Goal: Information Seeking & Learning: Learn about a topic

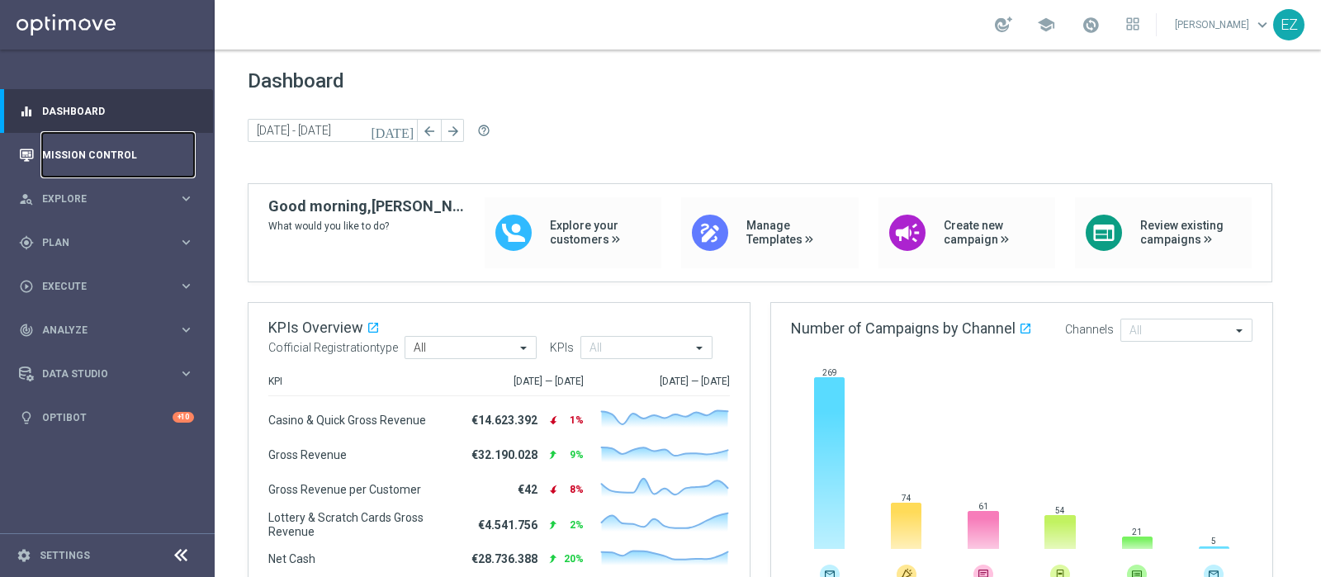
click at [82, 154] on link "Mission Control" at bounding box center [118, 155] width 152 height 44
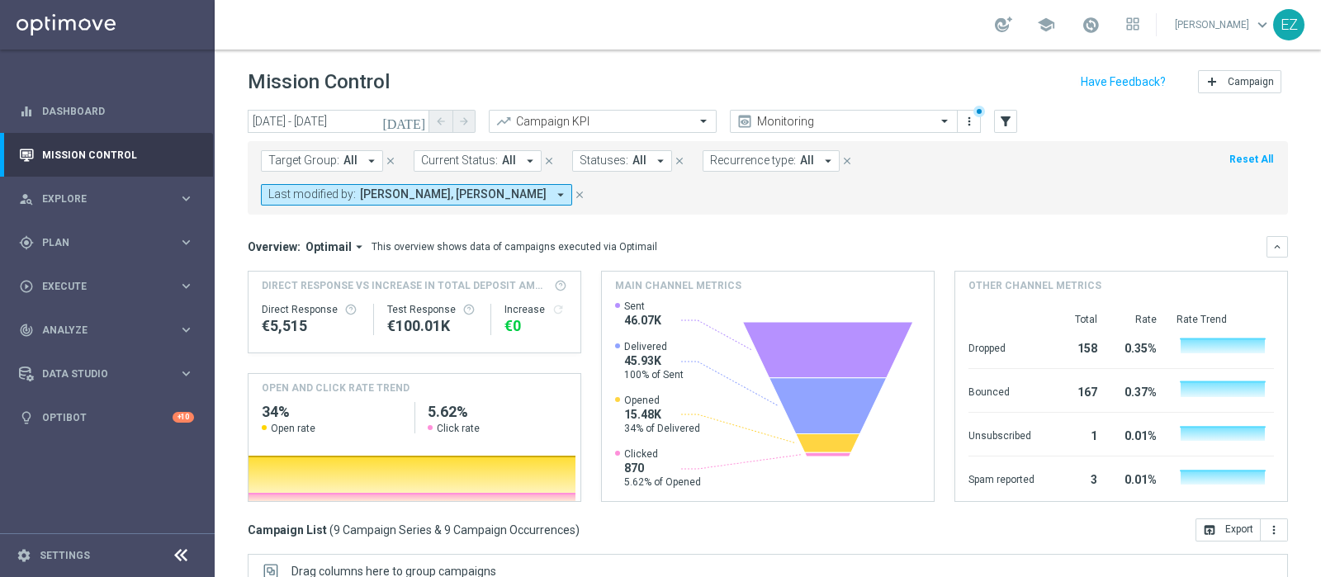
click at [420, 121] on icon "[DATE]" at bounding box center [404, 121] width 45 height 15
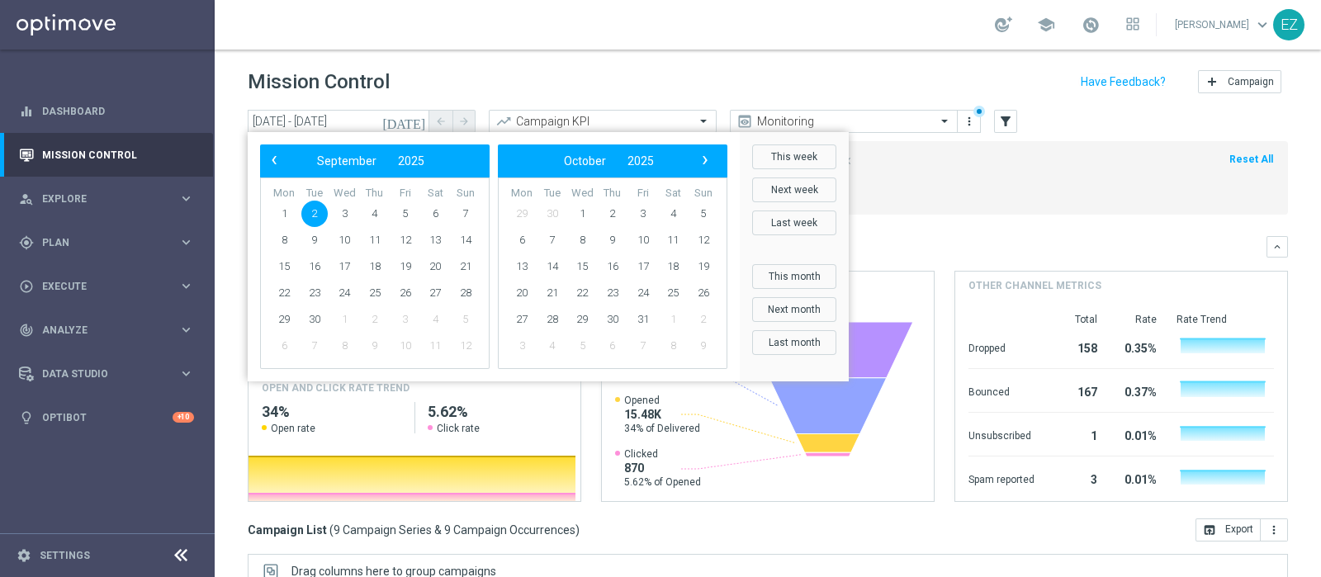
click at [276, 175] on div "‹ ​ September ​ 2025 ​ ›" at bounding box center [375, 160] width 230 height 33
click at [276, 159] on span "‹" at bounding box center [273, 159] width 21 height 21
click at [344, 321] on span "27" at bounding box center [344, 319] width 26 height 26
type input "27 Aug 2025 - 27 Aug 2025"
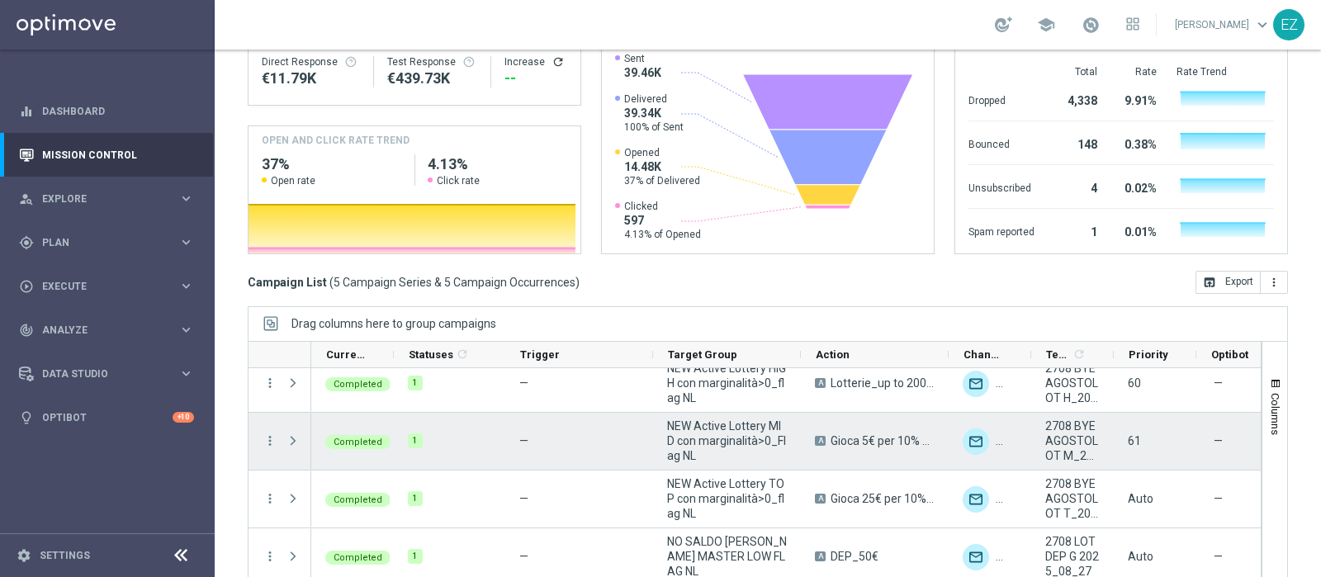
scroll to position [78, 0]
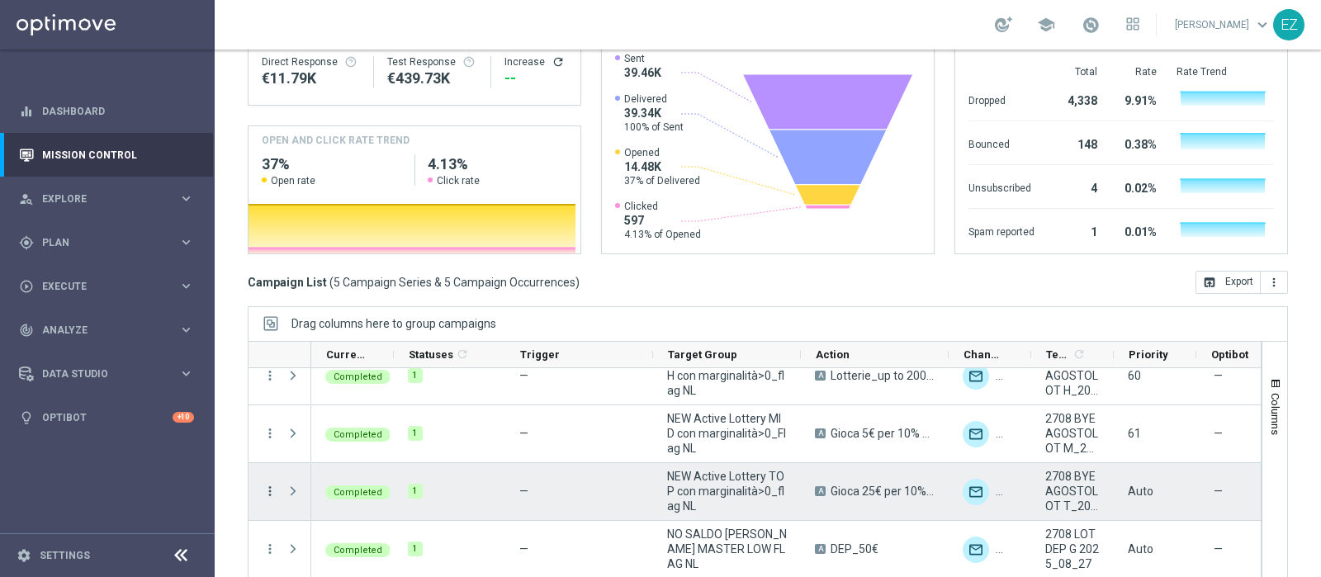
click at [274, 484] on icon "more_vert" at bounding box center [270, 491] width 15 height 15
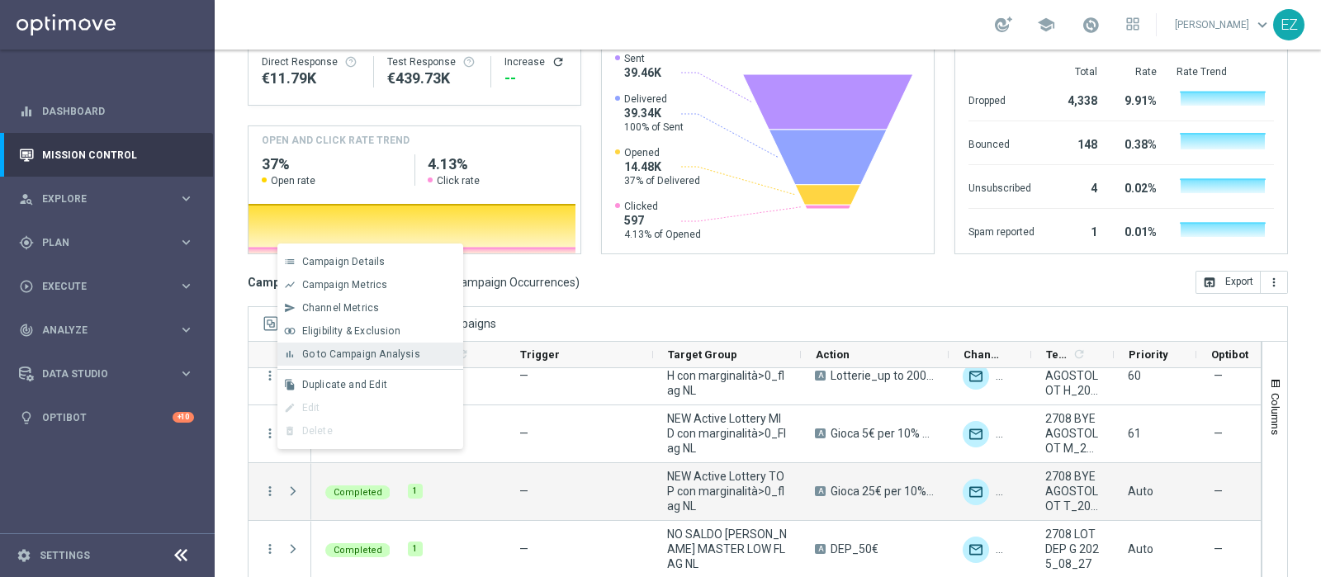
click at [395, 356] on span "Go to Campaign Analysis" at bounding box center [361, 354] width 118 height 12
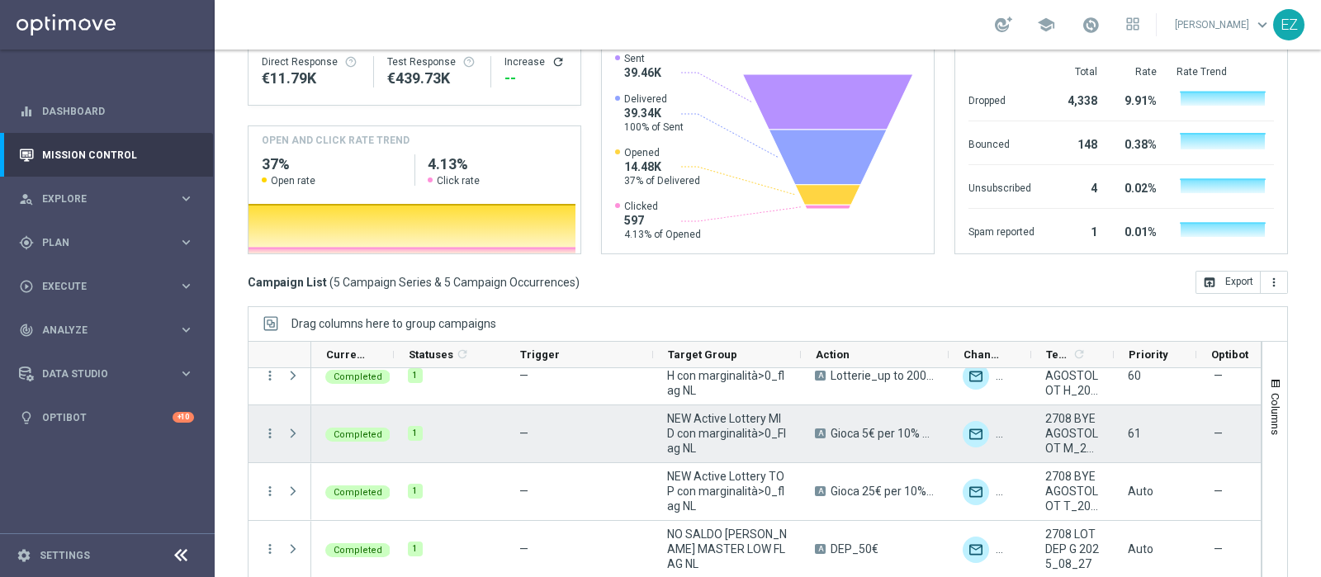
scroll to position [8, 0]
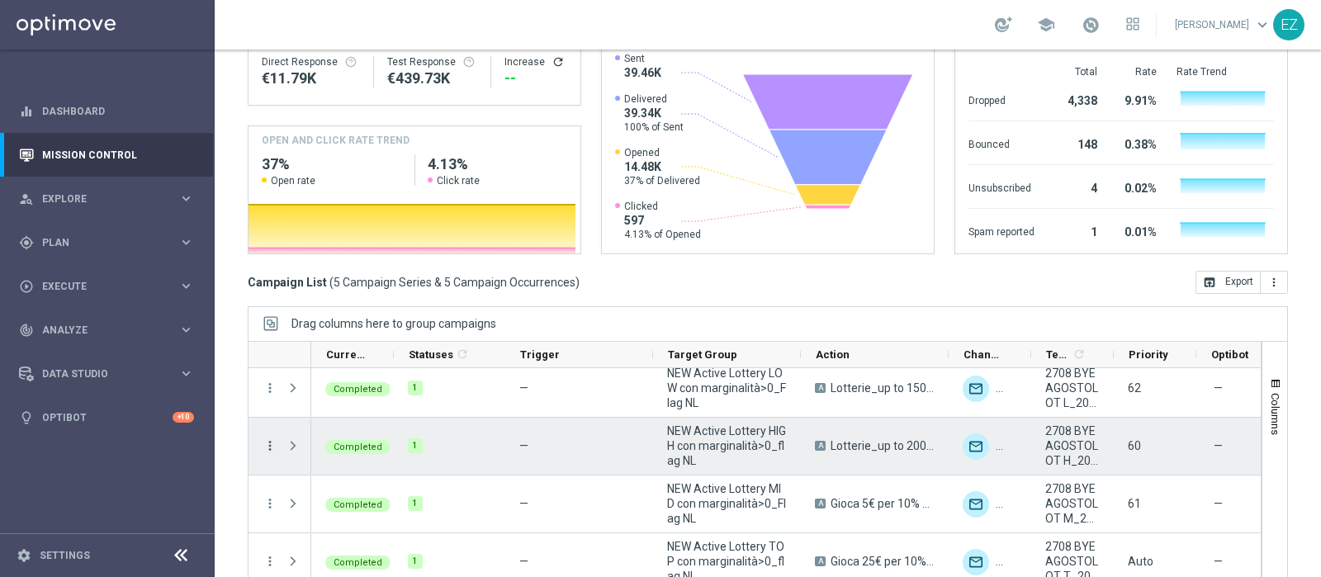
click at [267, 438] on icon "more_vert" at bounding box center [270, 445] width 15 height 15
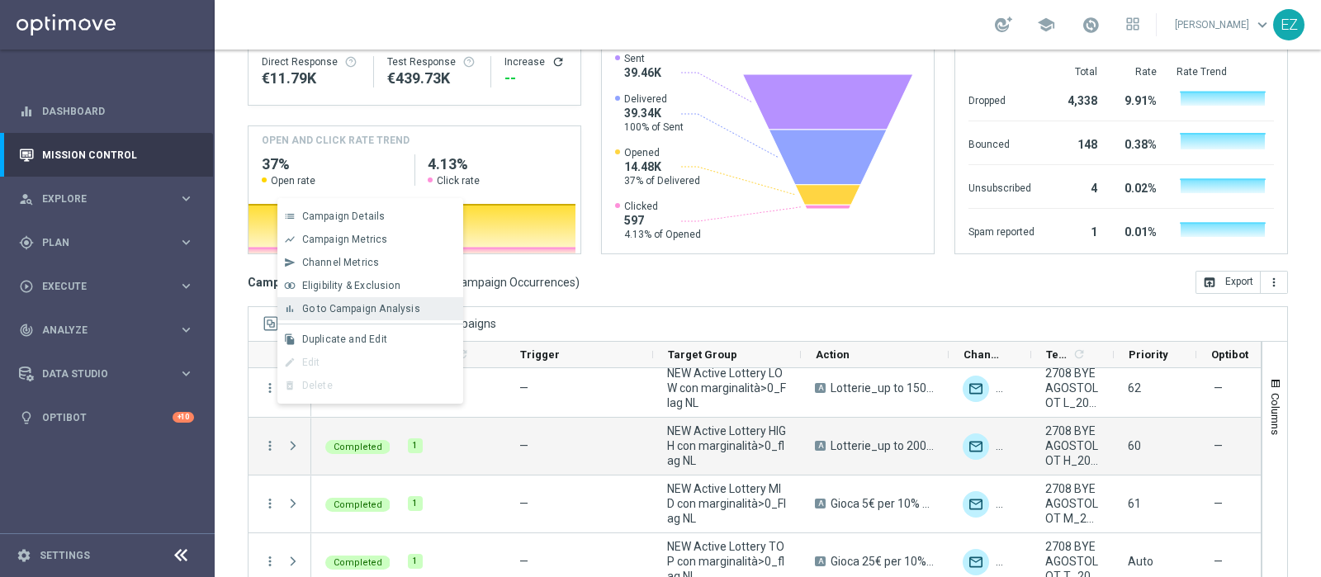
click at [327, 303] on span "Go to Campaign Analysis" at bounding box center [361, 309] width 118 height 12
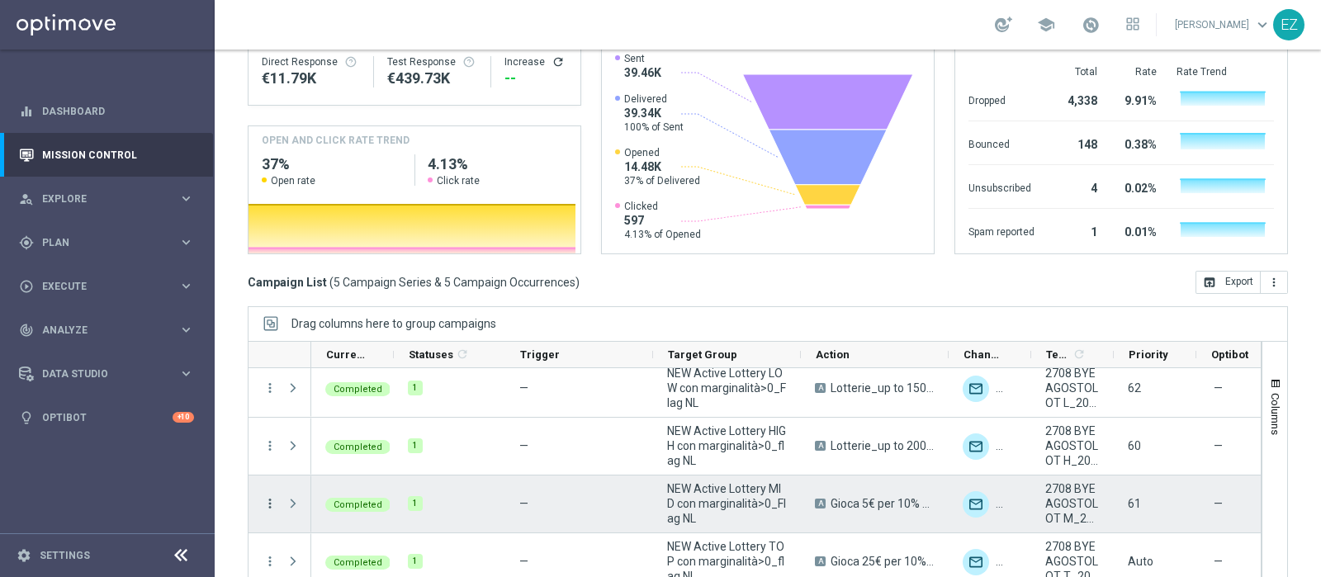
click at [268, 496] on icon "more_vert" at bounding box center [270, 503] width 15 height 15
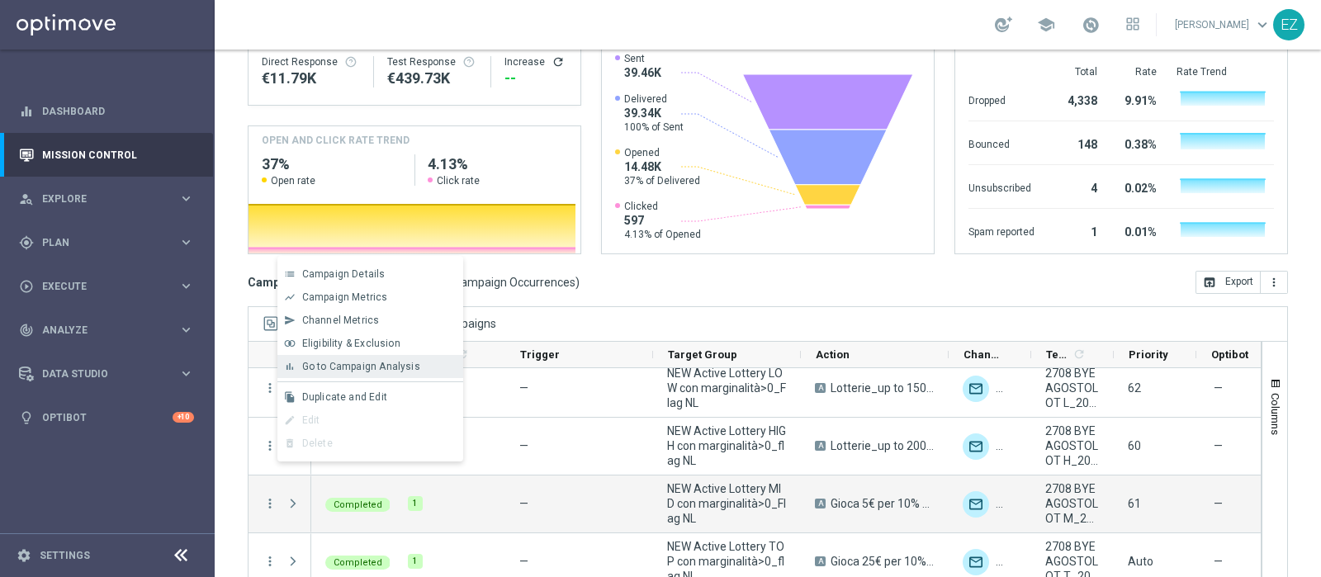
click at [395, 364] on span "Go to Campaign Analysis" at bounding box center [361, 367] width 118 height 12
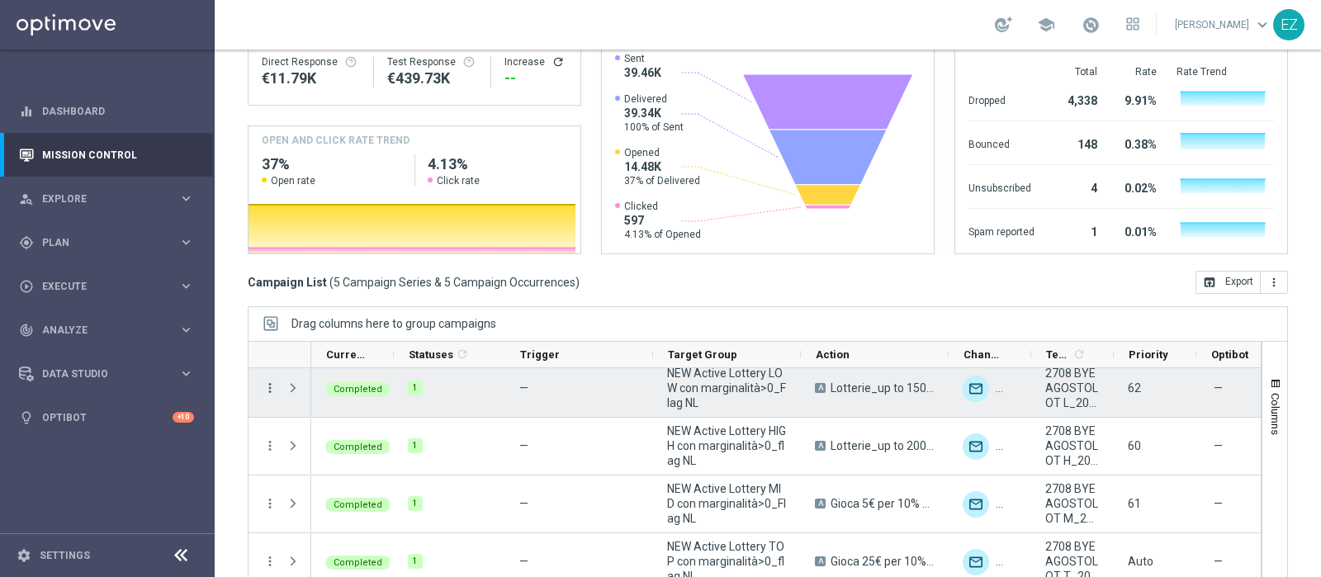
click at [268, 381] on icon "more_vert" at bounding box center [270, 388] width 15 height 15
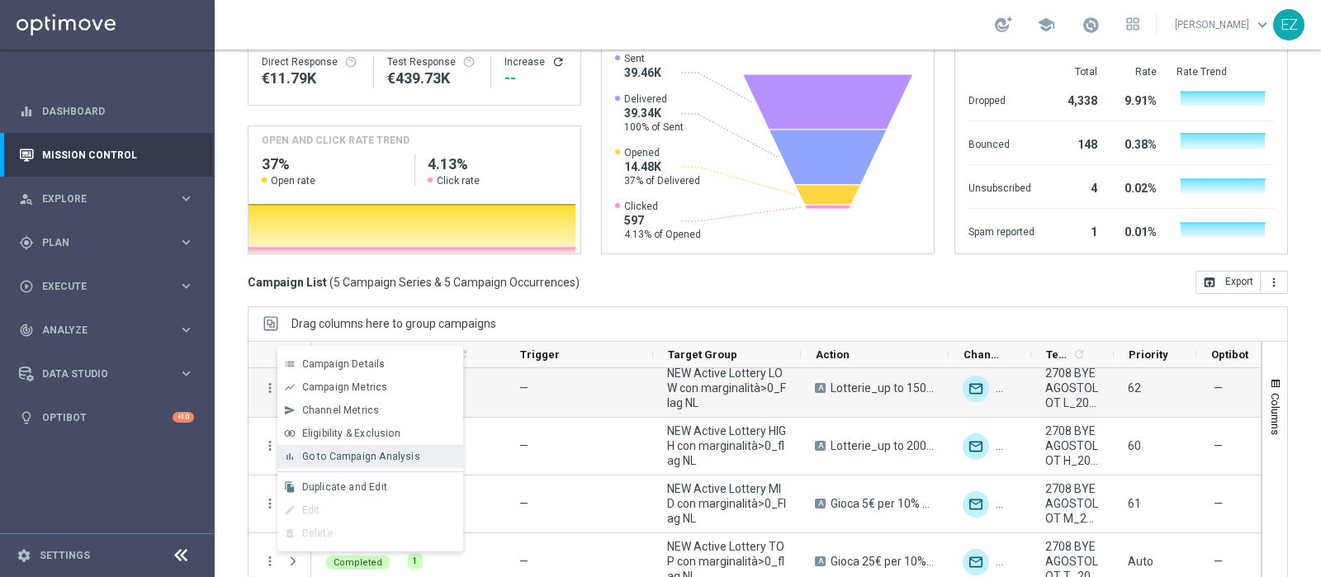
click at [359, 461] on span "Go to Campaign Analysis" at bounding box center [361, 457] width 118 height 12
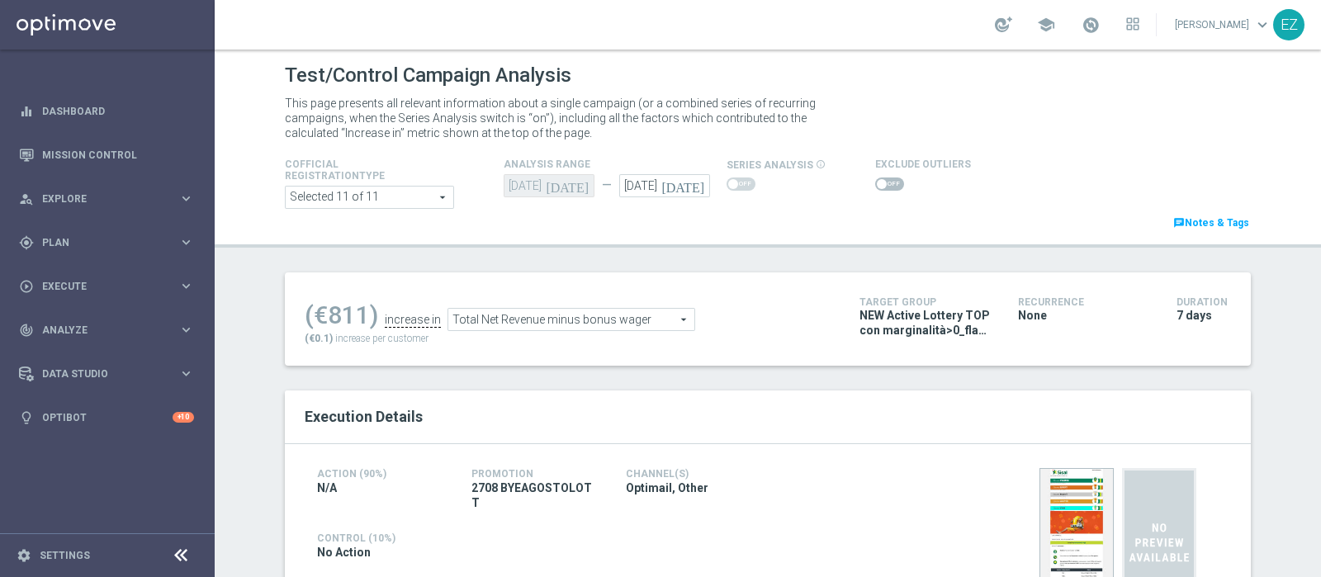
click at [607, 319] on span "Total Net Revenue minus bonus wager" at bounding box center [571, 319] width 246 height 21
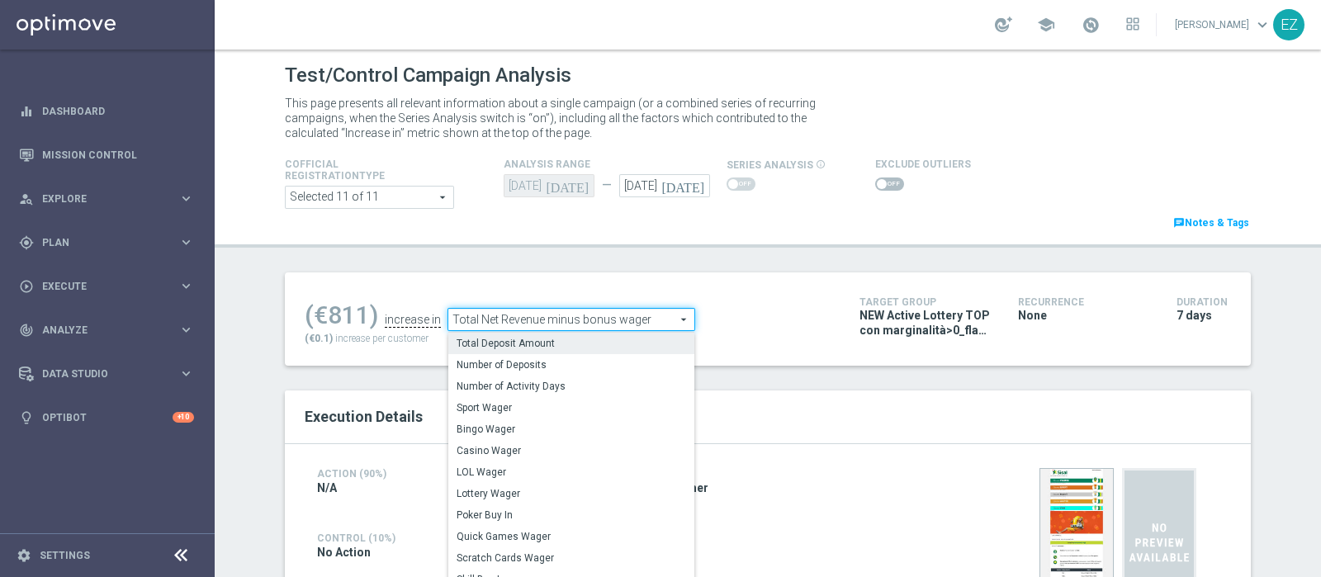
click at [590, 338] on span "Total Deposit Amount" at bounding box center [572, 343] width 230 height 13
type input "Total Deposit Amount"
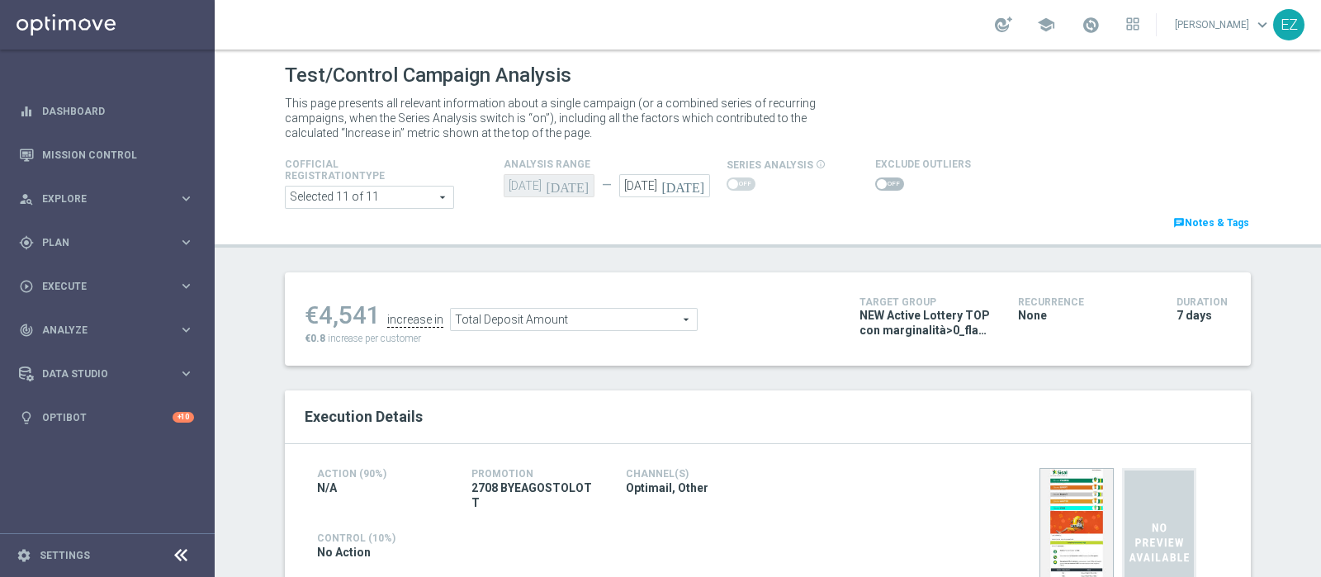
click at [875, 182] on span at bounding box center [889, 183] width 29 height 13
click at [875, 182] on input "checkbox" at bounding box center [889, 183] width 29 height 13
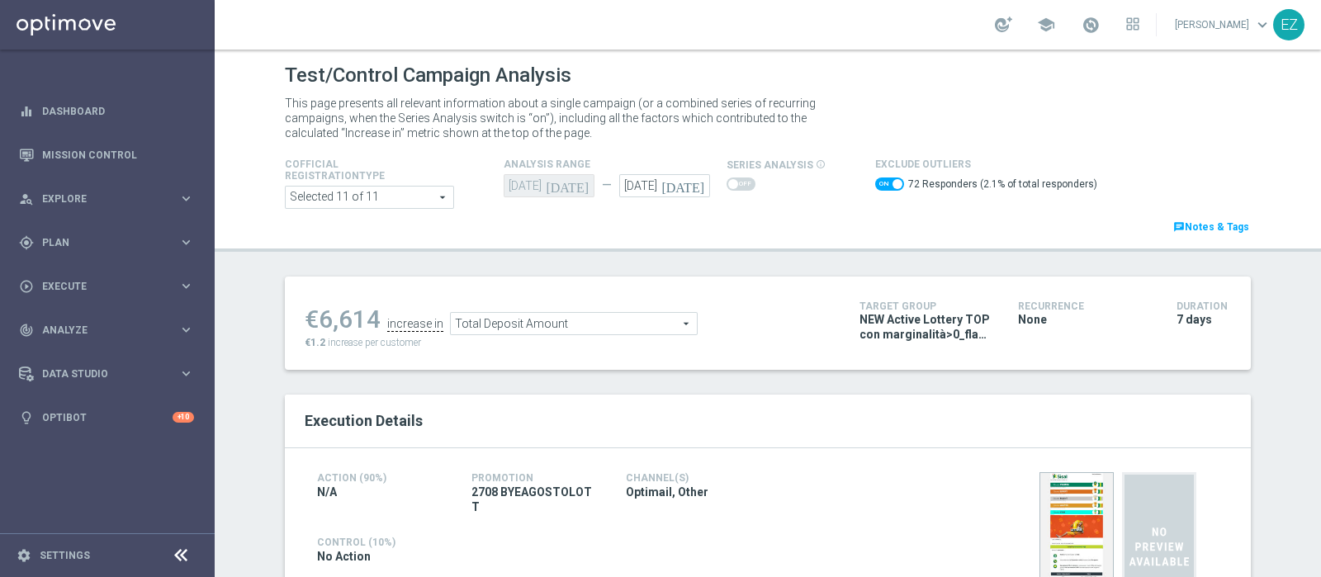
click at [541, 319] on span "Total Deposit Amount" at bounding box center [574, 323] width 246 height 21
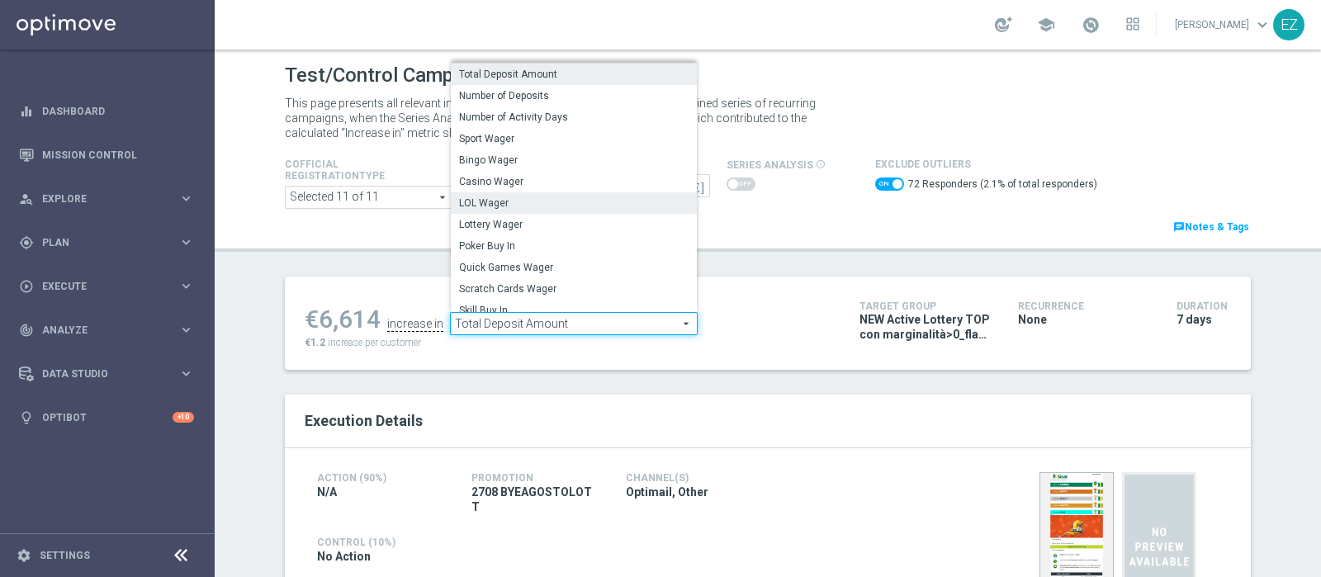
click at [528, 206] on span "LOL Wager" at bounding box center [574, 202] width 230 height 13
checkbox input "false"
type input "LOL Wager"
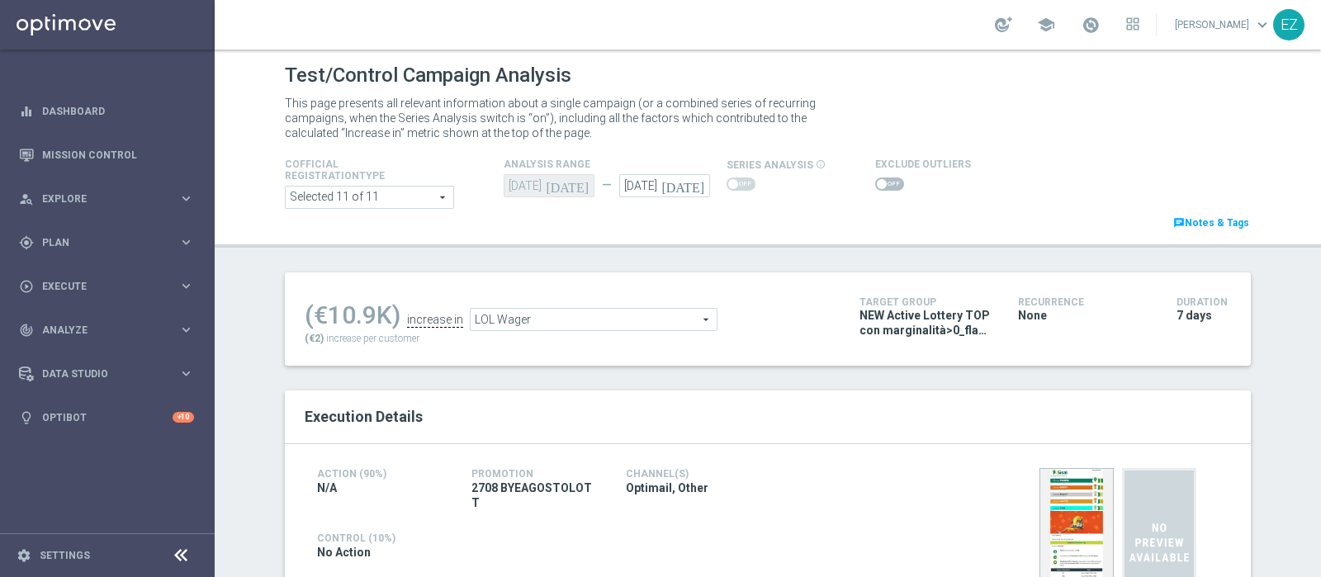
click at [877, 183] on span at bounding box center [889, 183] width 29 height 13
click at [877, 183] on input "checkbox" at bounding box center [889, 183] width 29 height 13
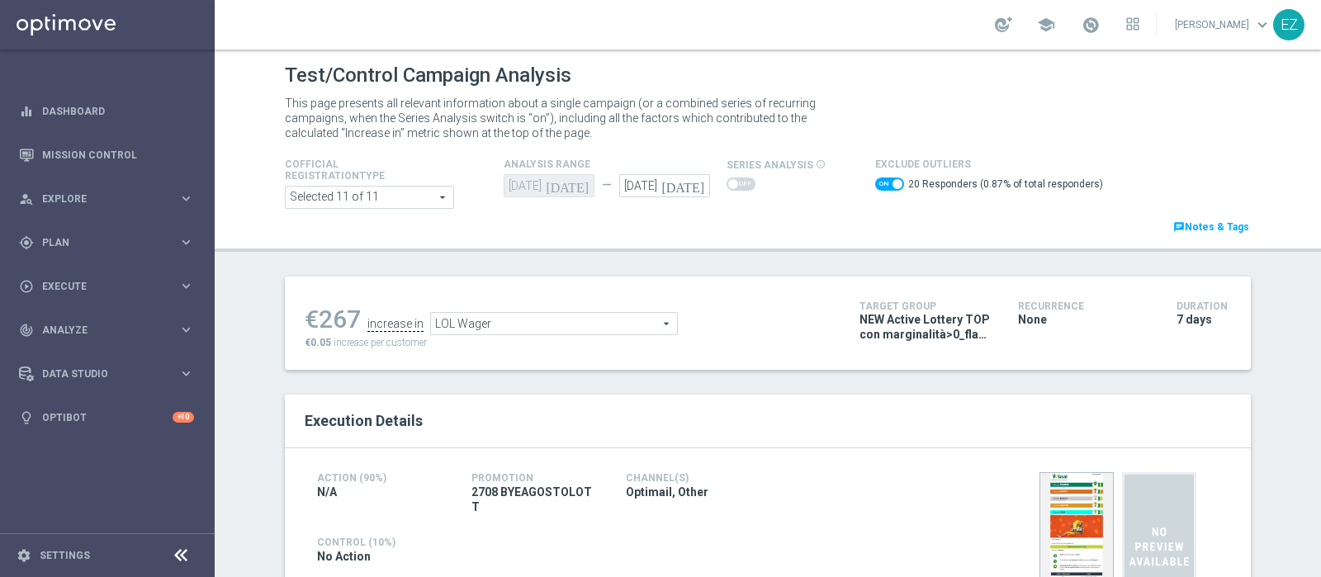
click at [586, 328] on span "LOL Wager" at bounding box center [554, 323] width 246 height 21
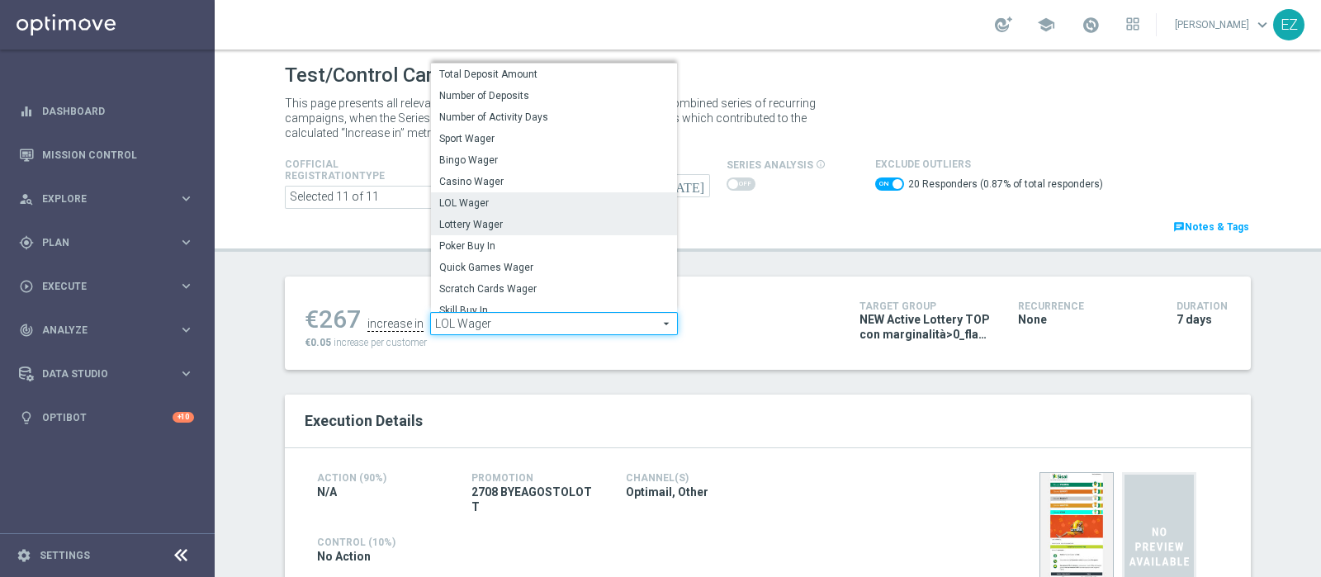
click at [517, 215] on label "Lottery Wager" at bounding box center [554, 224] width 246 height 21
checkbox input "false"
type input "Lottery Wager"
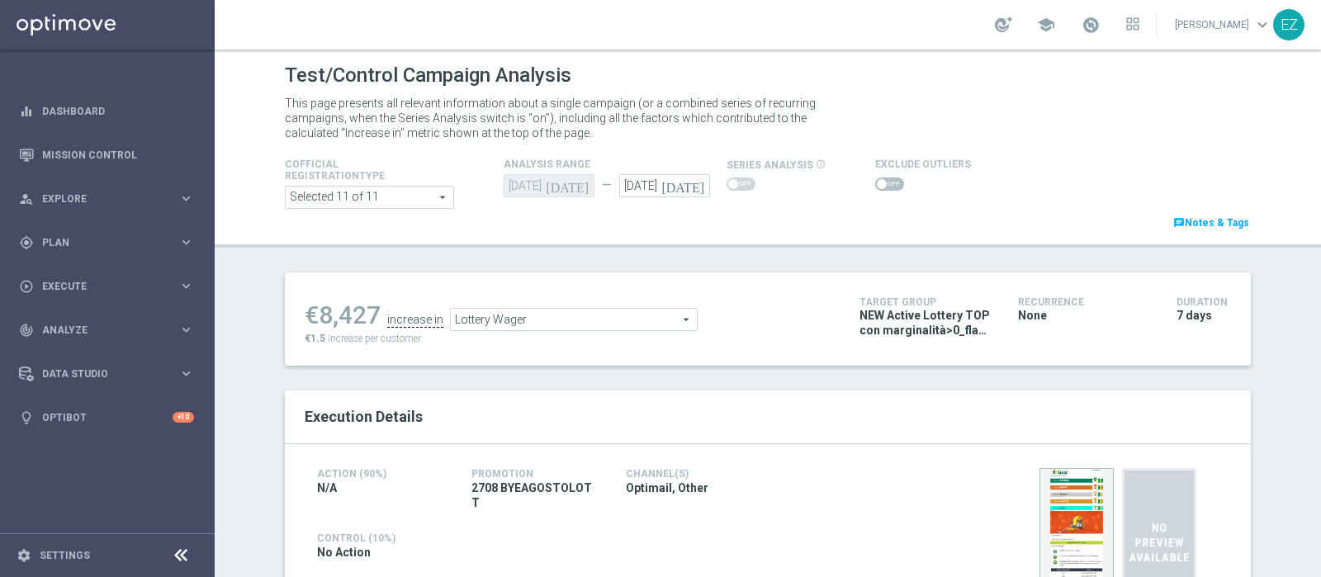
click at [877, 181] on span at bounding box center [882, 184] width 10 height 10
click at [875, 181] on input "checkbox" at bounding box center [889, 183] width 29 height 13
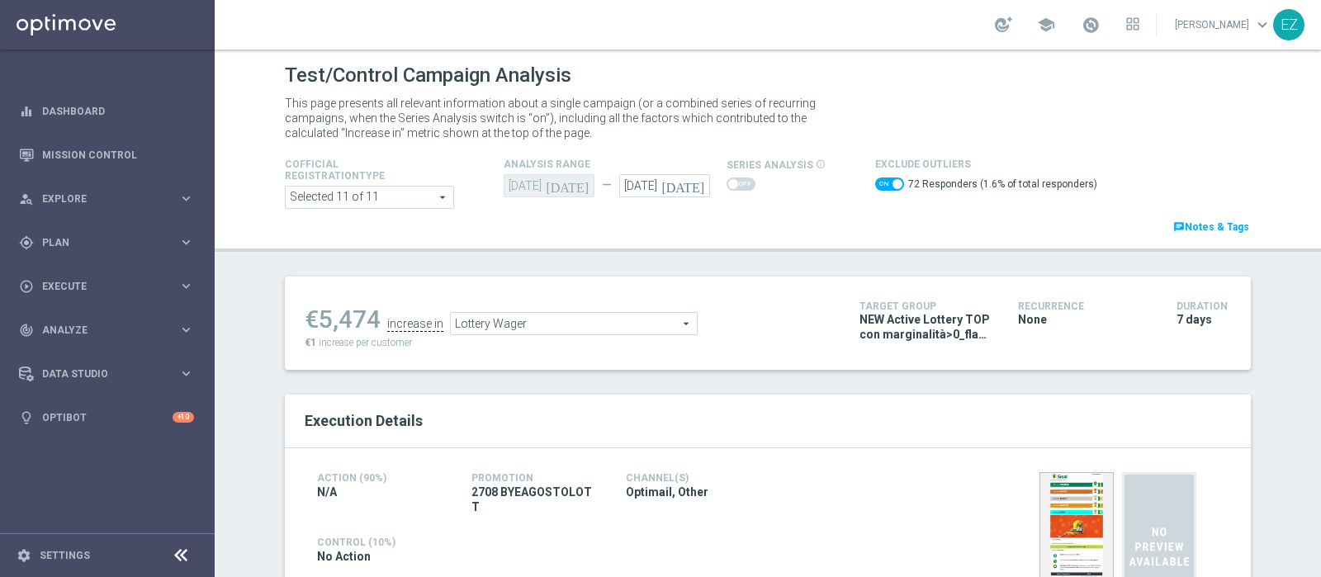
click at [585, 315] on span "Lottery Wager" at bounding box center [574, 323] width 246 height 21
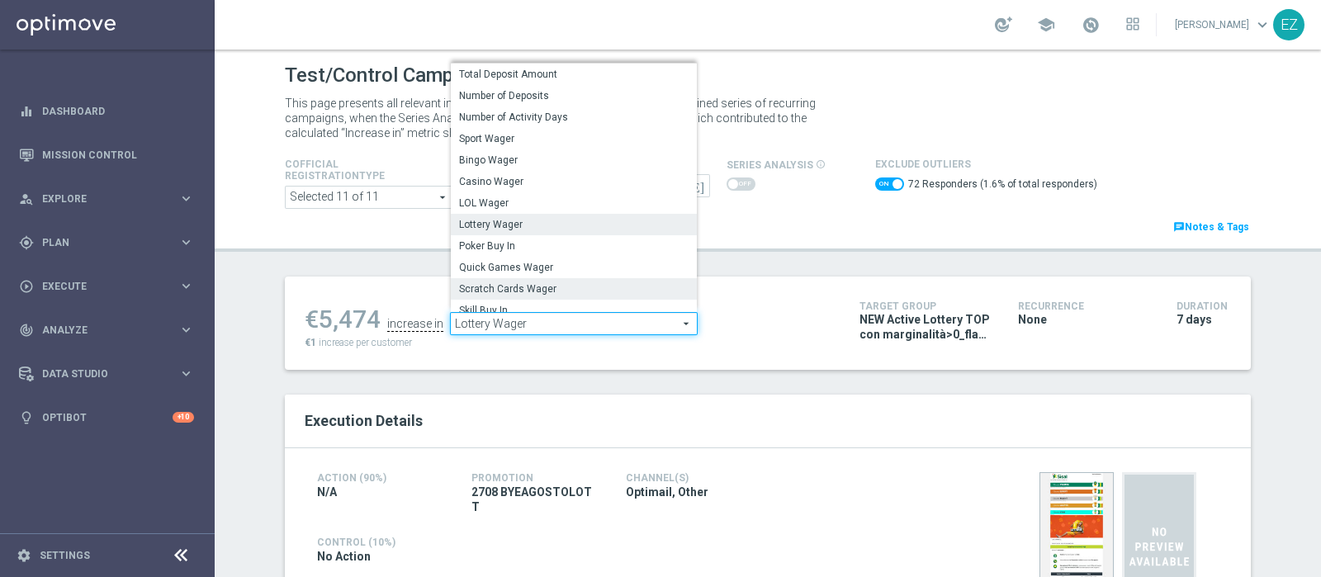
click at [575, 282] on span "Scratch Cards Wager" at bounding box center [574, 288] width 230 height 13
checkbox input "false"
type input "Scratch Cards Wager"
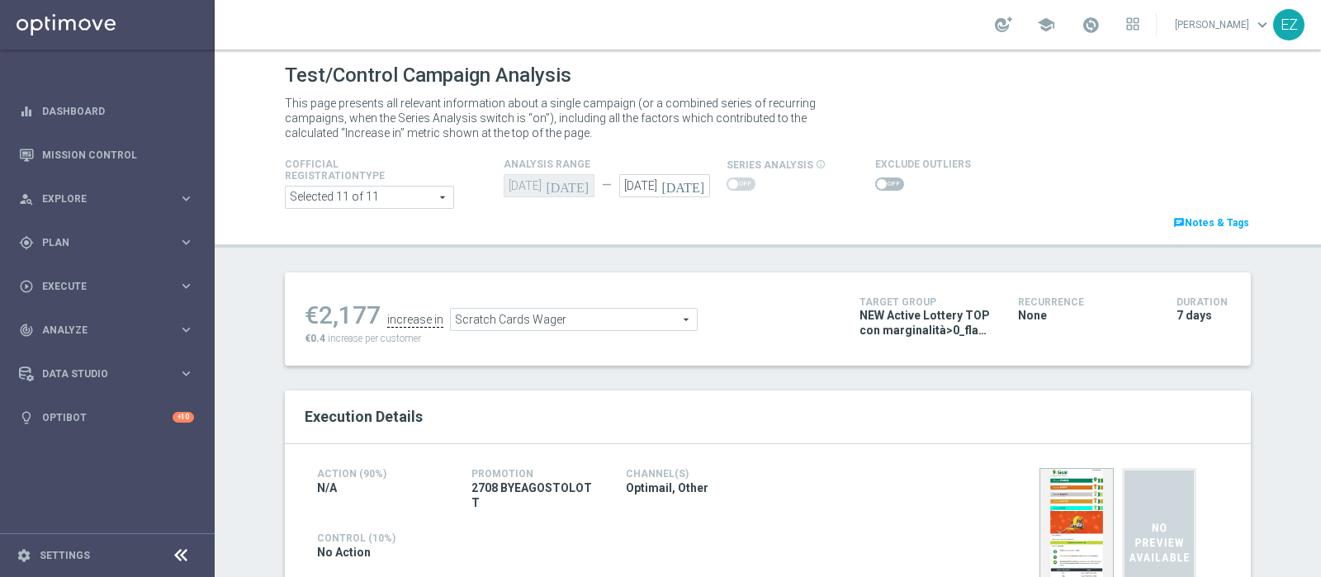
click at [875, 179] on span at bounding box center [889, 183] width 29 height 13
click at [875, 179] on input "checkbox" at bounding box center [889, 183] width 29 height 13
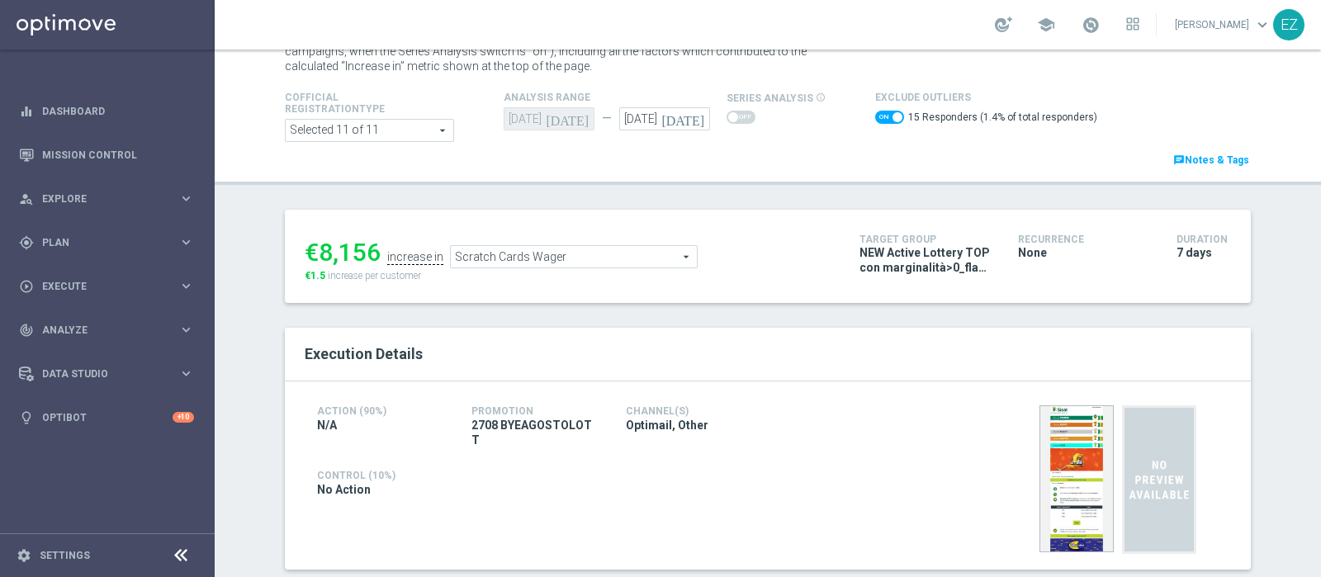
scroll to position [4, 0]
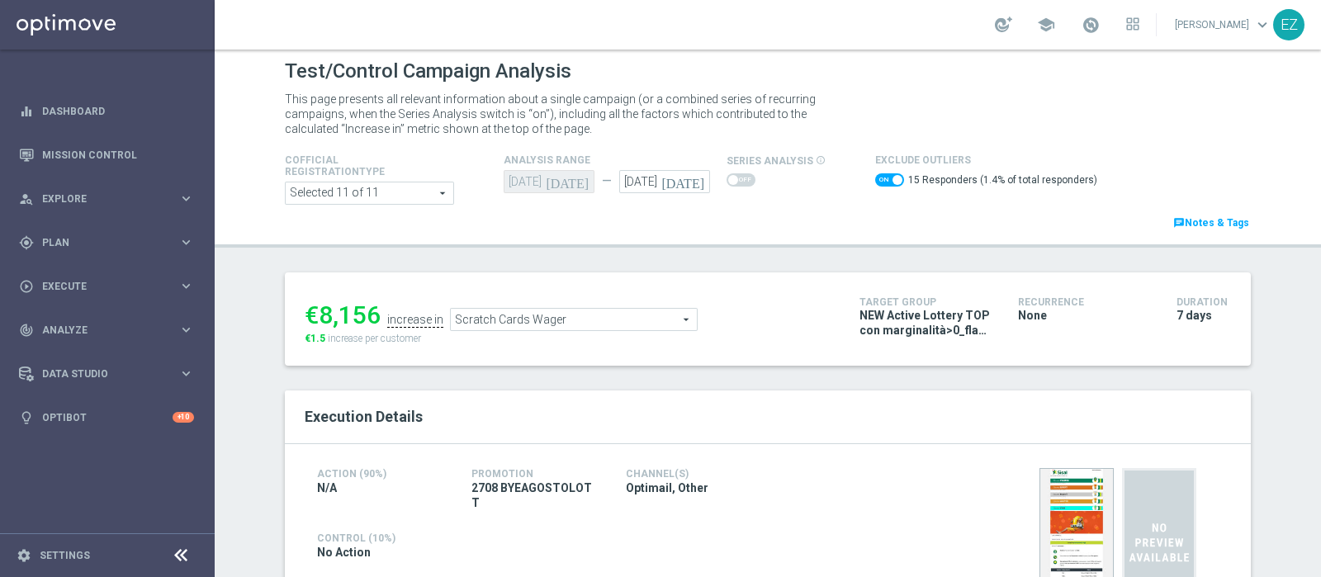
click at [665, 320] on span "Scratch Cards Wager" at bounding box center [574, 319] width 246 height 21
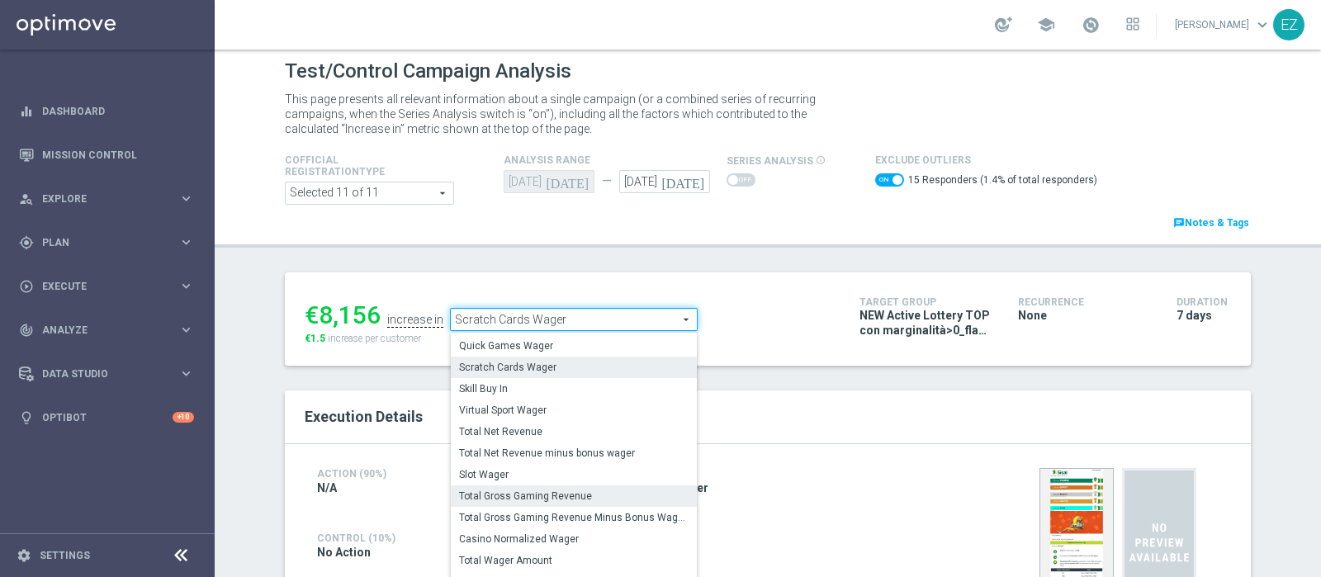
scroll to position [185, 0]
click at [577, 514] on span "Total Gross Gaming Revenue Minus Bonus Wagared" at bounding box center [574, 516] width 230 height 13
checkbox input "false"
type input "Total Gross Gaming Revenue Minus Bonus Wagared"
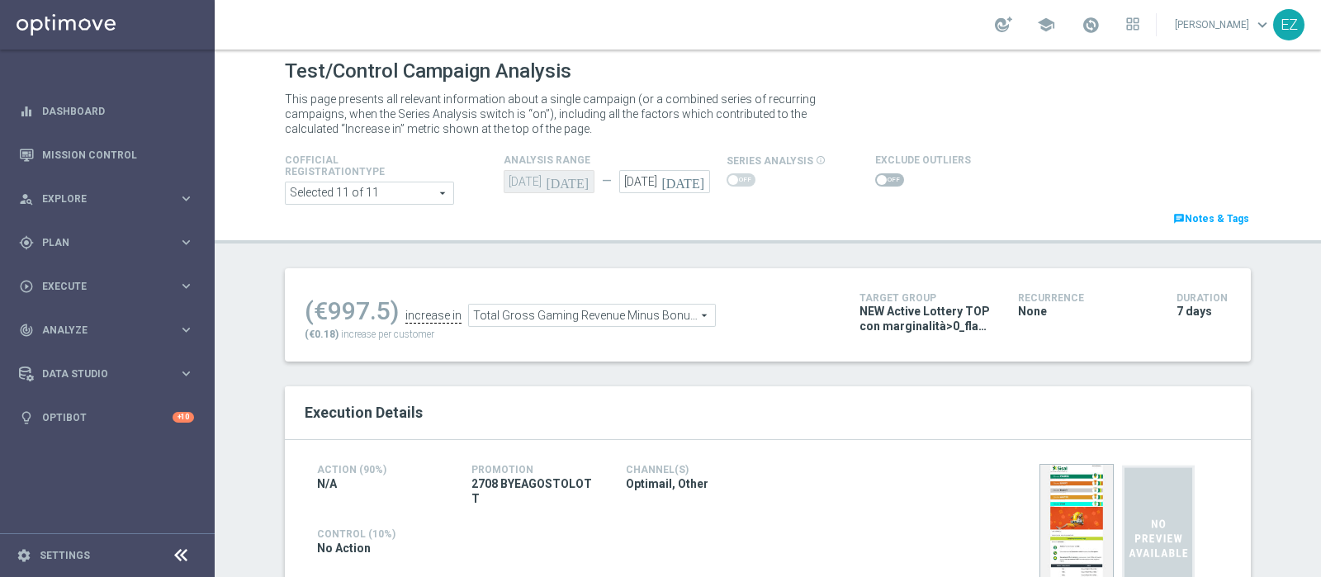
scroll to position [82, 0]
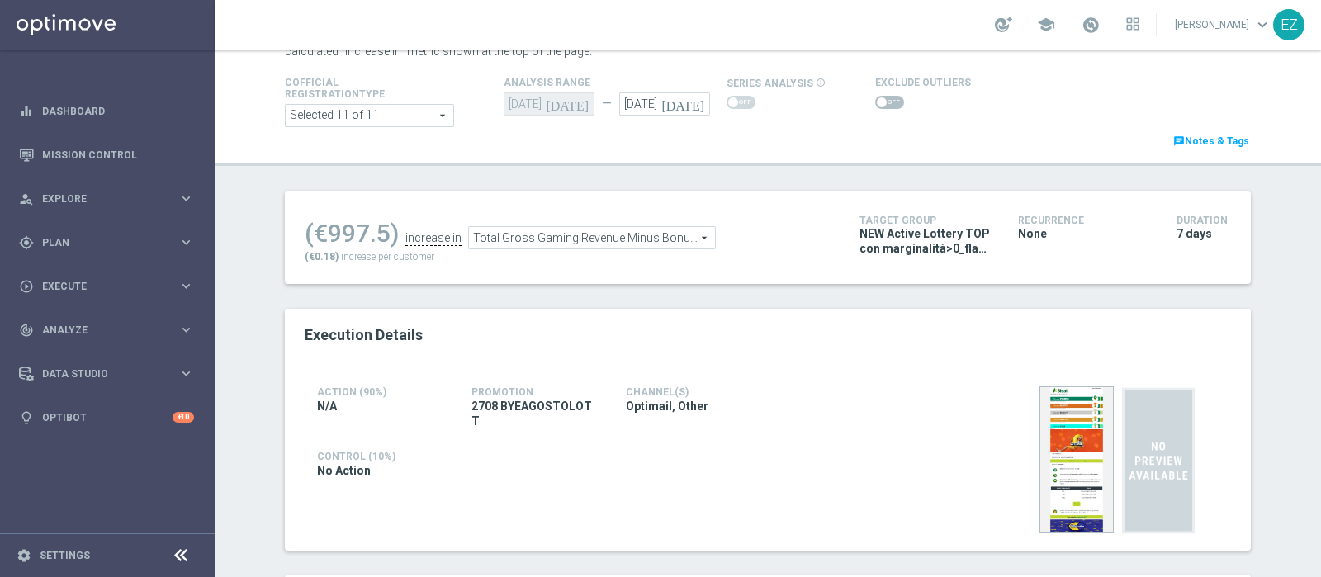
click at [875, 104] on span at bounding box center [889, 102] width 29 height 13
click at [875, 104] on input "checkbox" at bounding box center [889, 102] width 29 height 13
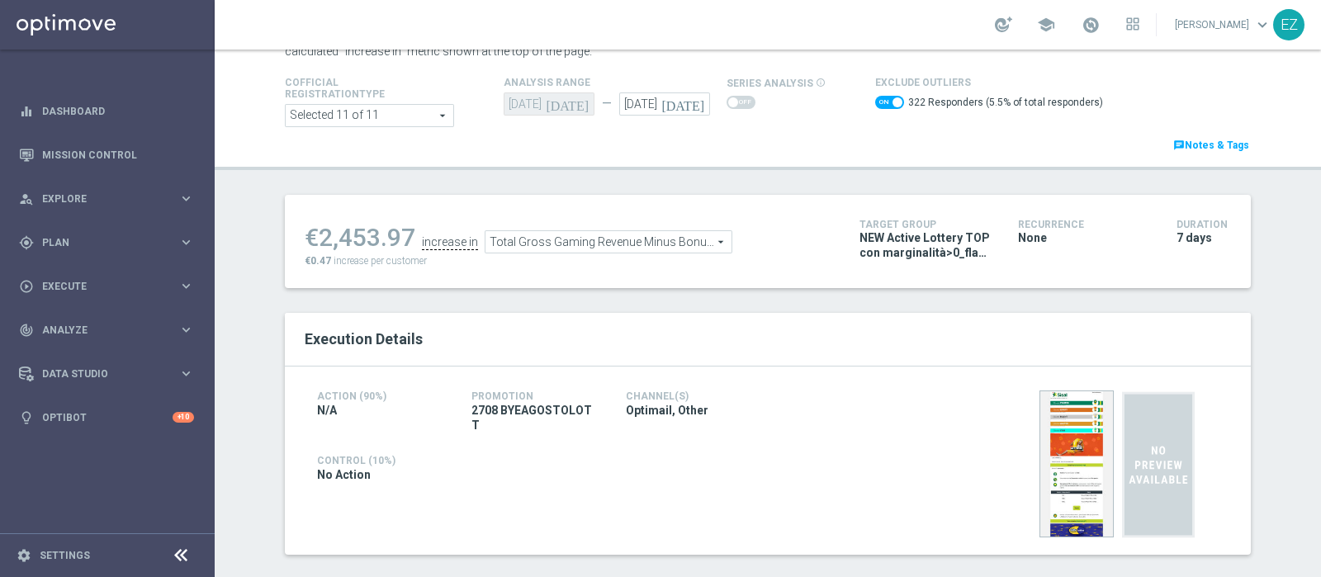
click at [677, 234] on span "Total Gross Gaming Revenue Minus Bonus Wagared" at bounding box center [608, 241] width 246 height 21
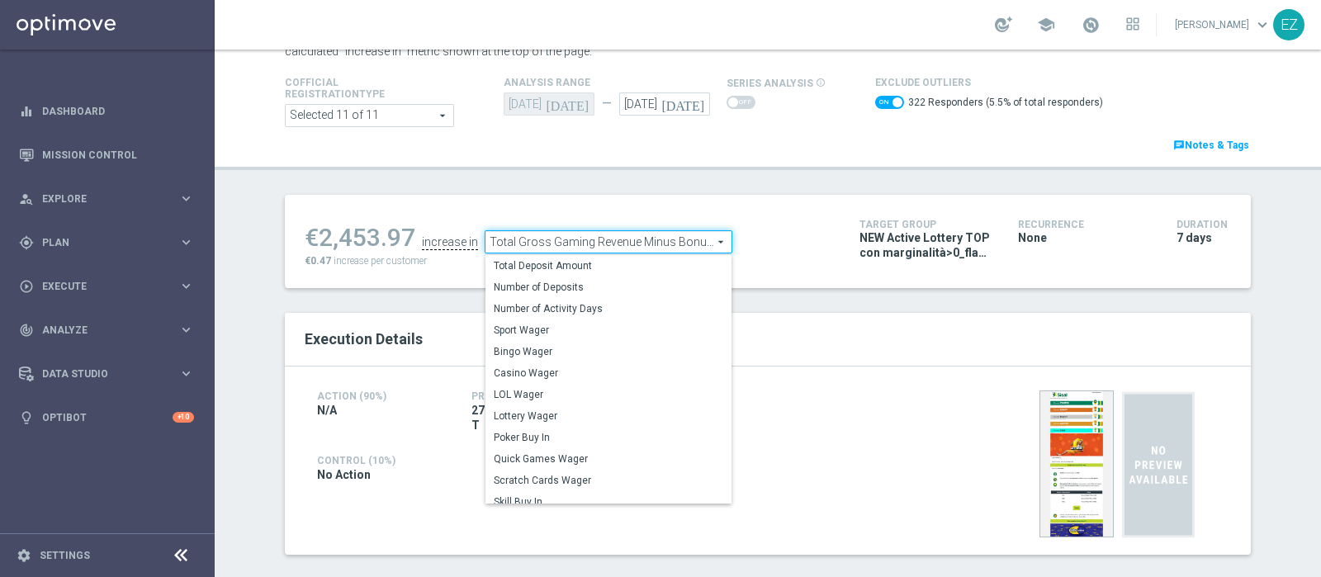
click at [763, 182] on div "Test/Control Campaign Analysis This page presents all relevant information abou…" at bounding box center [768, 314] width 1106 height 528
checkbox input "false"
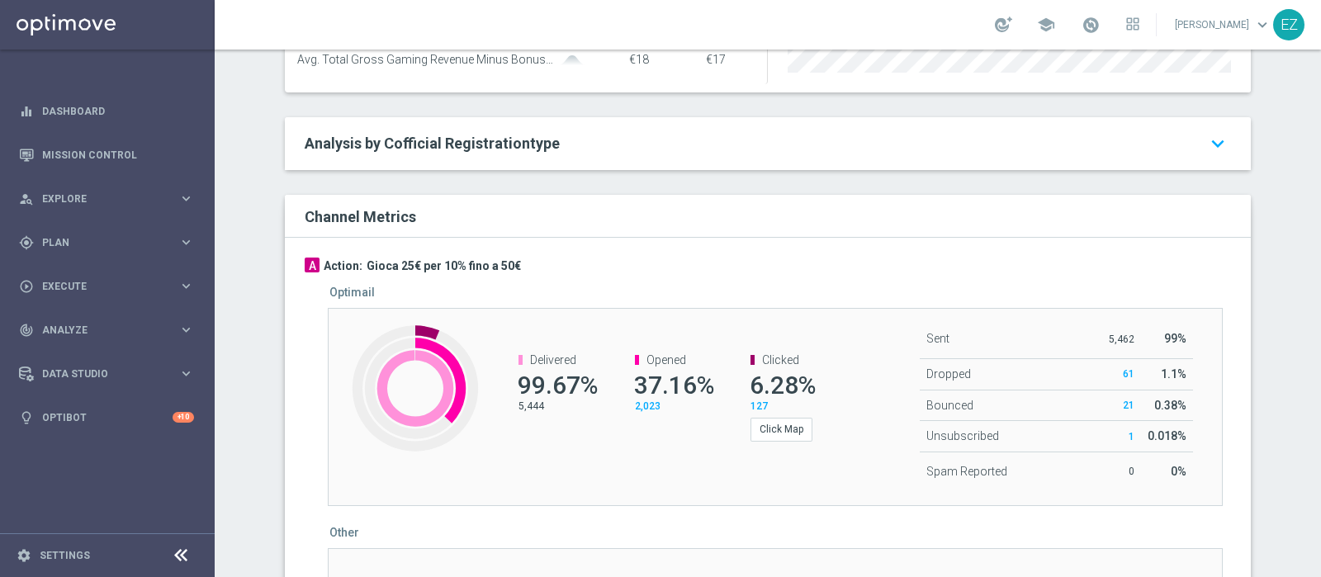
scroll to position [0, 0]
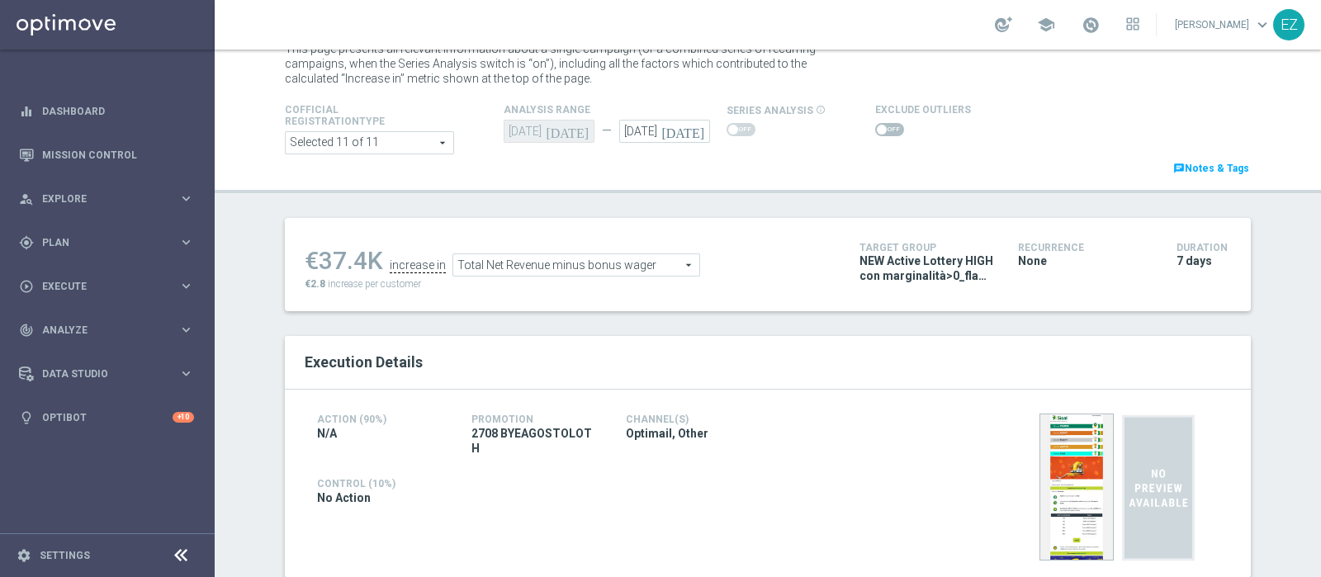
scroll to position [21, 0]
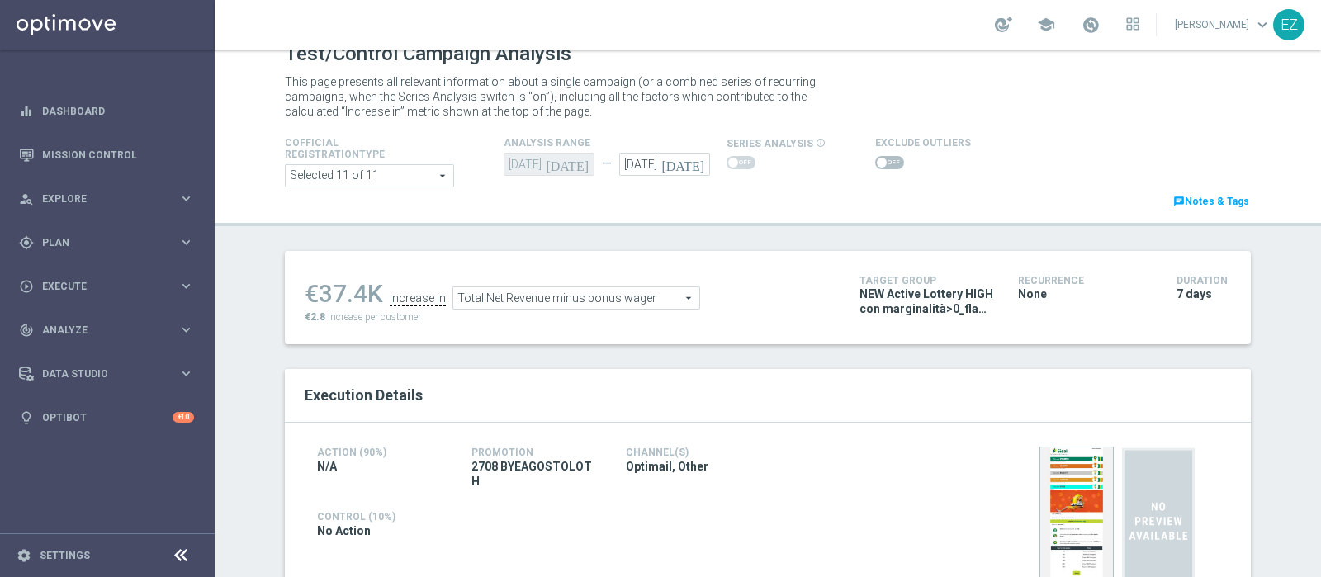
click at [878, 159] on span at bounding box center [889, 162] width 29 height 13
click at [878, 159] on input "checkbox" at bounding box center [889, 162] width 29 height 13
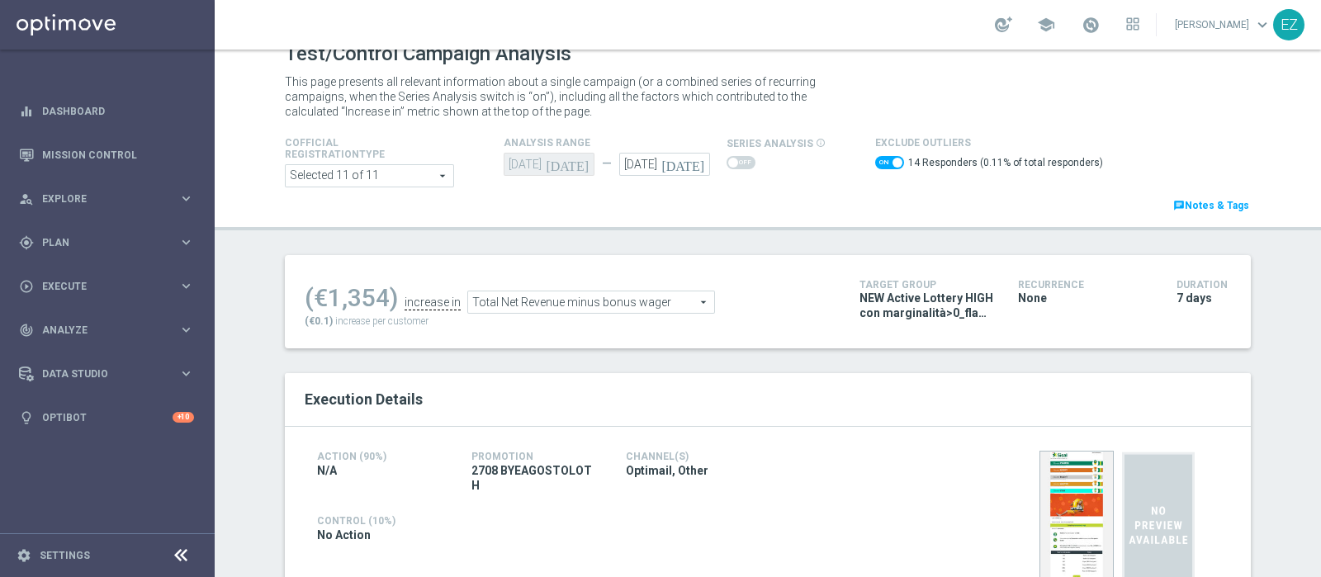
click at [607, 297] on span "Total Net Revenue minus bonus wager" at bounding box center [591, 301] width 246 height 21
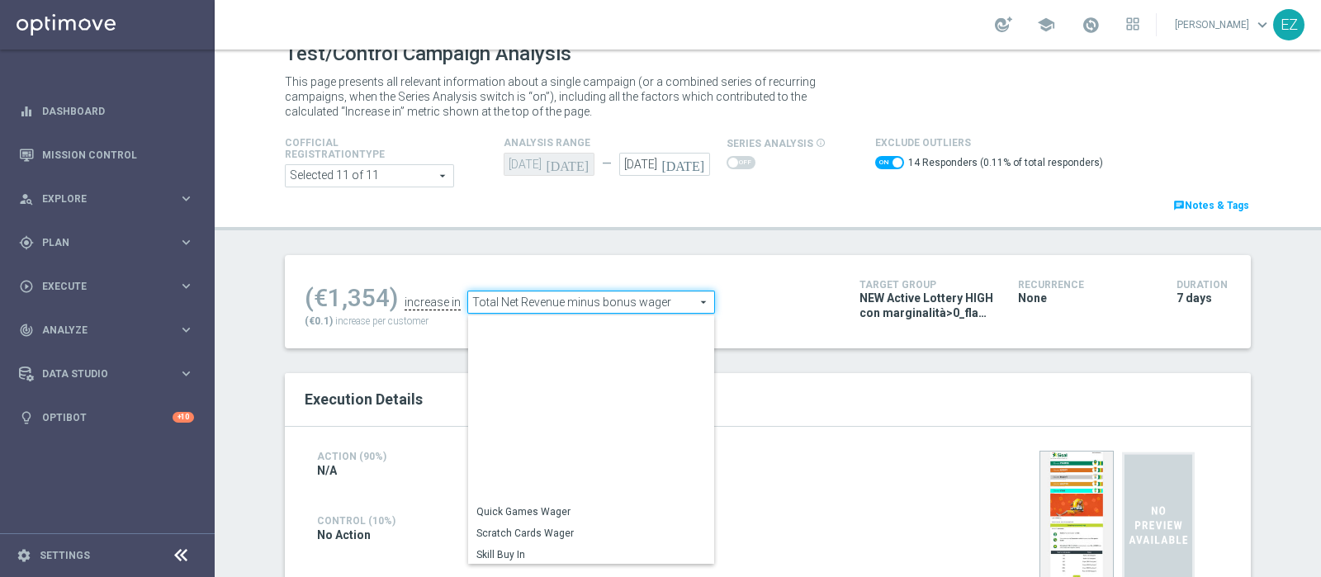
scroll to position [236, 0]
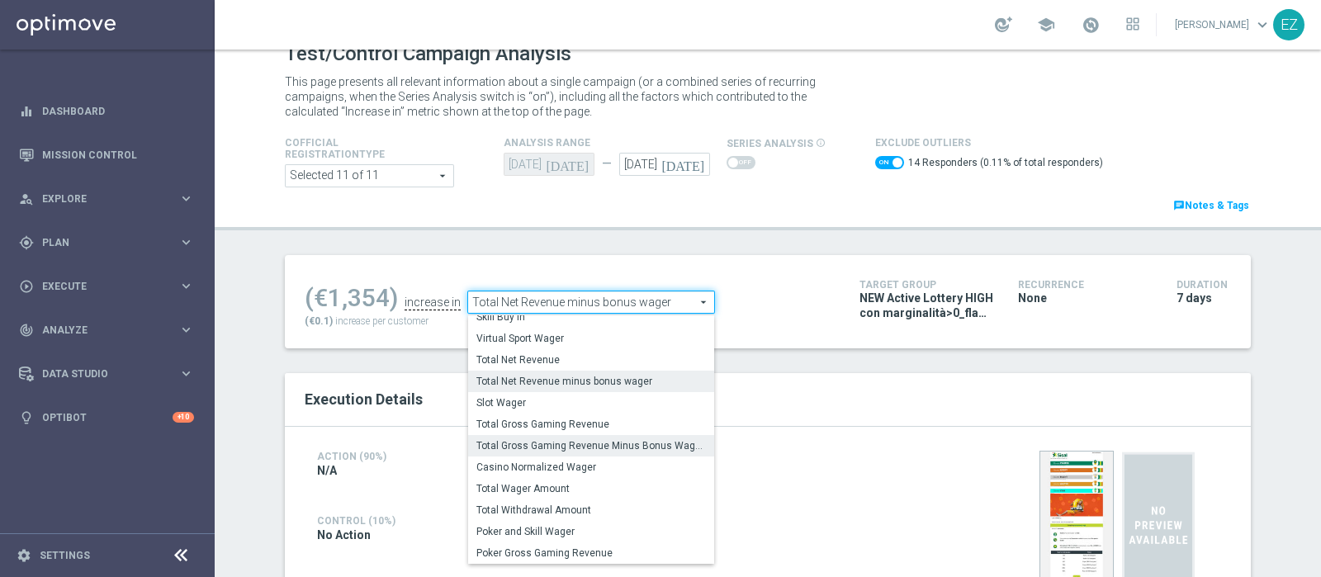
click at [570, 439] on span "Total Gross Gaming Revenue Minus Bonus Wagared" at bounding box center [591, 445] width 230 height 13
checkbox input "false"
type input "Total Gross Gaming Revenue Minus Bonus Wagared"
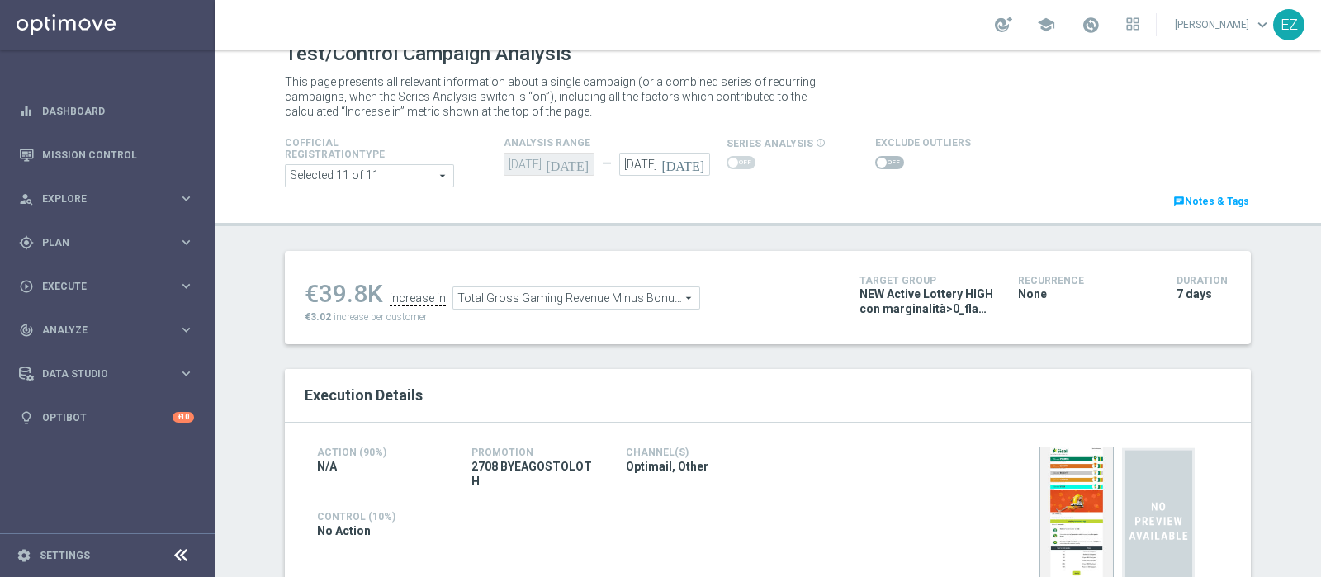
click at [877, 163] on span at bounding box center [882, 163] width 10 height 10
click at [875, 163] on input "checkbox" at bounding box center [889, 162] width 29 height 13
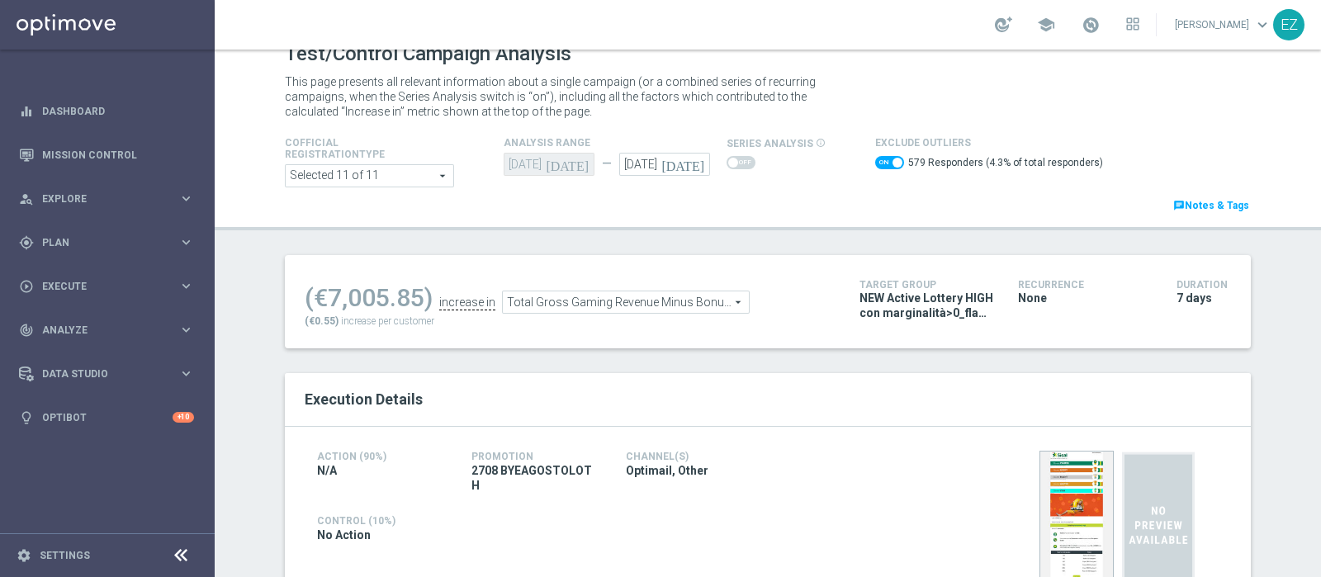
click at [591, 299] on span "Total Gross Gaming Revenue Minus Bonus Wagared" at bounding box center [626, 301] width 246 height 21
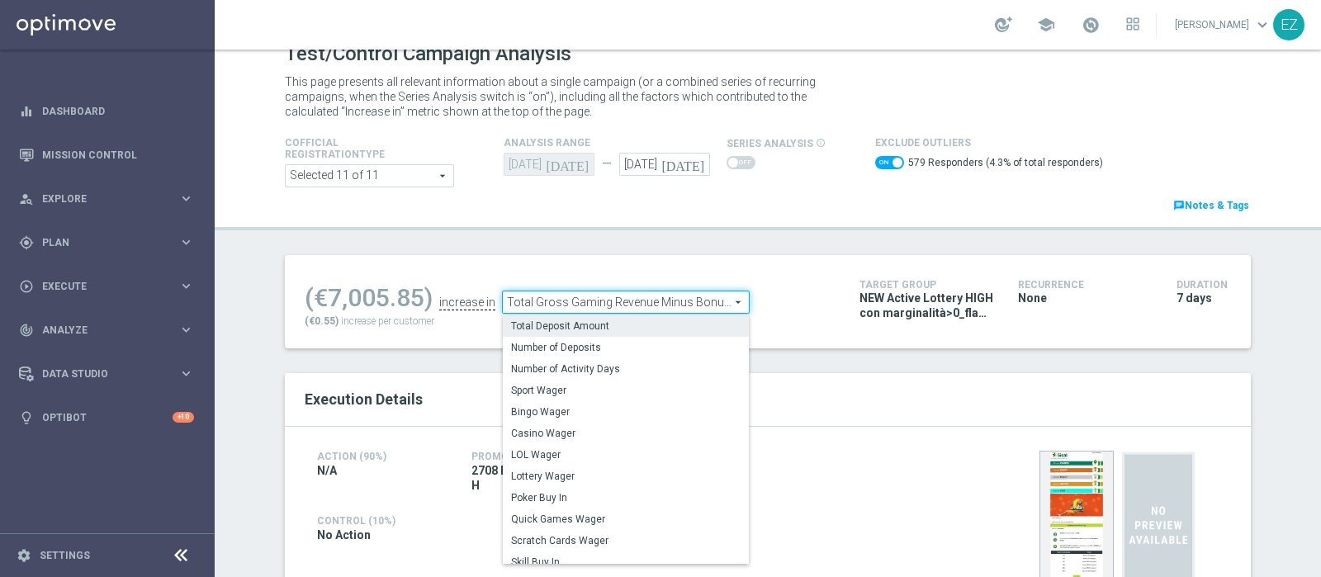
click at [580, 327] on span "Total Deposit Amount" at bounding box center [626, 325] width 230 height 13
checkbox input "false"
type input "Total Deposit Amount"
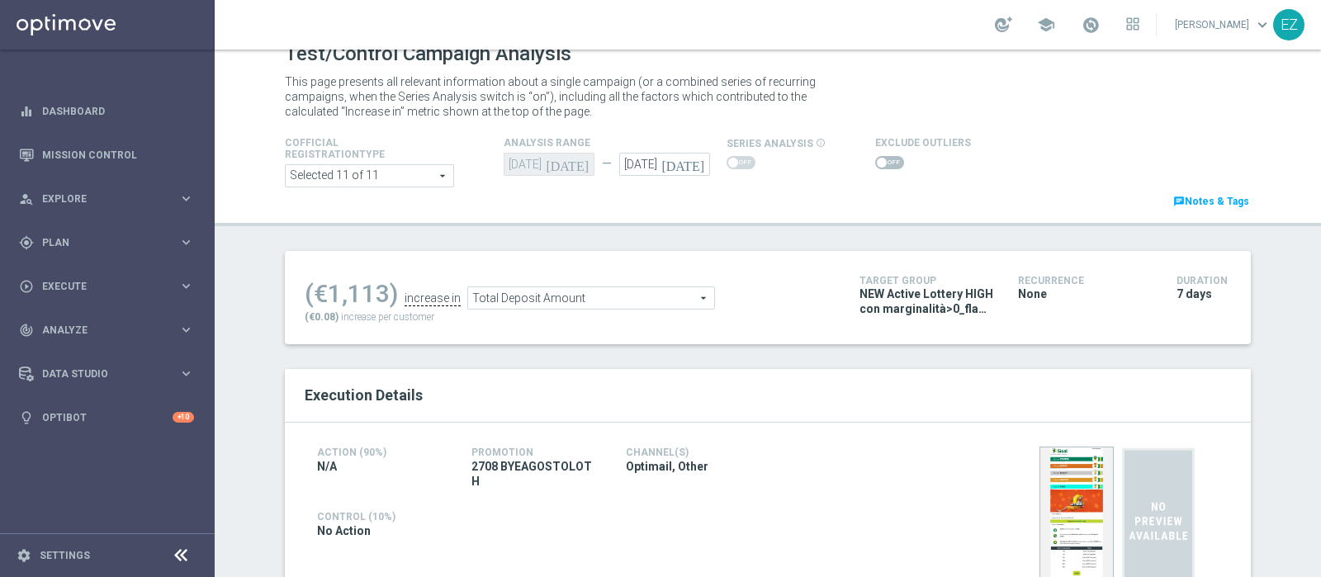
click at [875, 164] on span at bounding box center [889, 162] width 29 height 13
click at [875, 164] on input "checkbox" at bounding box center [889, 162] width 29 height 13
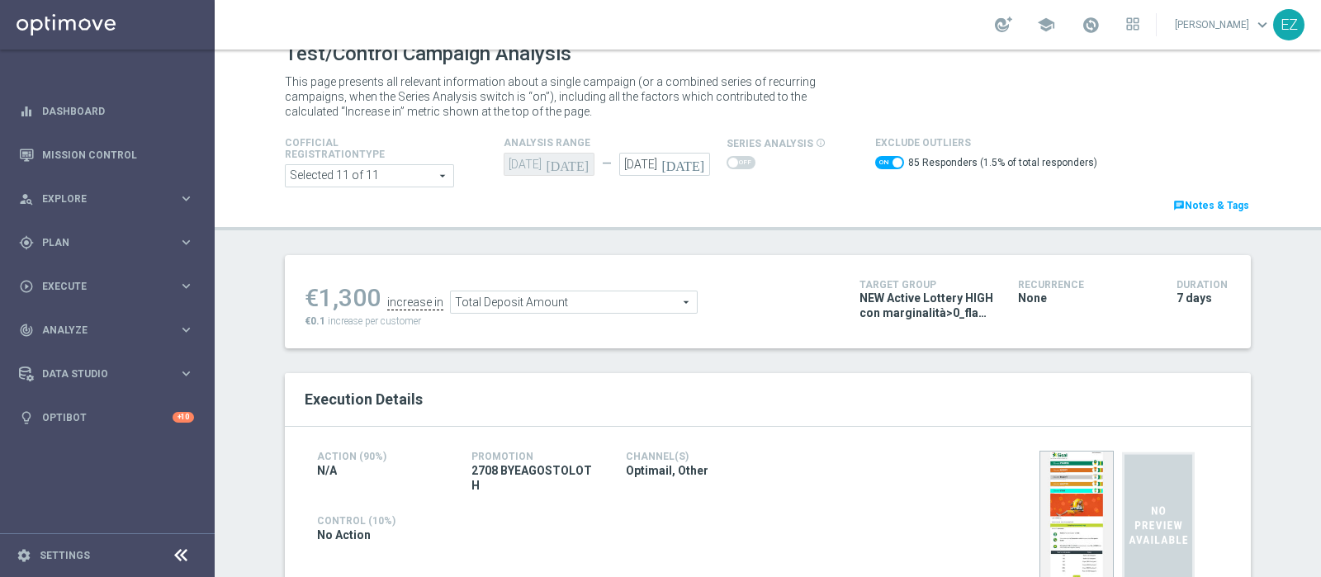
click at [570, 291] on div "Total Deposit Amount Total Deposit Amount arrow_drop_down search" at bounding box center [574, 302] width 248 height 23
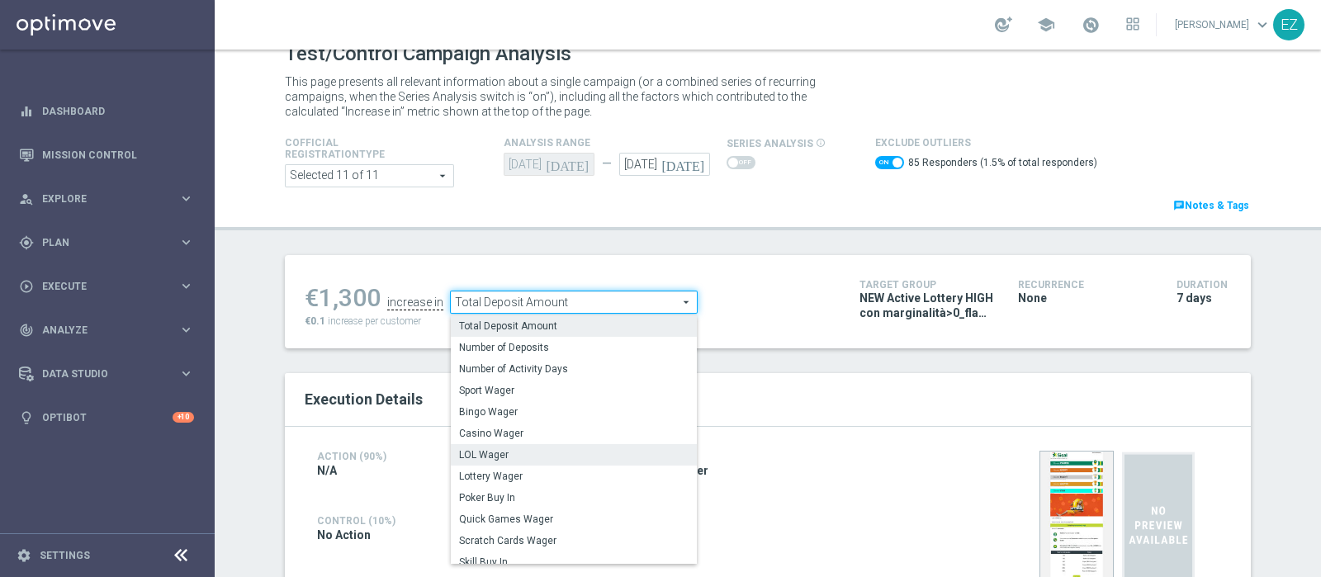
click at [545, 453] on span "LOL Wager" at bounding box center [574, 454] width 230 height 13
checkbox input "false"
type input "LOL Wager"
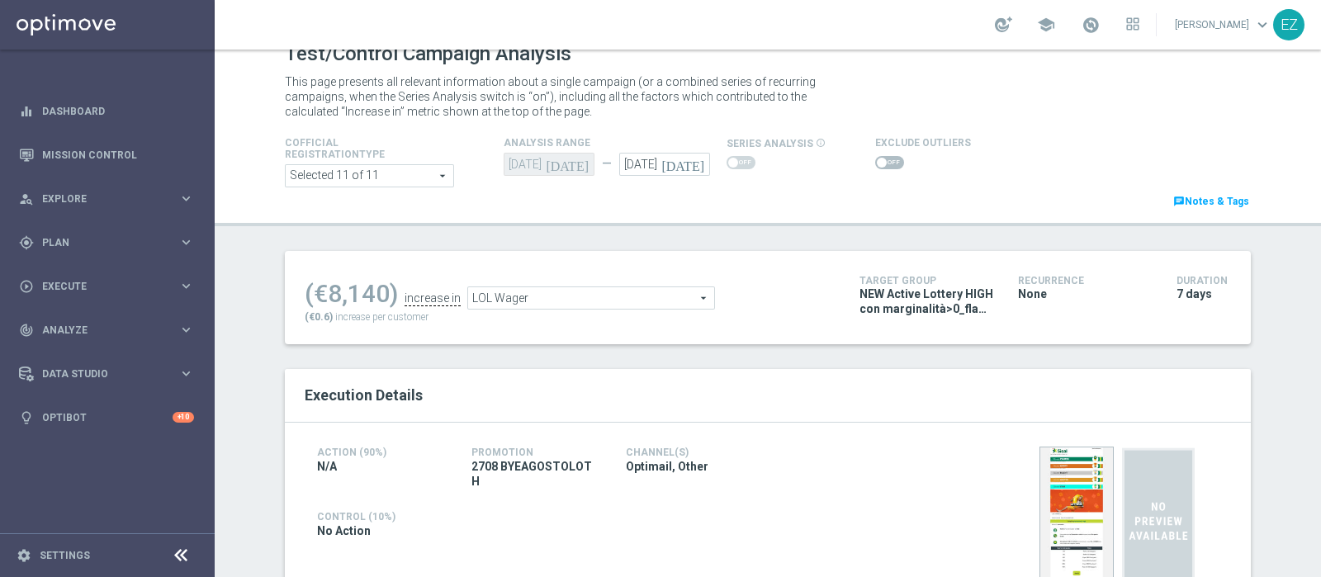
click at [879, 167] on span at bounding box center [889, 162] width 29 height 13
click at [879, 167] on input "checkbox" at bounding box center [889, 162] width 29 height 13
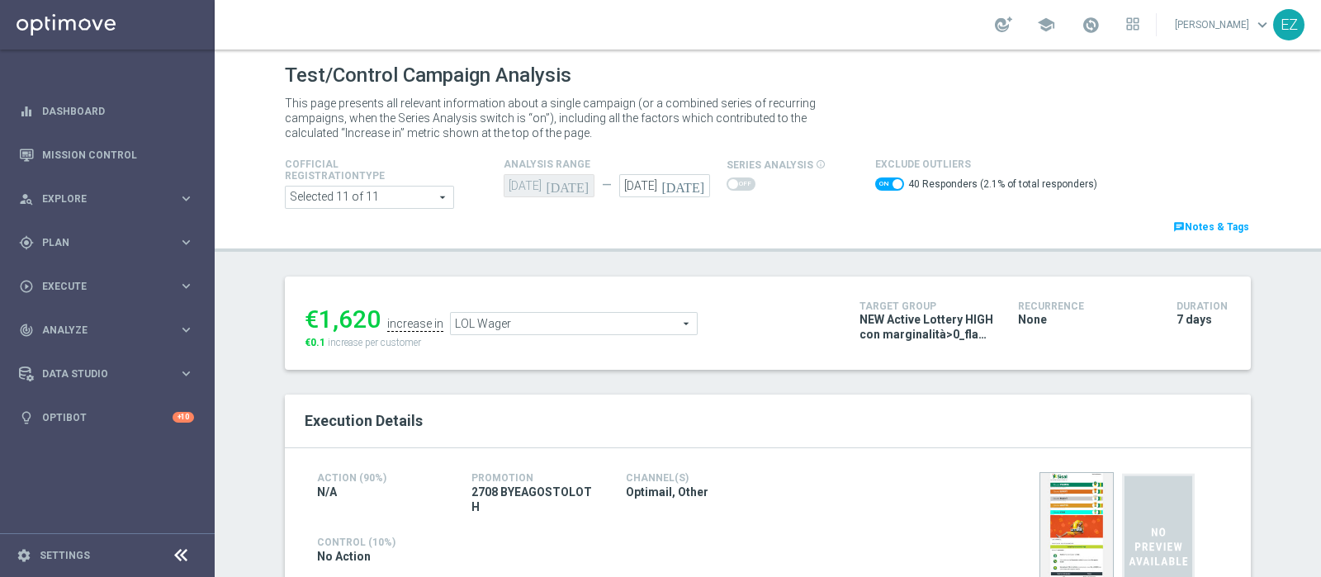
click at [587, 324] on span "LOL Wager" at bounding box center [574, 323] width 246 height 21
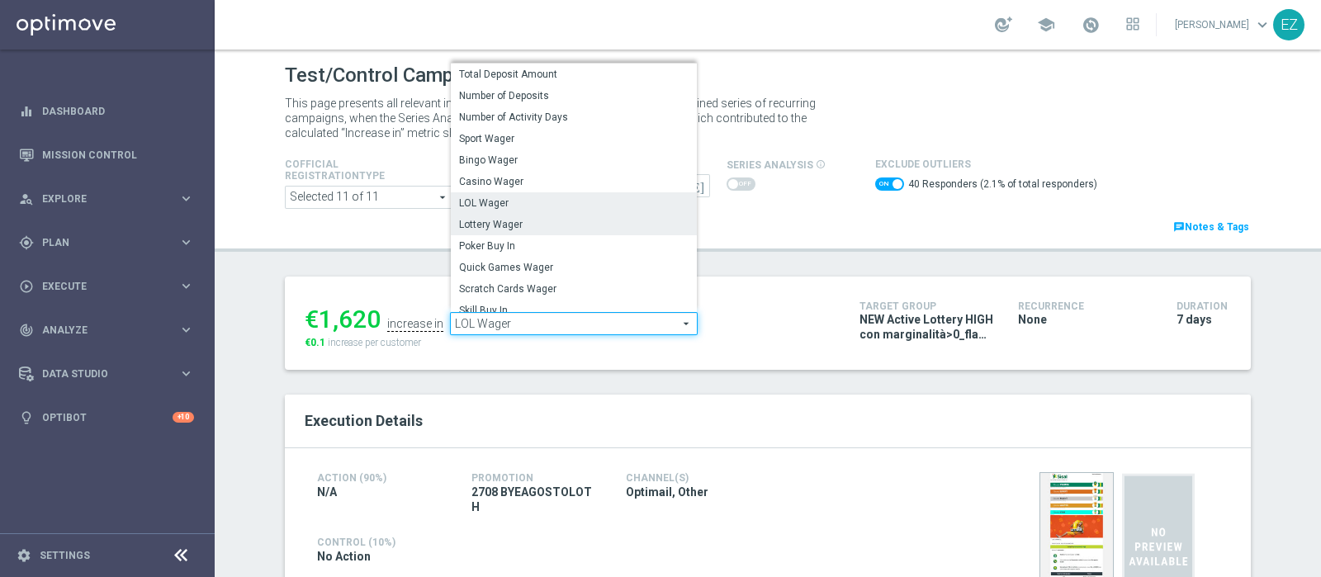
click at [575, 230] on span "Lottery Wager" at bounding box center [574, 224] width 230 height 13
checkbox input "false"
type input "Lottery Wager"
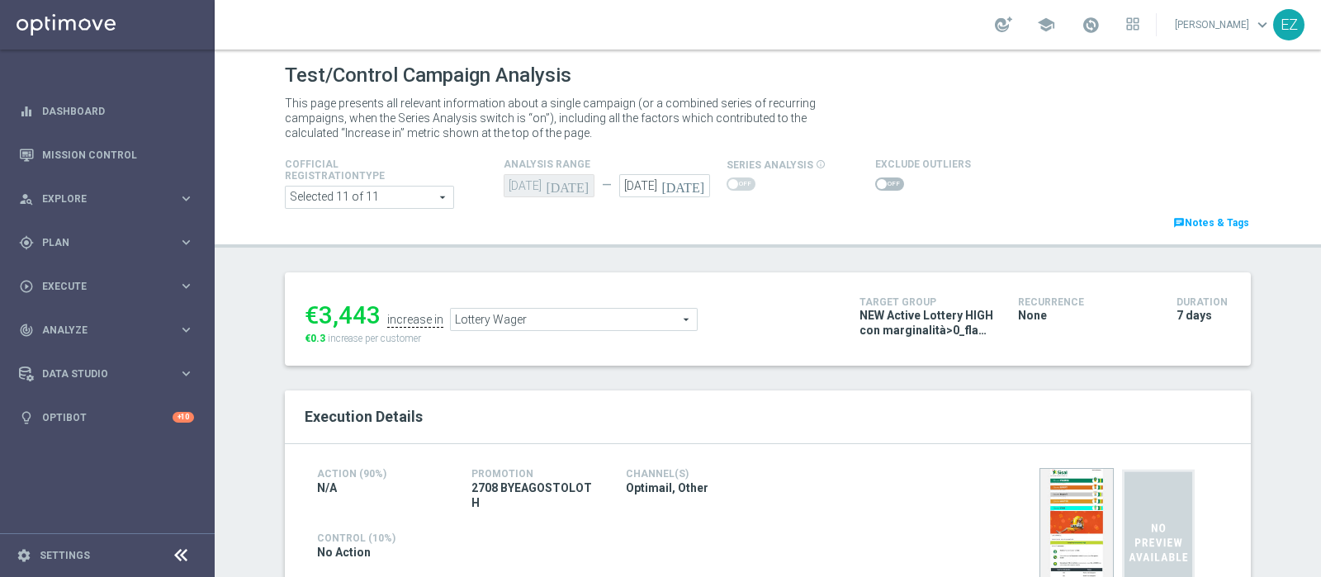
click at [875, 182] on span at bounding box center [889, 183] width 29 height 13
click at [875, 182] on input "checkbox" at bounding box center [889, 183] width 29 height 13
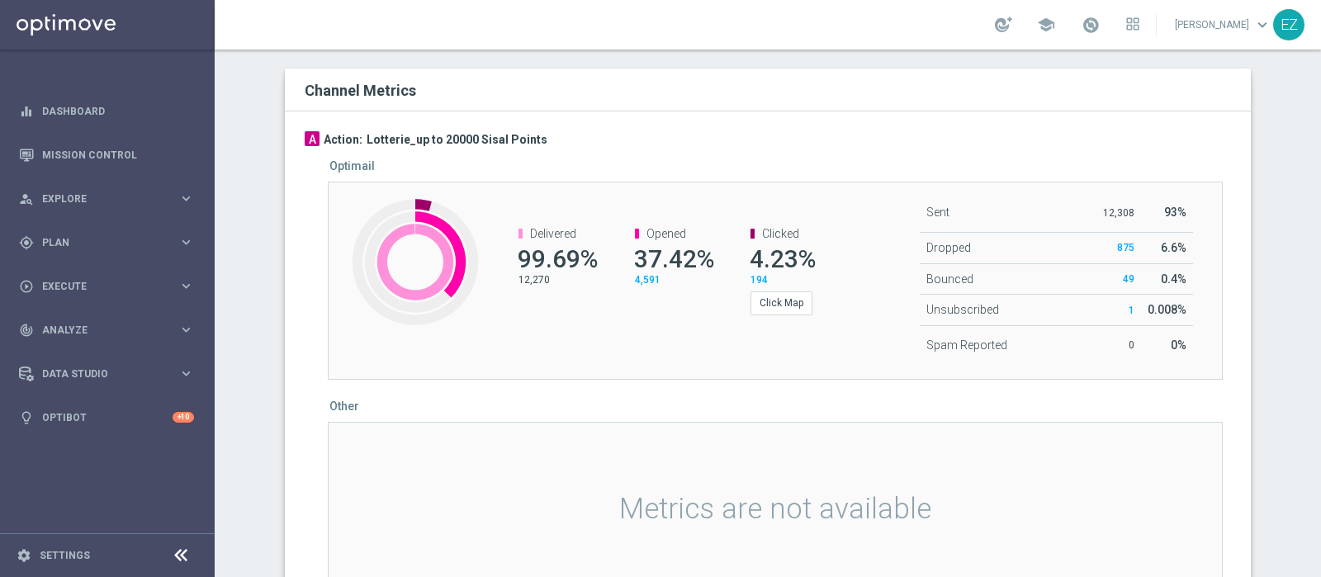
scroll to position [68, 0]
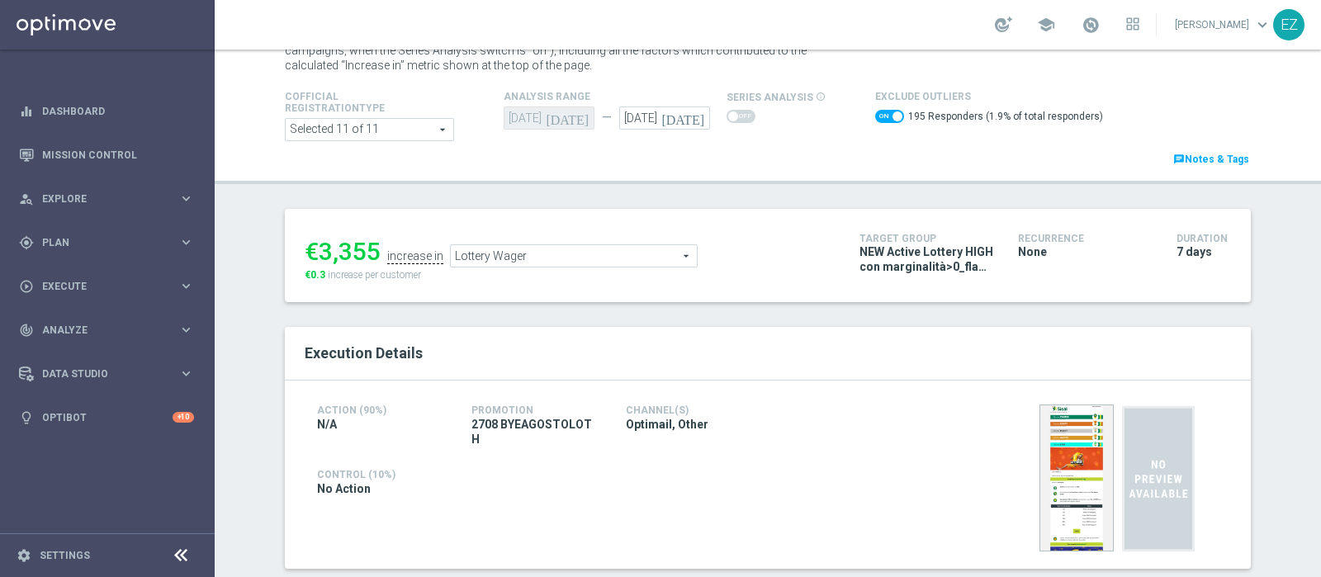
click at [538, 254] on span "Lottery Wager" at bounding box center [574, 255] width 246 height 21
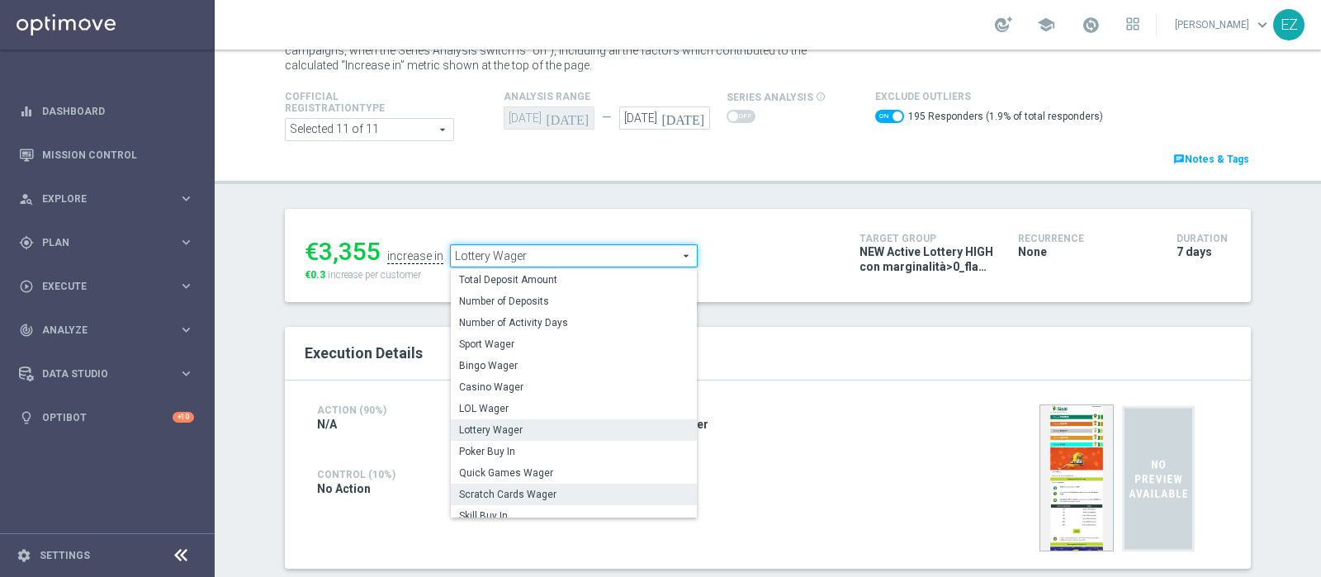
click at [528, 488] on span "Scratch Cards Wager" at bounding box center [574, 494] width 230 height 13
checkbox input "false"
type input "Scratch Cards Wager"
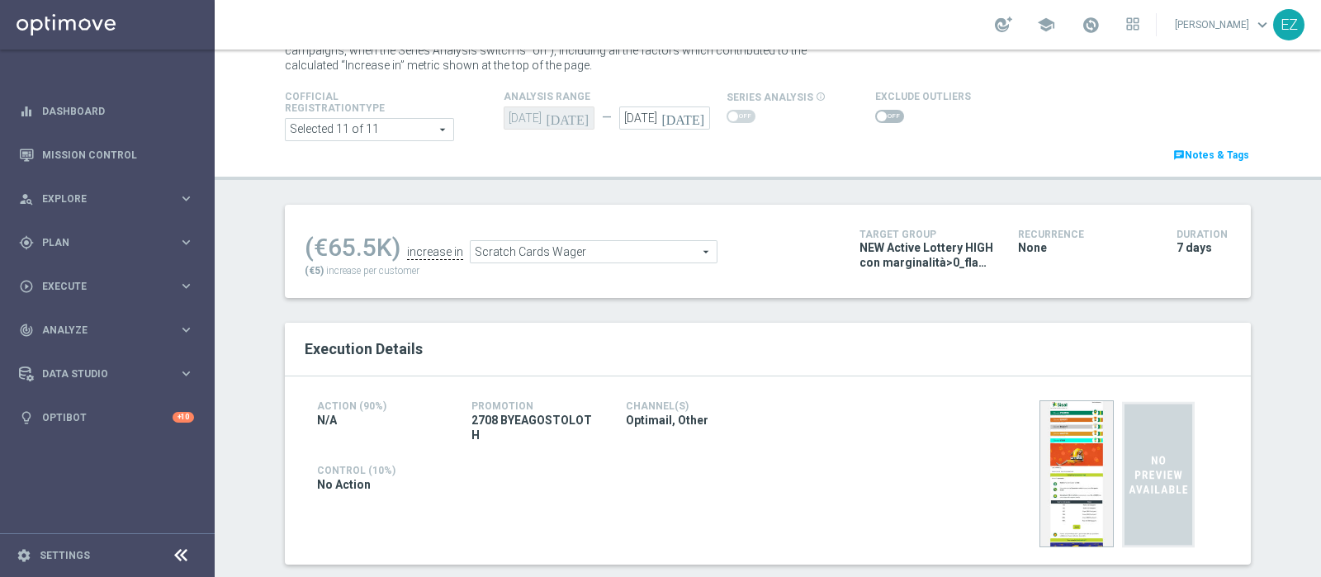
click at [875, 112] on span at bounding box center [889, 116] width 29 height 13
click at [875, 112] on input "checkbox" at bounding box center [889, 116] width 29 height 13
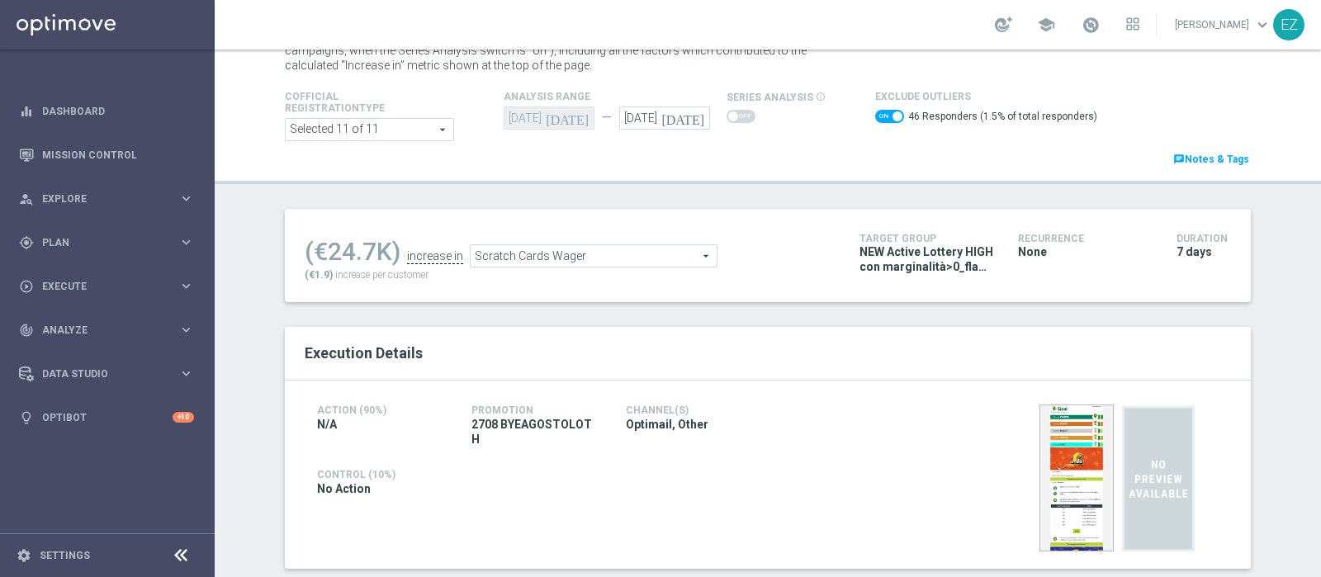
click at [637, 264] on span "Scratch Cards Wager" at bounding box center [594, 255] width 246 height 21
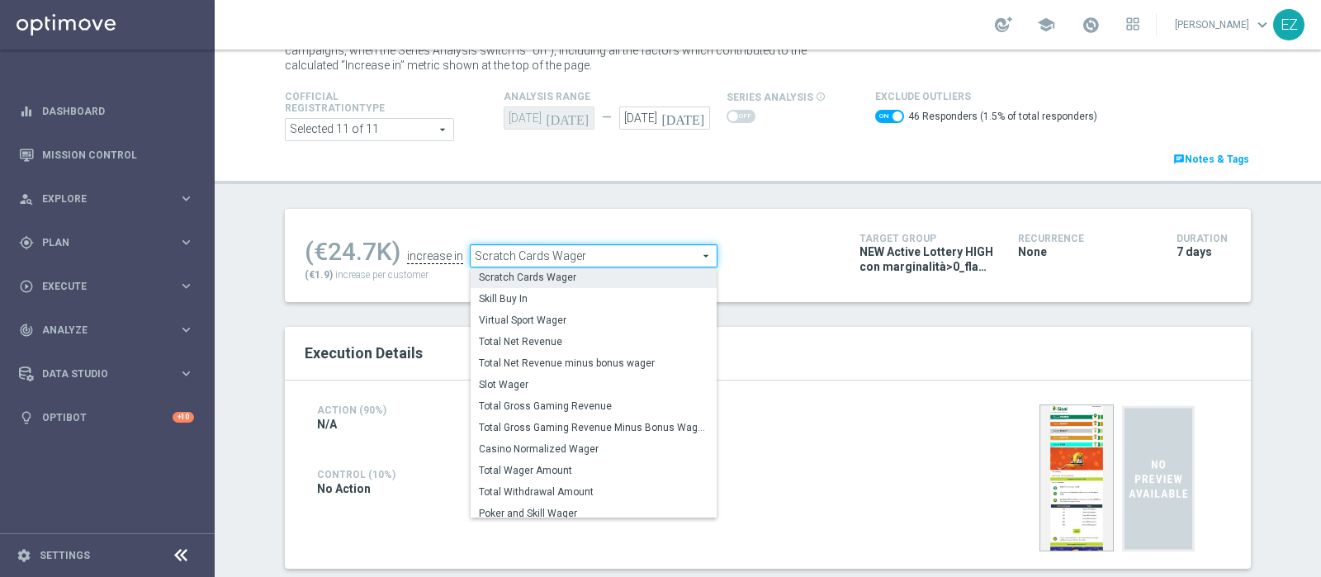
scroll to position [230, 0]
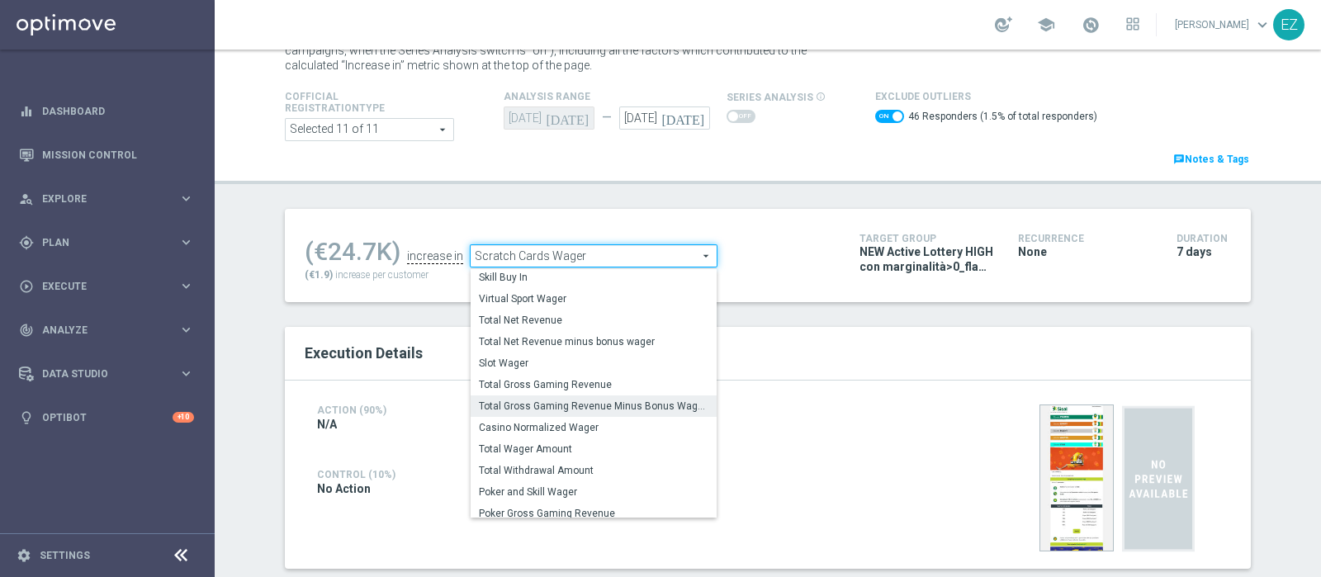
click at [618, 400] on span "Total Gross Gaming Revenue Minus Bonus Wagared" at bounding box center [594, 406] width 230 height 13
checkbox input "false"
type input "Total Gross Gaming Revenue Minus Bonus Wagared"
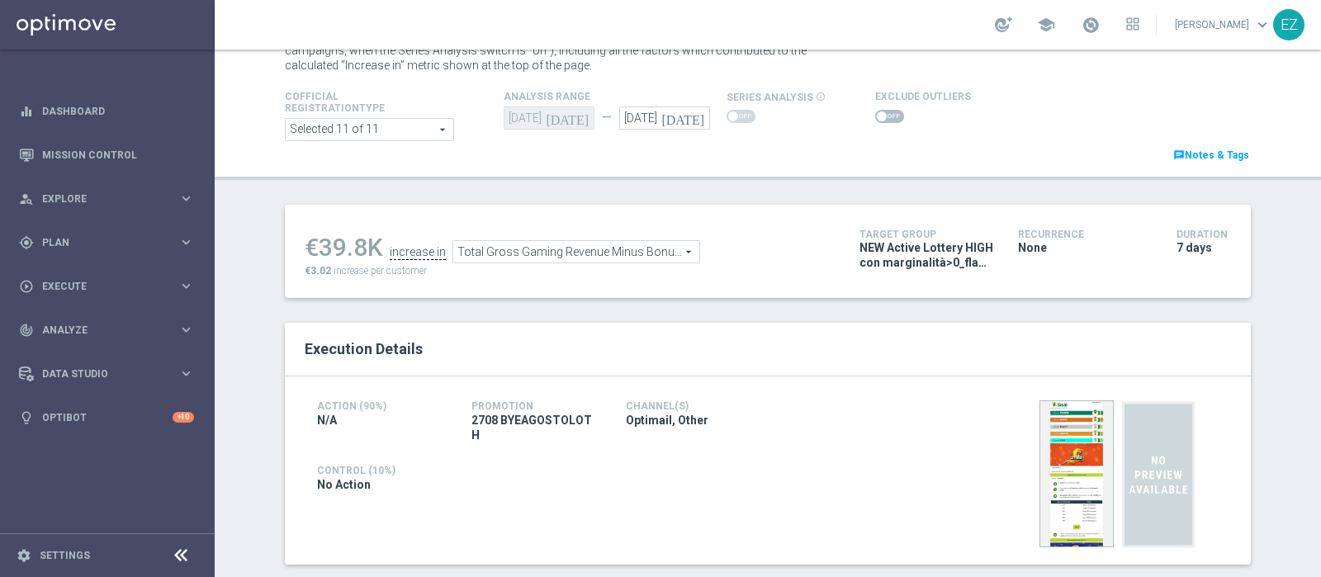
click at [878, 113] on span at bounding box center [889, 116] width 29 height 13
click at [878, 113] on input "checkbox" at bounding box center [889, 116] width 29 height 13
checkbox input "true"
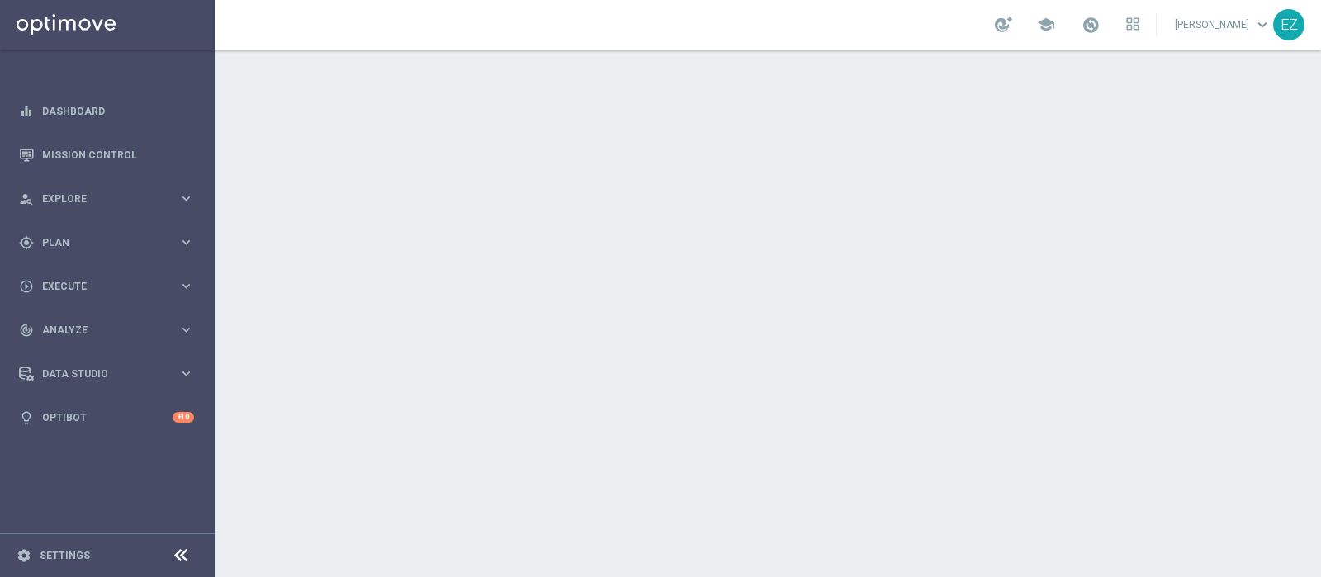
click at [1111, 501] on div at bounding box center [768, 314] width 1106 height 528
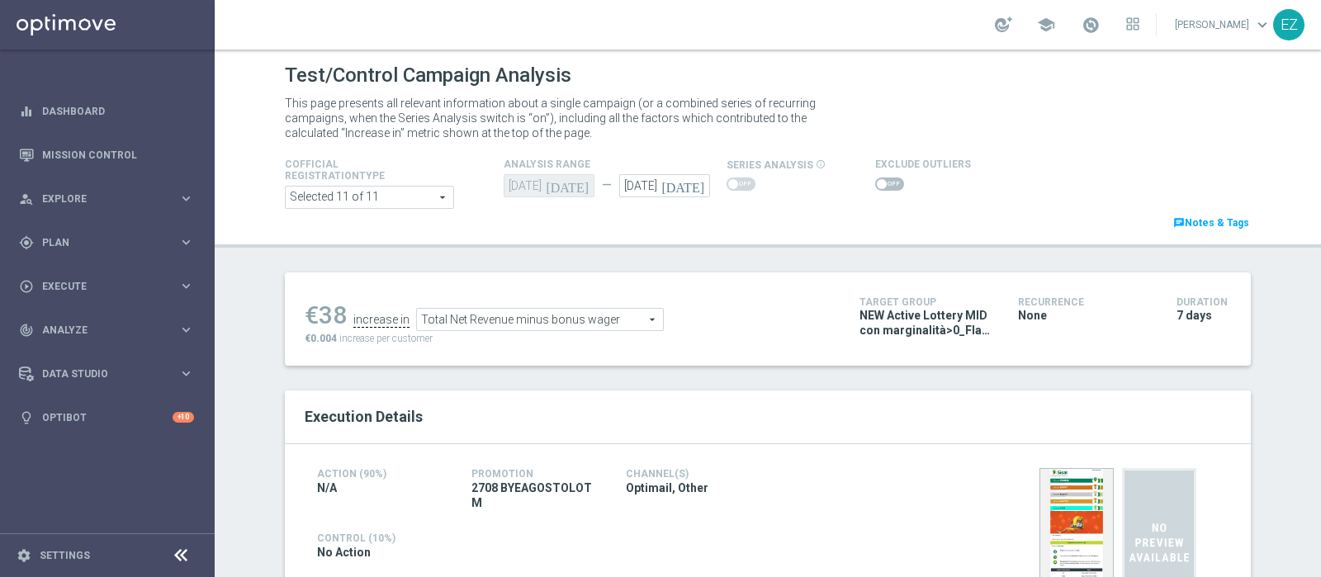
click at [541, 321] on span "Total Net Revenue minus bonus wager" at bounding box center [540, 319] width 246 height 21
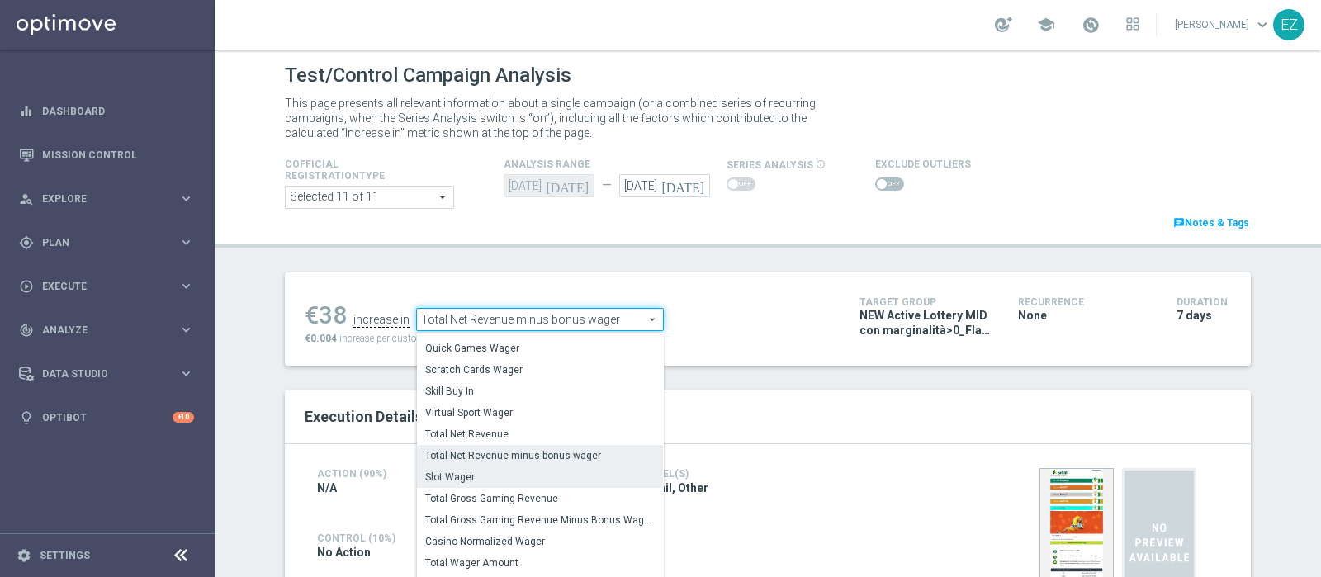
scroll to position [182, 0]
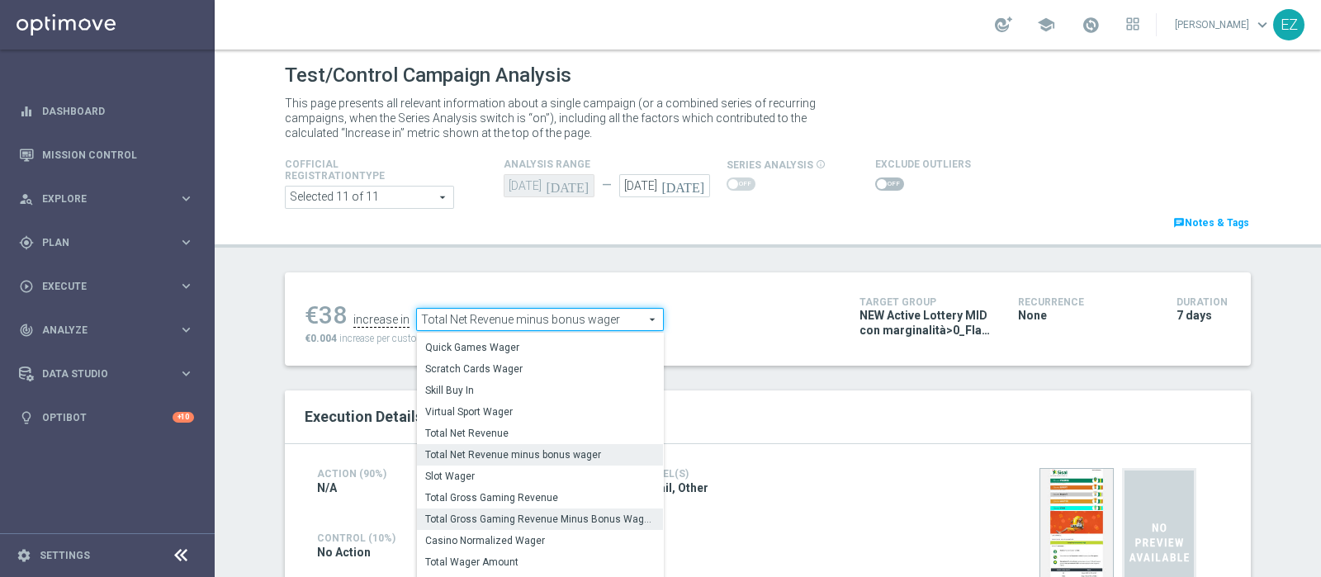
click at [532, 523] on span "Total Gross Gaming Revenue Minus Bonus Wagared" at bounding box center [540, 519] width 230 height 13
type input "Total Gross Gaming Revenue Minus Bonus Wagared"
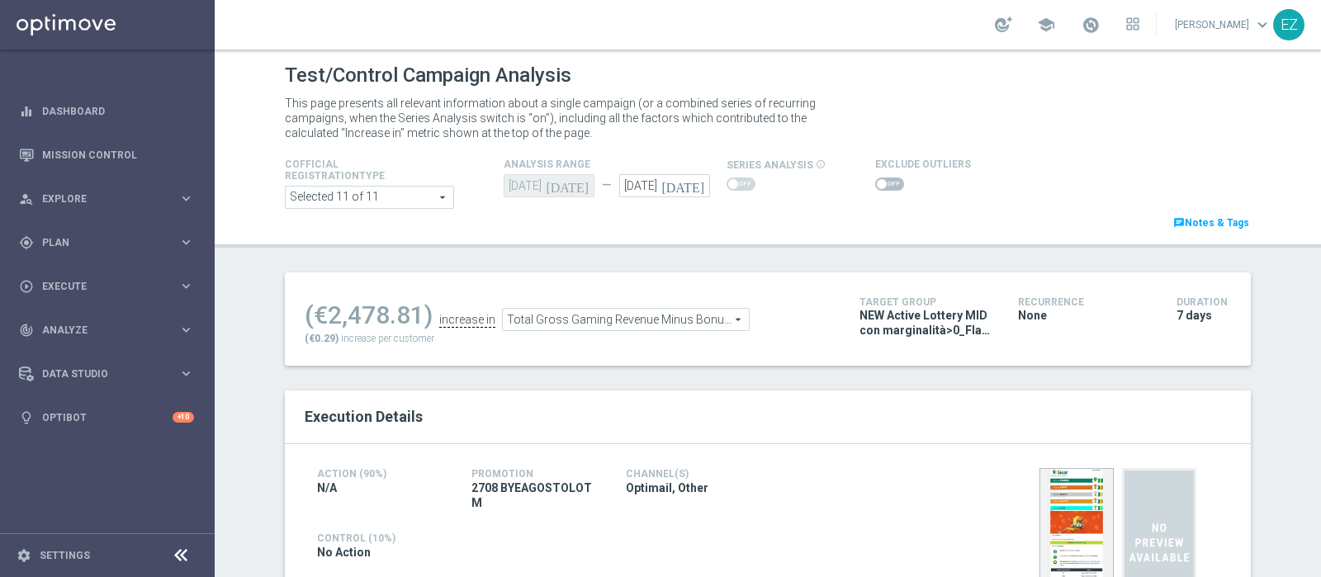
click at [876, 175] on div at bounding box center [923, 184] width 96 height 20
click at [875, 183] on span at bounding box center [889, 183] width 29 height 13
click at [875, 183] on input "checkbox" at bounding box center [889, 183] width 29 height 13
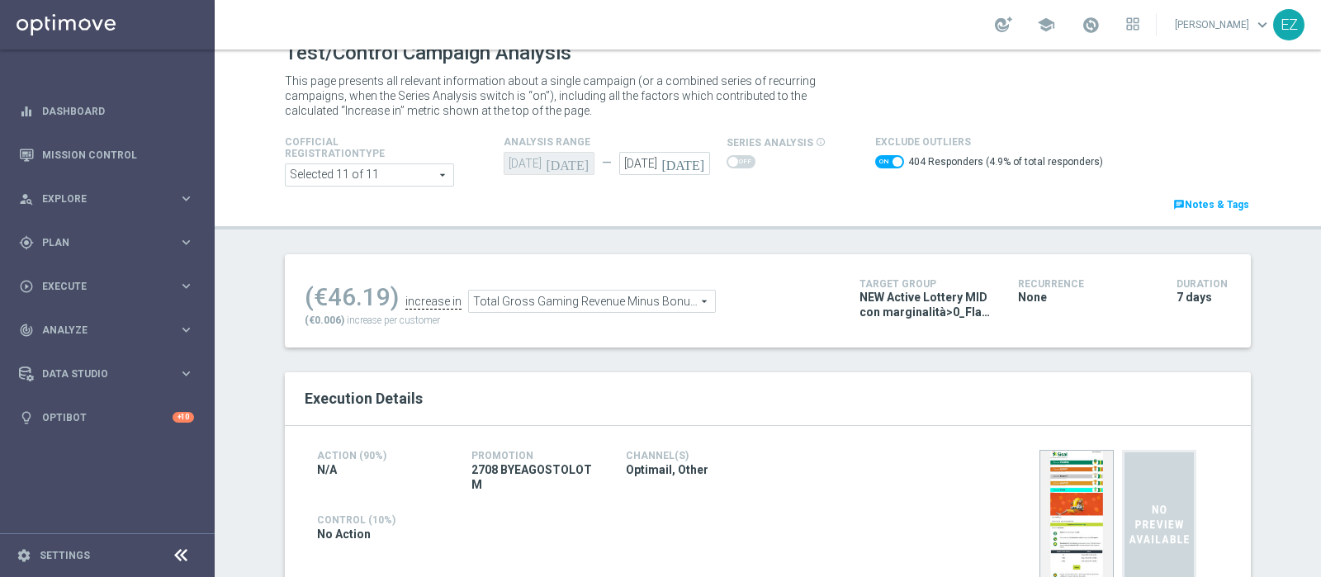
scroll to position [20, 0]
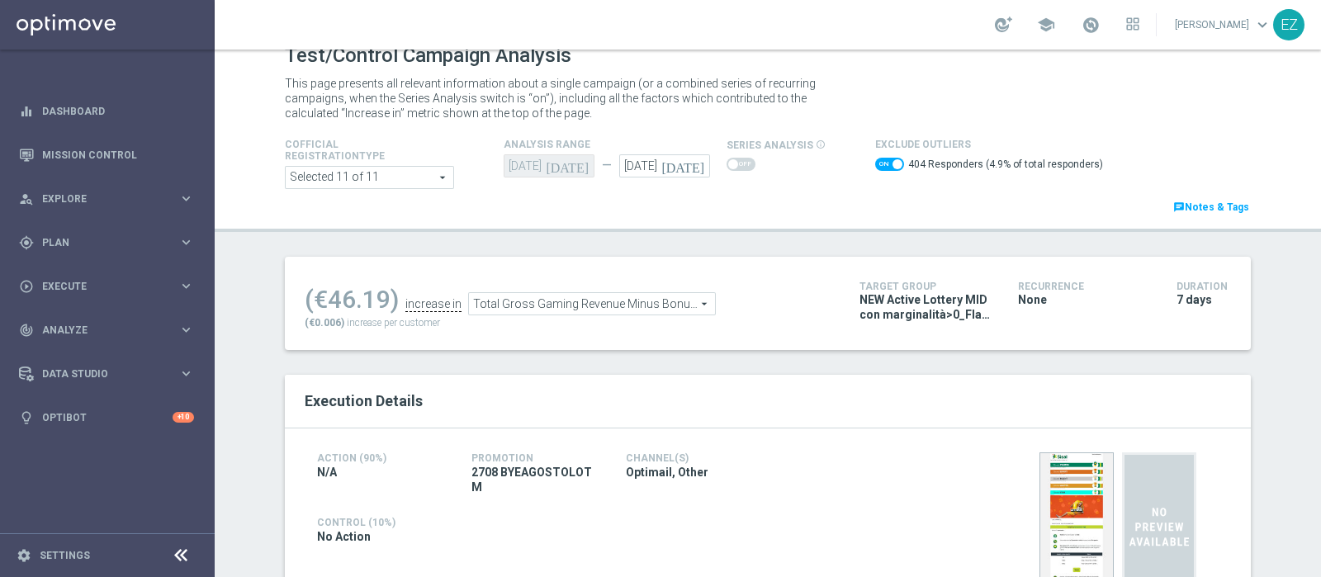
click at [681, 303] on span "Total Gross Gaming Revenue Minus Bonus Wagared" at bounding box center [592, 303] width 246 height 21
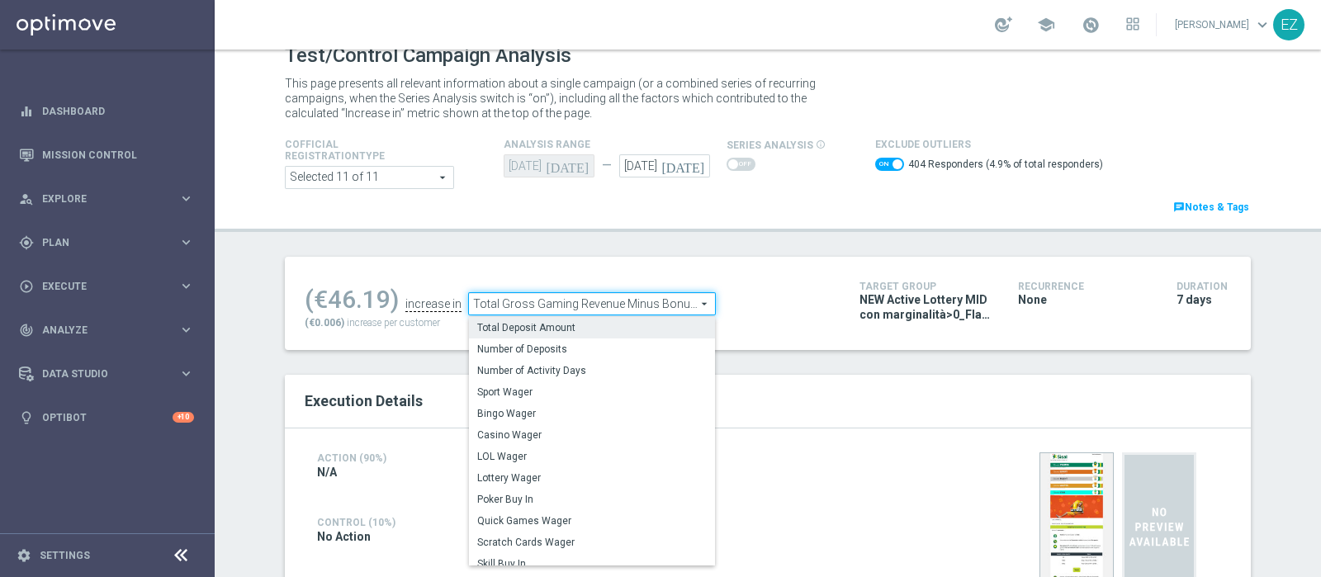
click at [561, 326] on span "Total Deposit Amount" at bounding box center [592, 327] width 230 height 13
checkbox input "false"
type input "Total Deposit Amount"
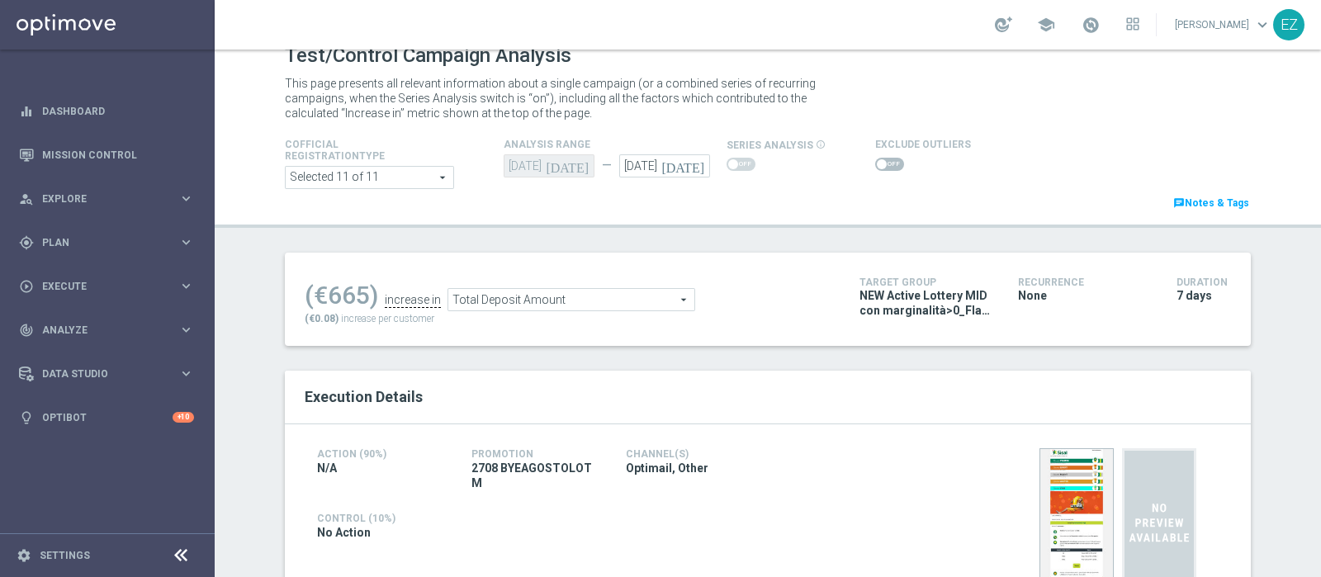
drag, startPoint x: 883, startPoint y: 154, endPoint x: 876, endPoint y: 161, distance: 9.9
click at [876, 161] on div at bounding box center [923, 164] width 96 height 20
click at [876, 161] on span at bounding box center [889, 164] width 29 height 13
click at [876, 161] on input "checkbox" at bounding box center [889, 164] width 29 height 13
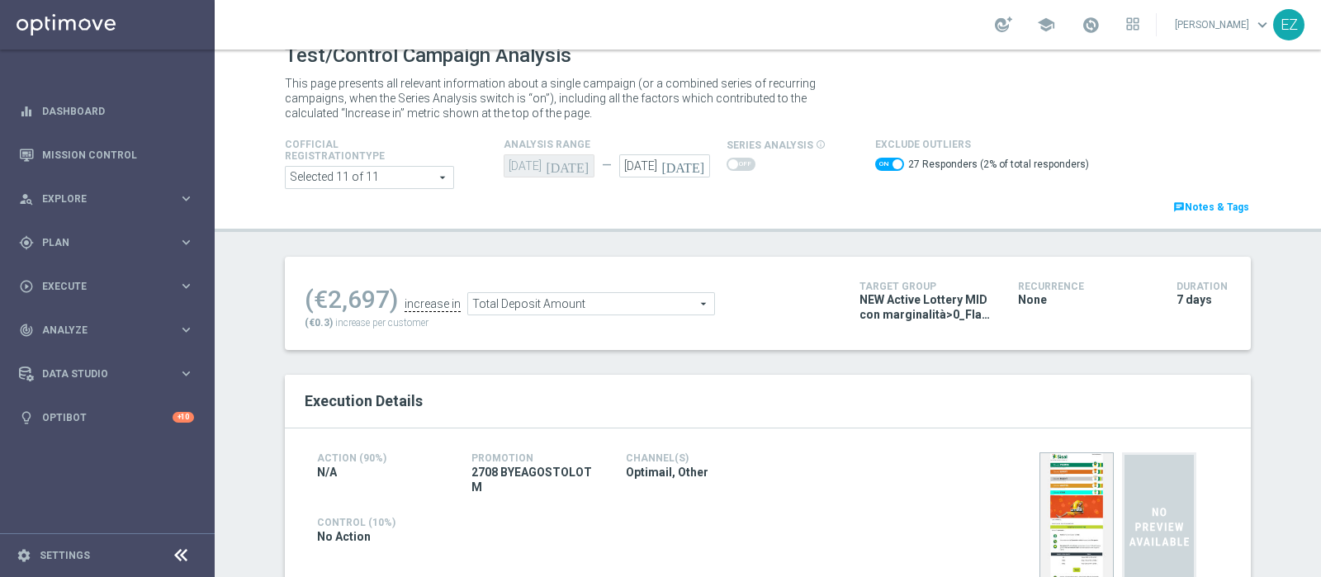
click at [683, 310] on span "Total Deposit Amount" at bounding box center [591, 303] width 246 height 21
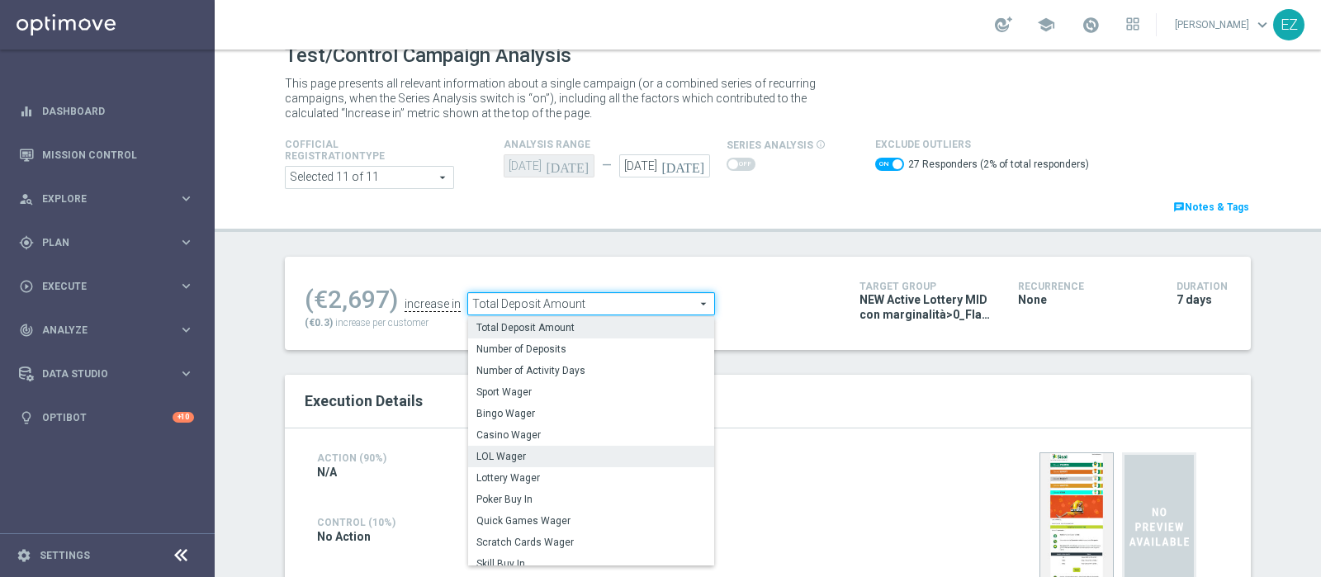
click at [590, 456] on span "LOL Wager" at bounding box center [591, 456] width 230 height 13
checkbox input "false"
type input "LOL Wager"
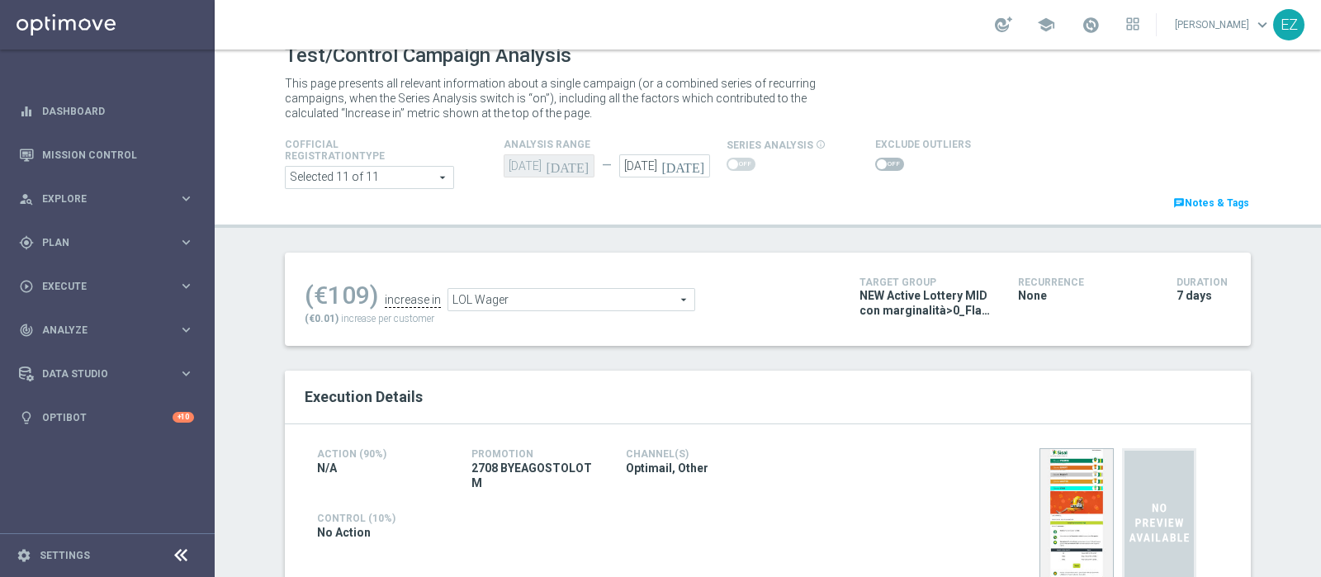
click at [875, 163] on span at bounding box center [889, 164] width 29 height 13
click at [875, 163] on input "checkbox" at bounding box center [889, 164] width 29 height 13
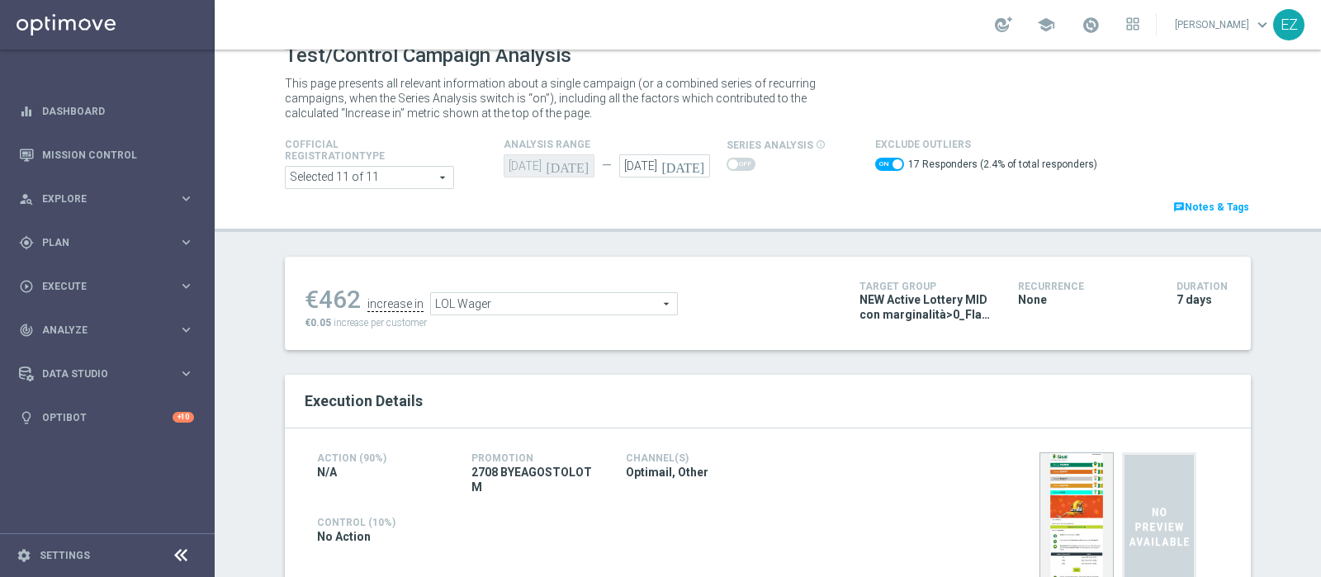
click at [590, 301] on span "LOL Wager" at bounding box center [554, 303] width 246 height 21
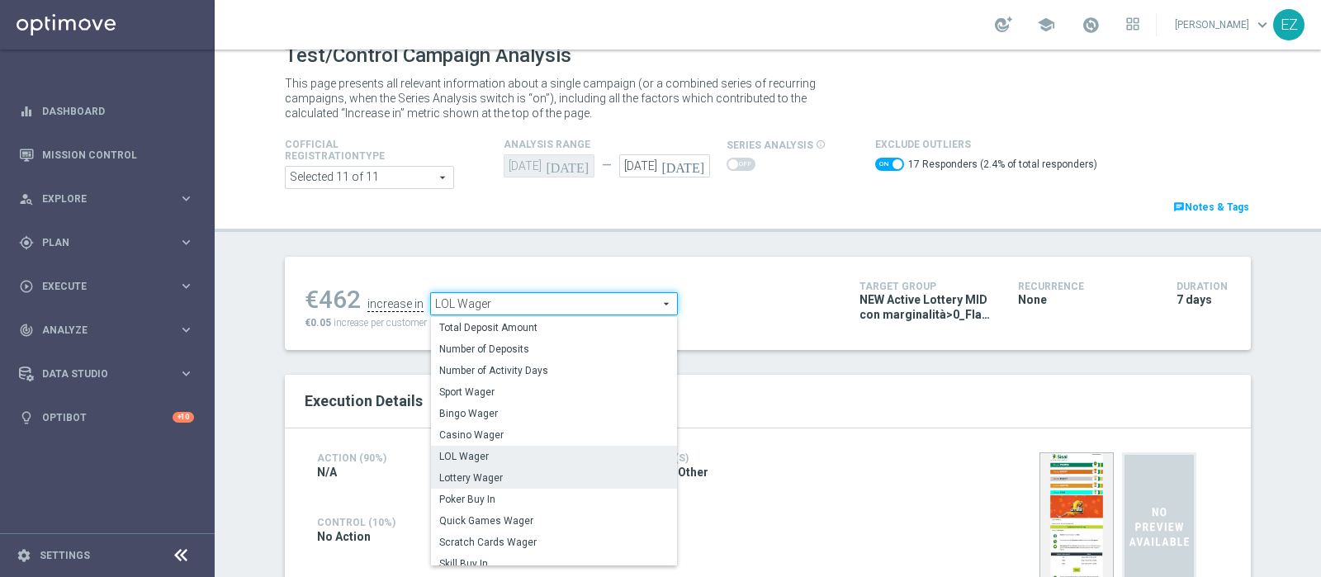
click at [521, 477] on span "Lottery Wager" at bounding box center [554, 477] width 230 height 13
checkbox input "false"
type input "Lottery Wager"
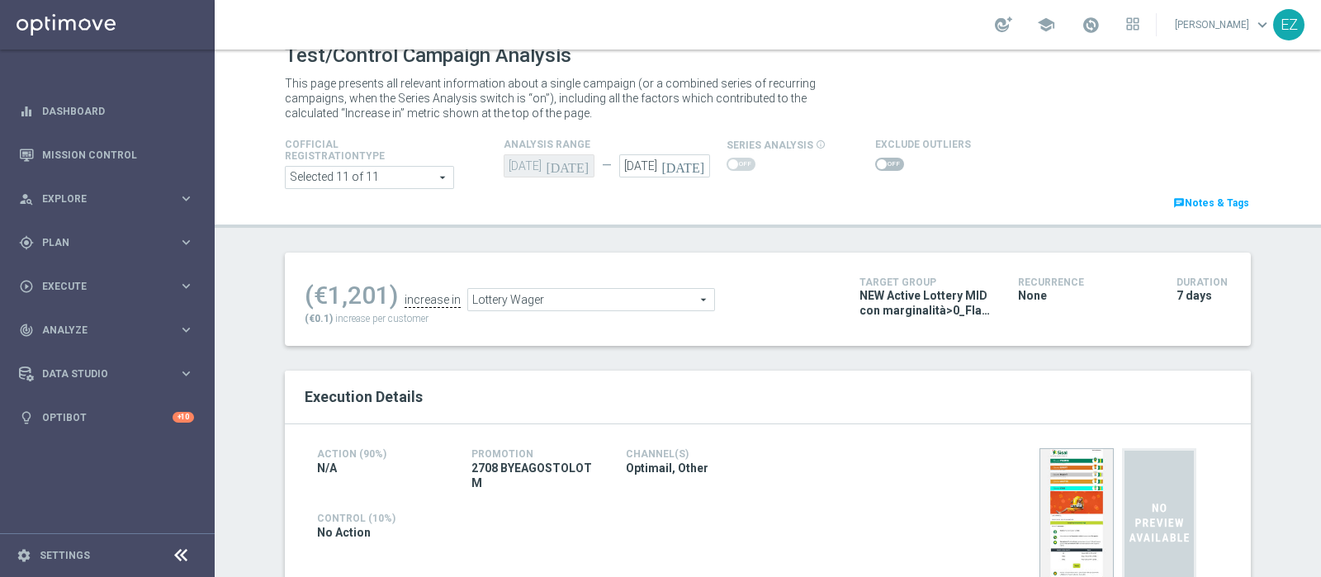
click at [878, 163] on span at bounding box center [889, 164] width 29 height 13
click at [878, 163] on input "checkbox" at bounding box center [889, 164] width 29 height 13
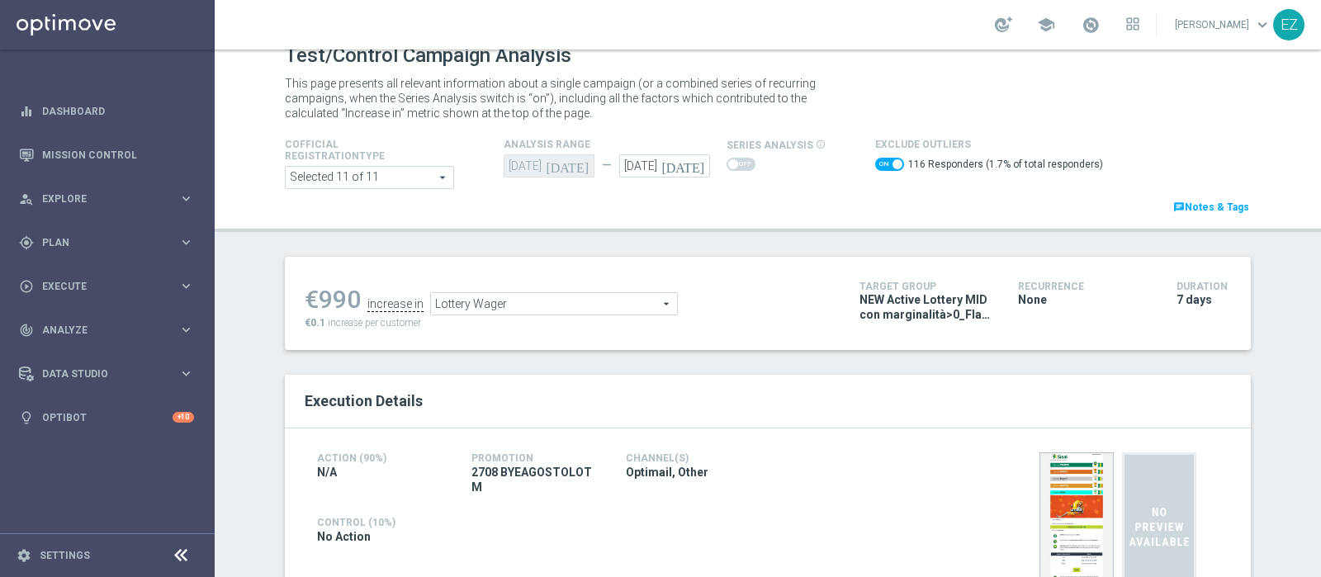
click at [656, 300] on span "Lottery Wager" at bounding box center [554, 303] width 246 height 21
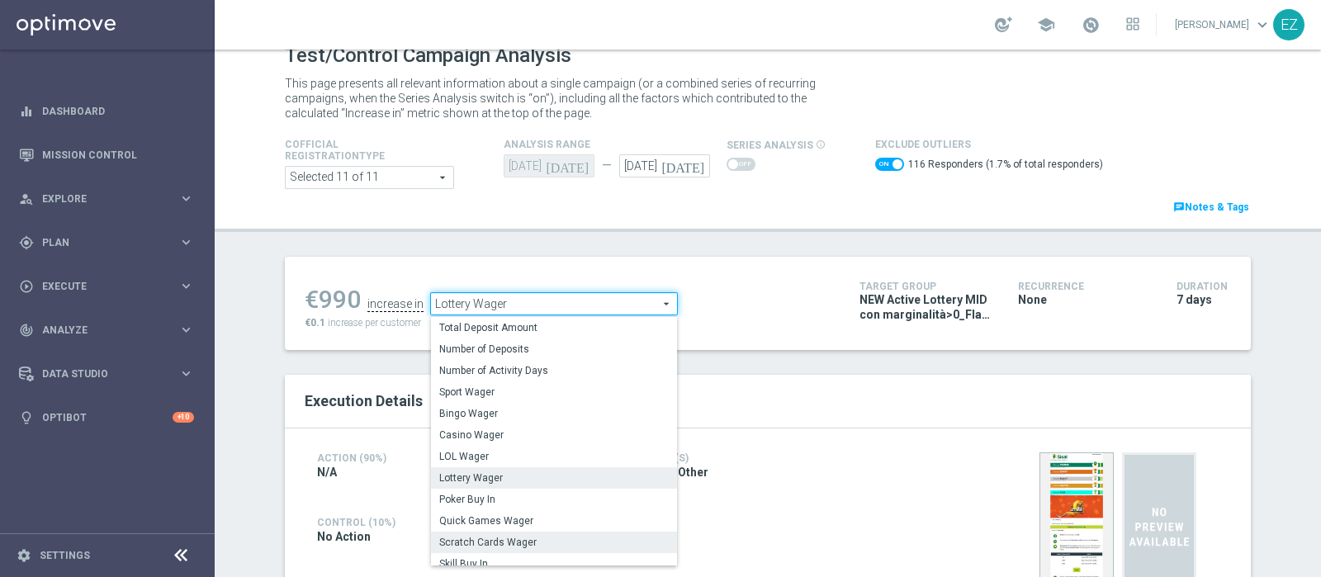
click at [507, 532] on label "Scratch Cards Wager" at bounding box center [554, 542] width 246 height 21
checkbox input "false"
type input "Scratch Cards Wager"
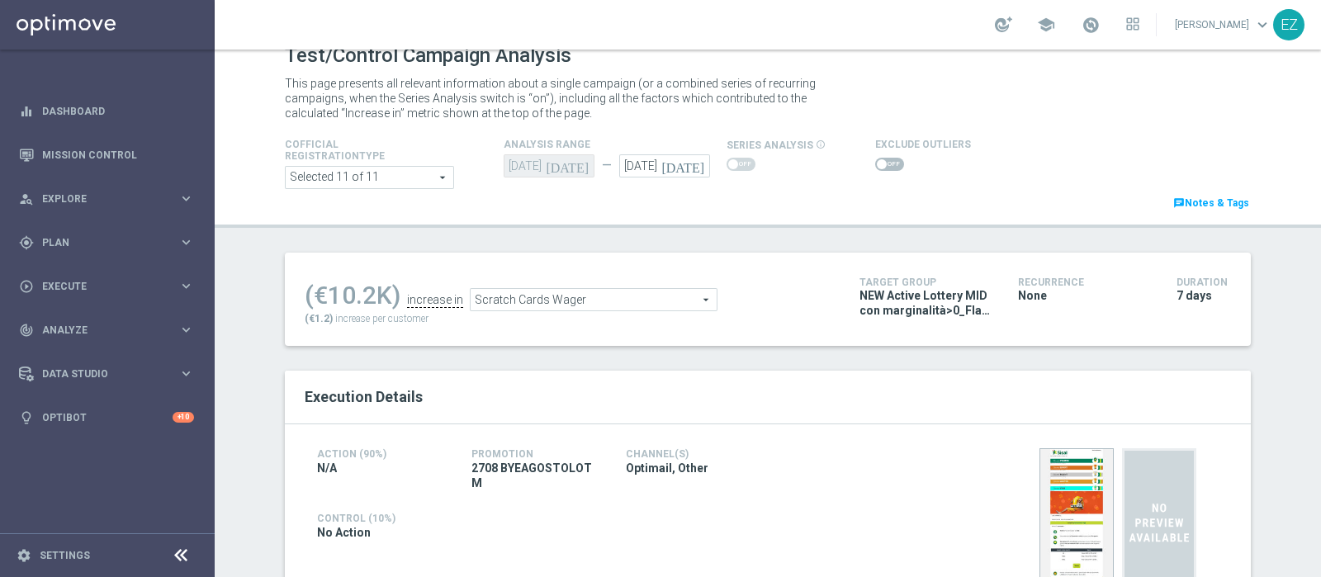
click at [875, 168] on span at bounding box center [889, 164] width 29 height 13
click at [875, 168] on input "checkbox" at bounding box center [889, 164] width 29 height 13
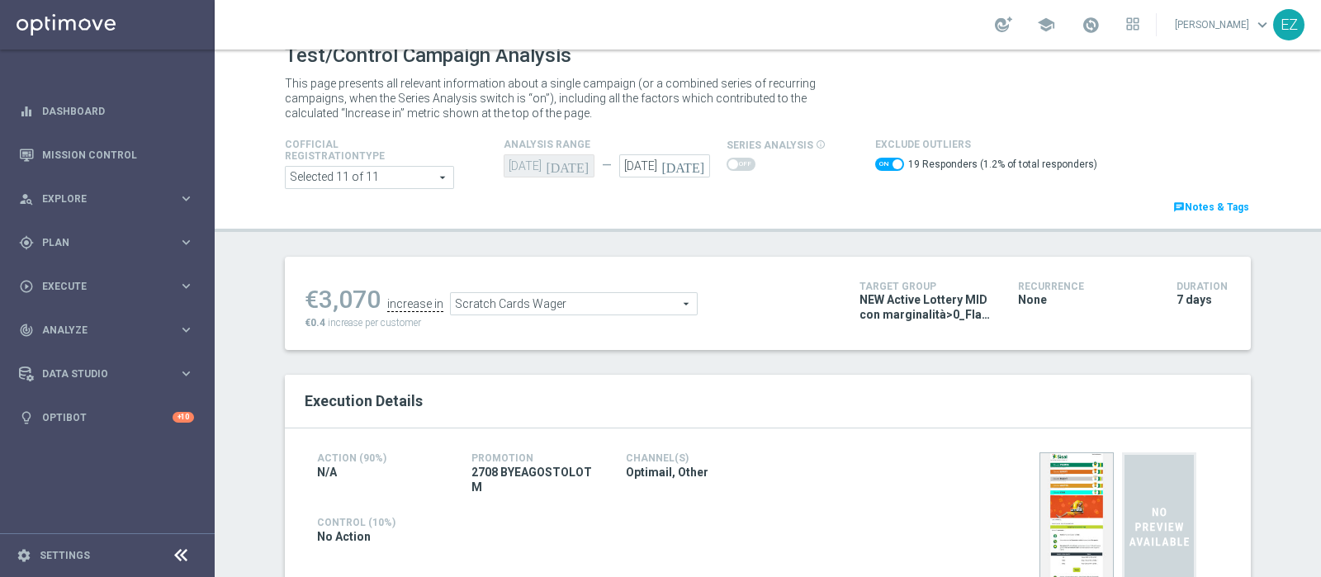
click at [629, 296] on span "Scratch Cards Wager" at bounding box center [574, 303] width 246 height 21
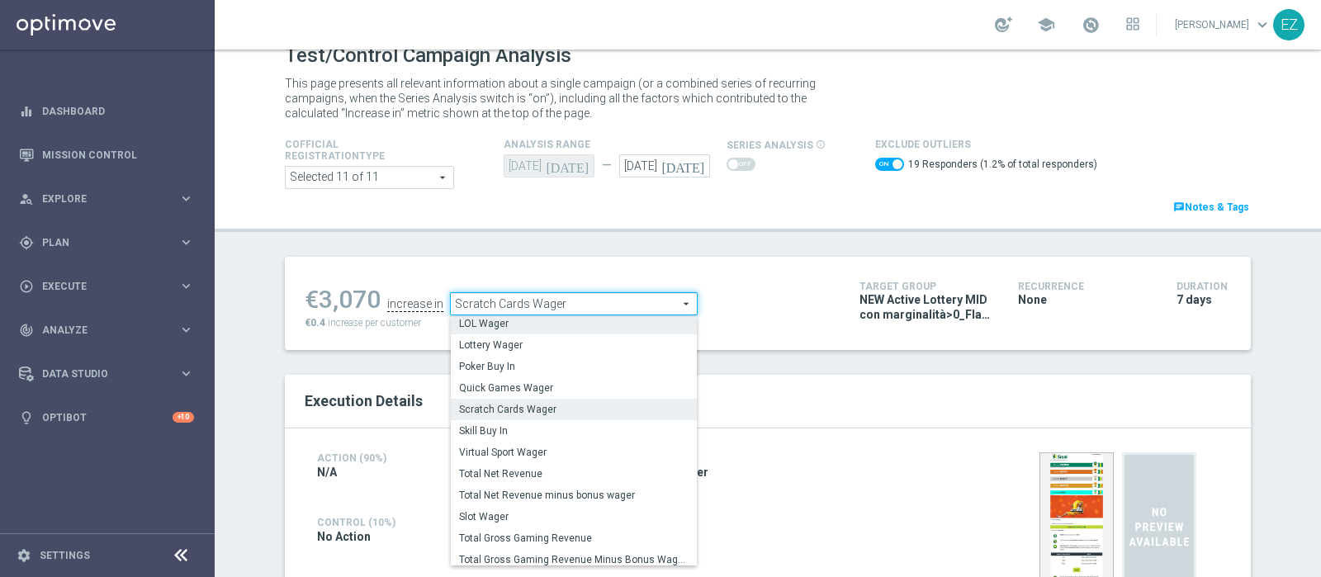
scroll to position [185, 0]
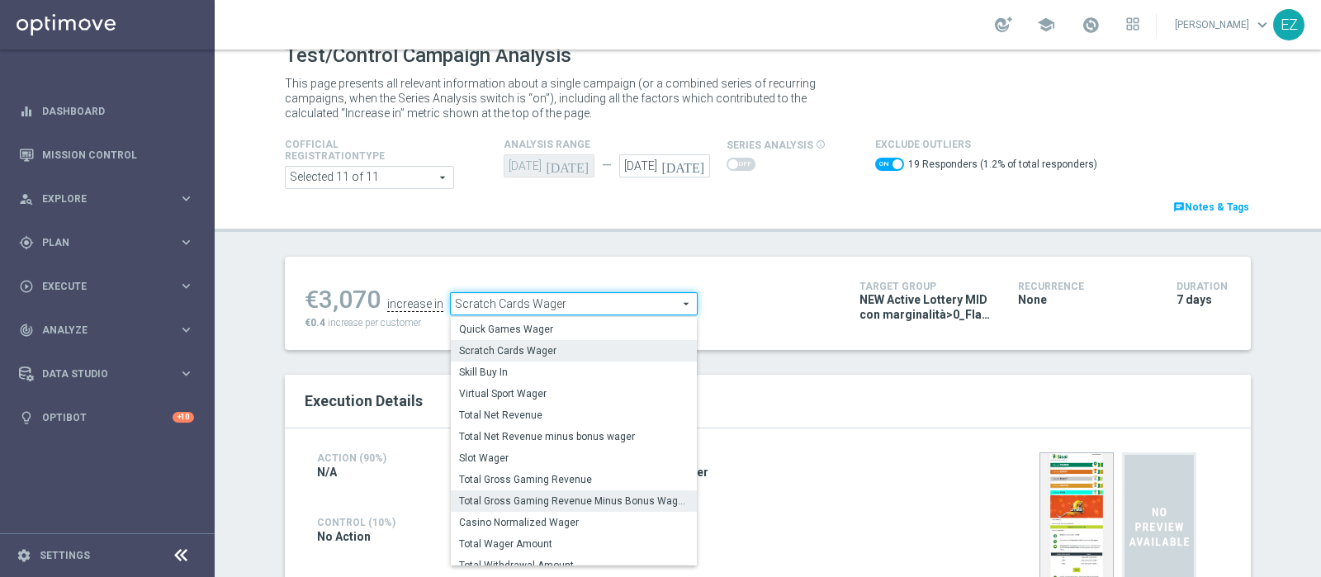
click at [584, 495] on span "Total Gross Gaming Revenue Minus Bonus Wagared" at bounding box center [574, 501] width 230 height 13
checkbox input "false"
type input "Total Gross Gaming Revenue Minus Bonus Wagared"
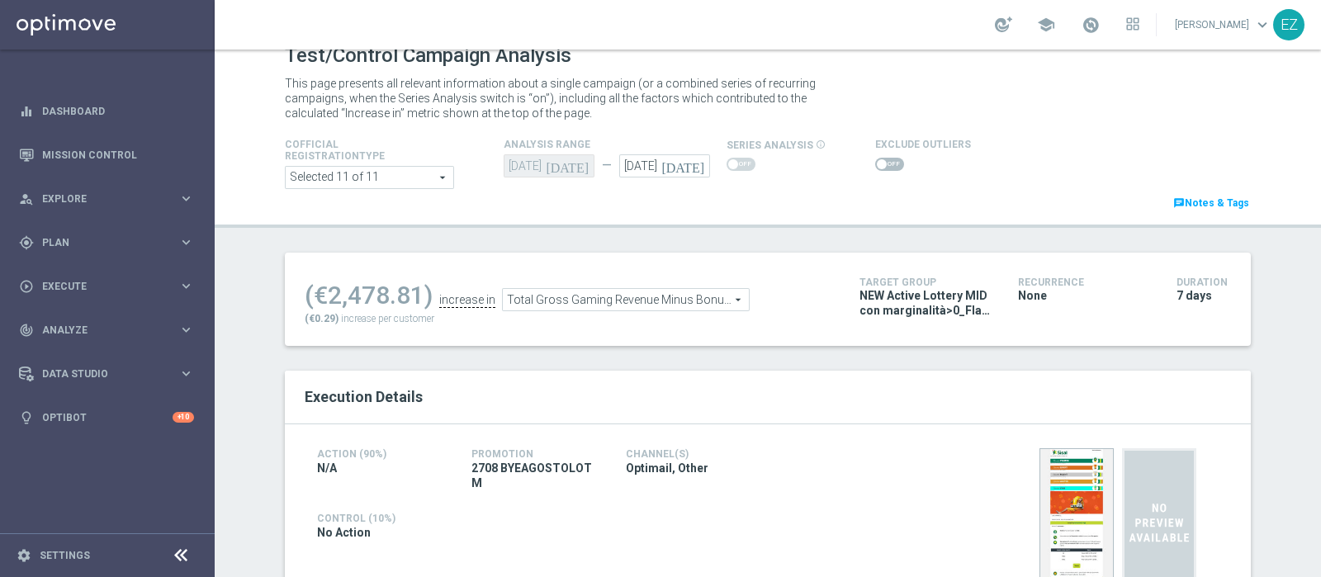
click at [877, 160] on span at bounding box center [882, 164] width 10 height 10
click at [875, 160] on input "checkbox" at bounding box center [889, 164] width 29 height 13
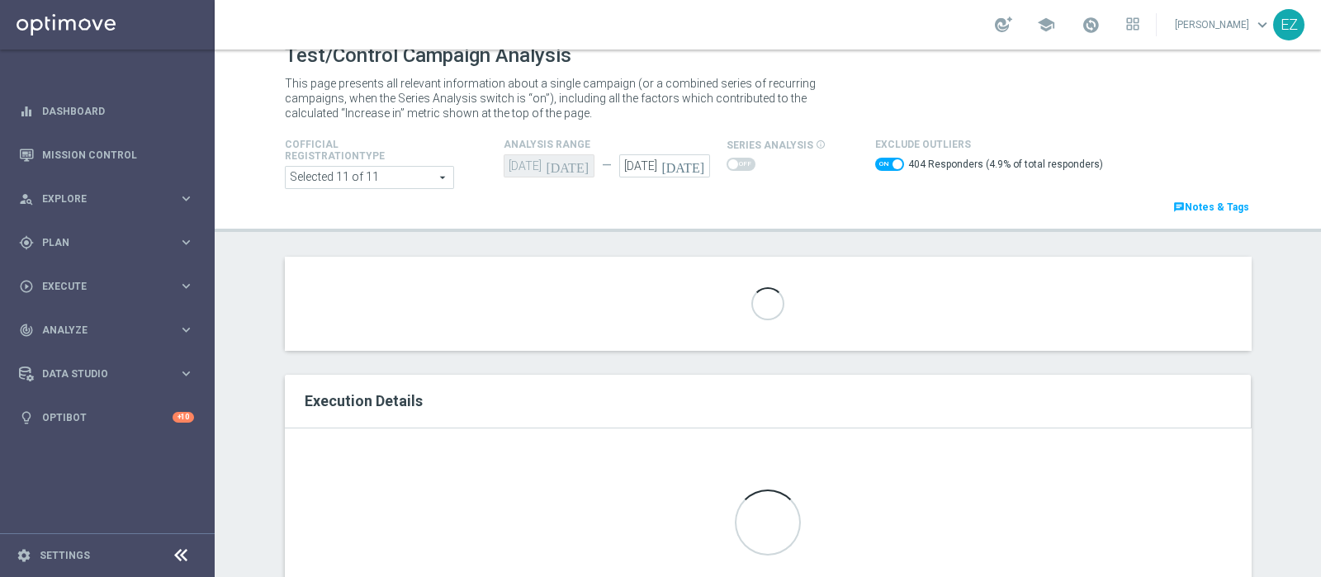
scroll to position [59, 0]
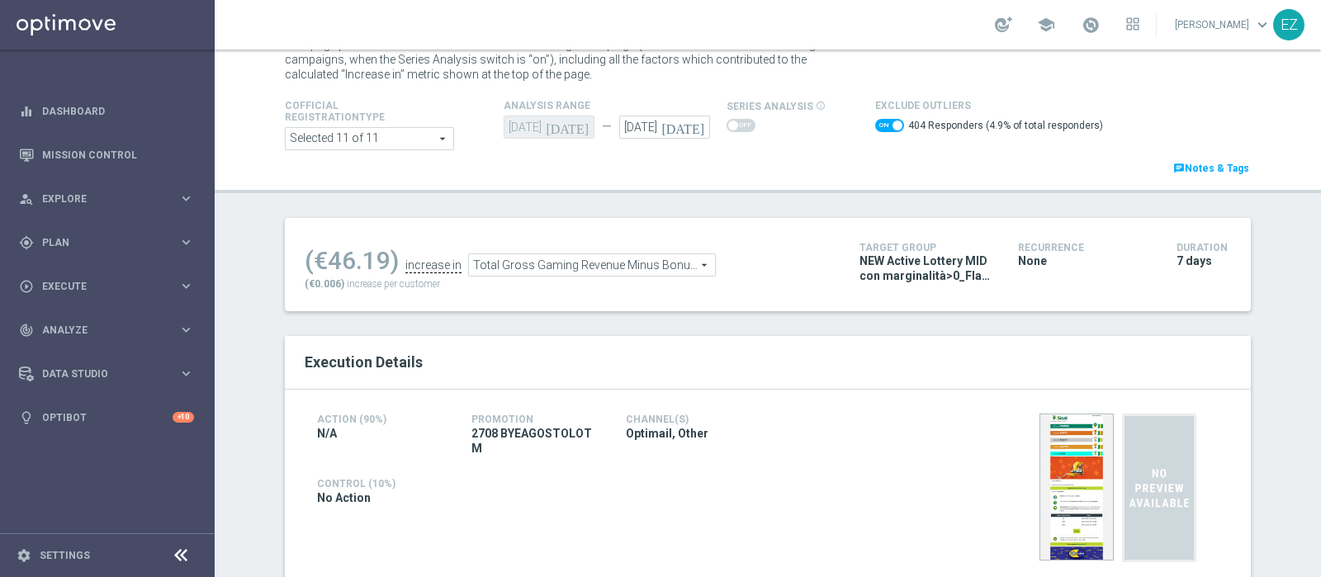
click at [662, 272] on span "Total Gross Gaming Revenue Minus Bonus Wagared" at bounding box center [592, 264] width 246 height 21
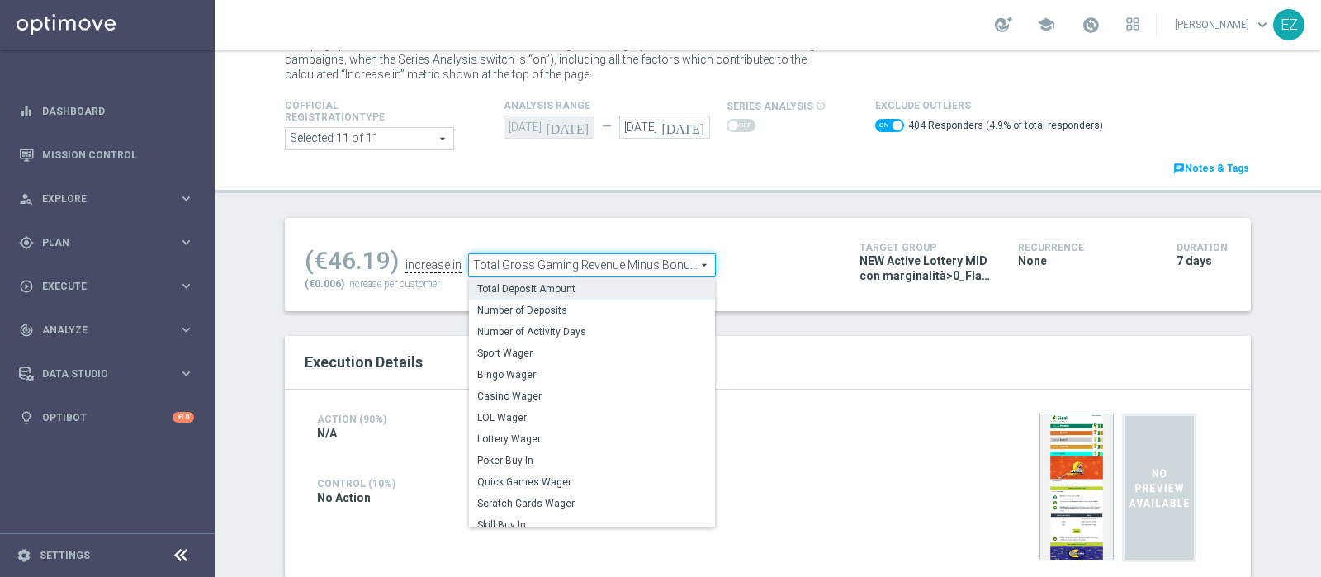
click at [574, 296] on label "Total Deposit Amount" at bounding box center [592, 288] width 246 height 21
checkbox input "false"
type input "Total Deposit Amount"
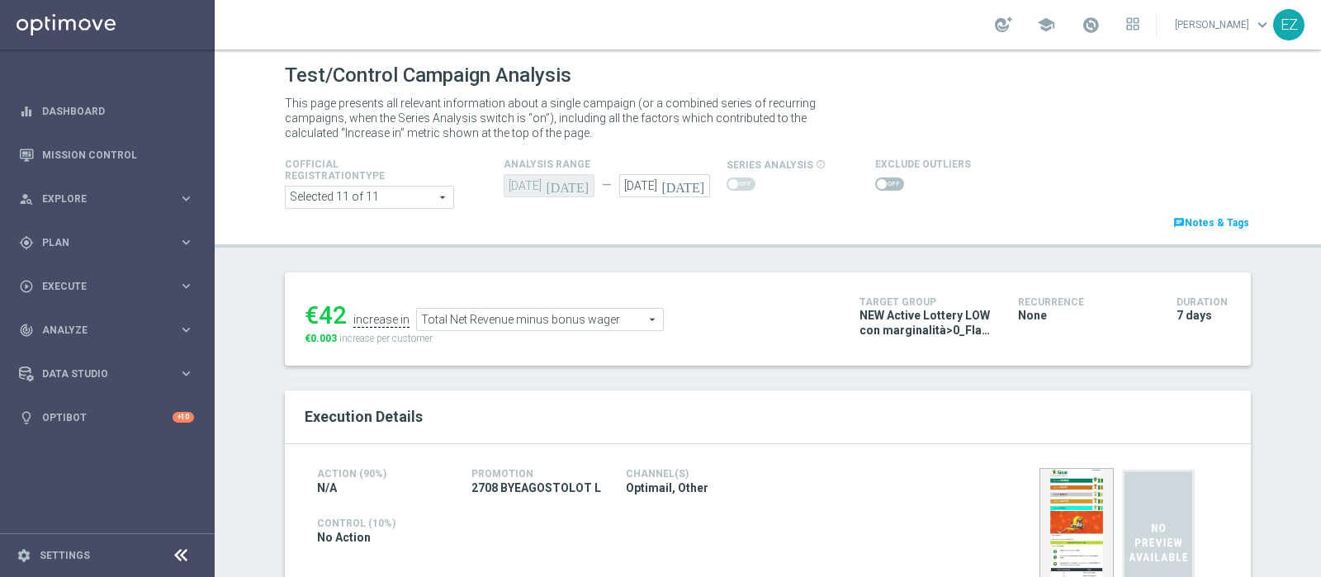
click at [563, 324] on span "Total Net Revenue minus bonus wager" at bounding box center [540, 319] width 246 height 21
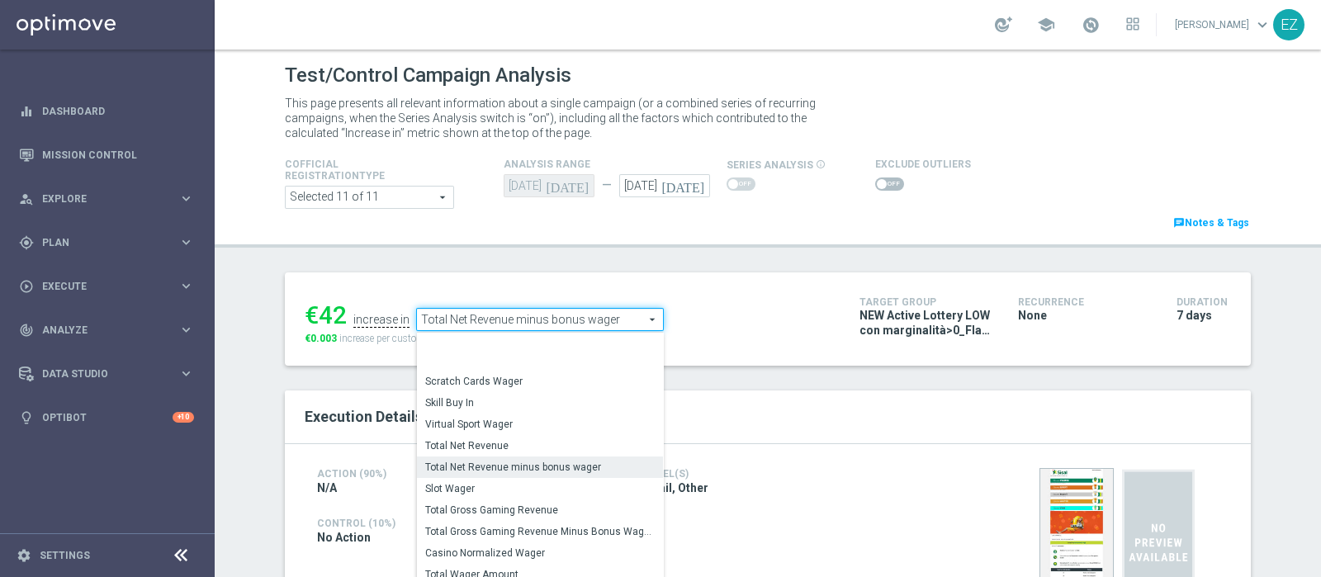
scroll to position [236, 0]
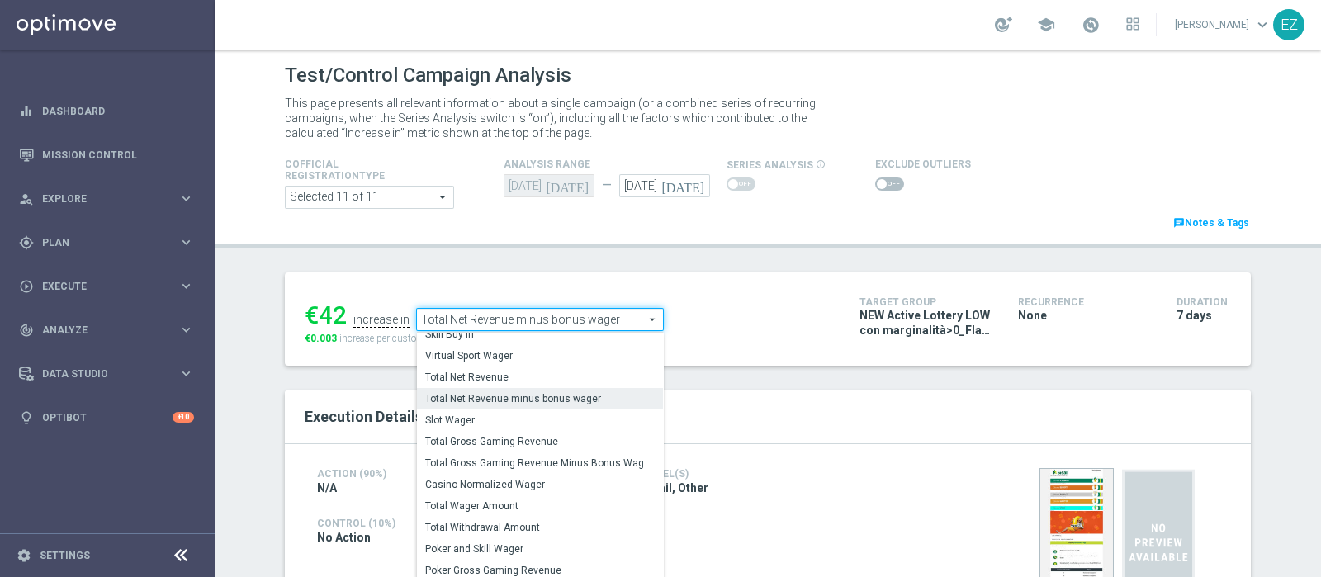
drag, startPoint x: 575, startPoint y: 468, endPoint x: 239, endPoint y: 575, distance: 351.9
click at [575, 468] on label "Total Gross Gaming Revenue Minus Bonus Wagared" at bounding box center [540, 462] width 246 height 21
type input "Total Gross Gaming Revenue Minus Bonus Wagared"
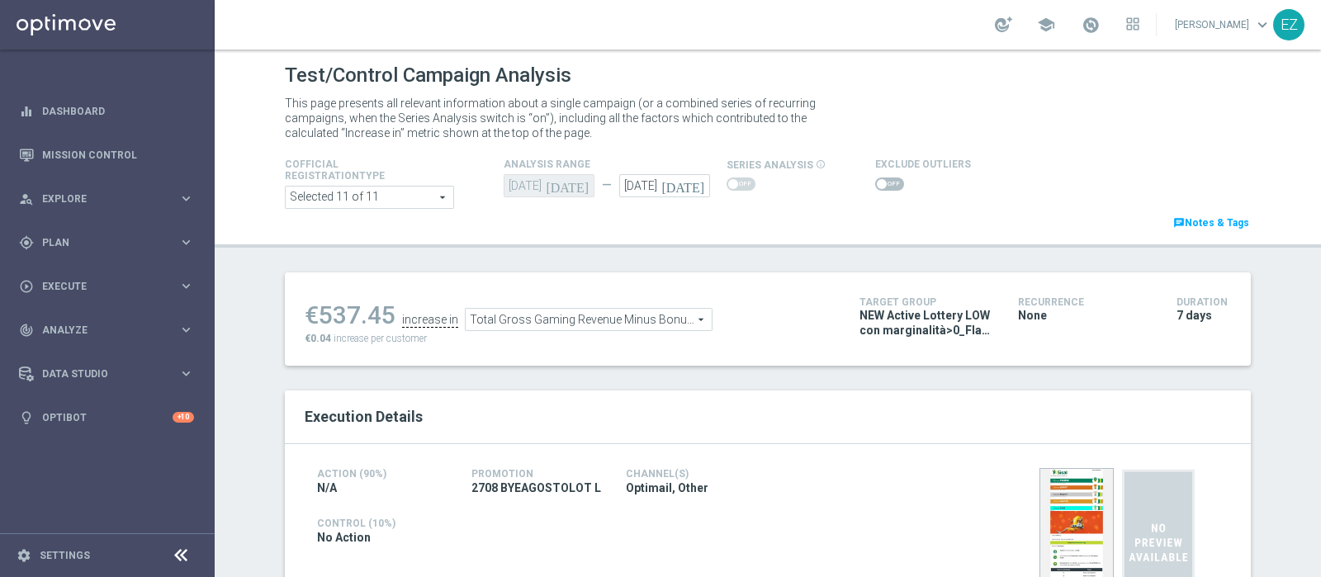
click at [877, 180] on span at bounding box center [882, 184] width 10 height 10
click at [875, 180] on input "checkbox" at bounding box center [889, 183] width 29 height 13
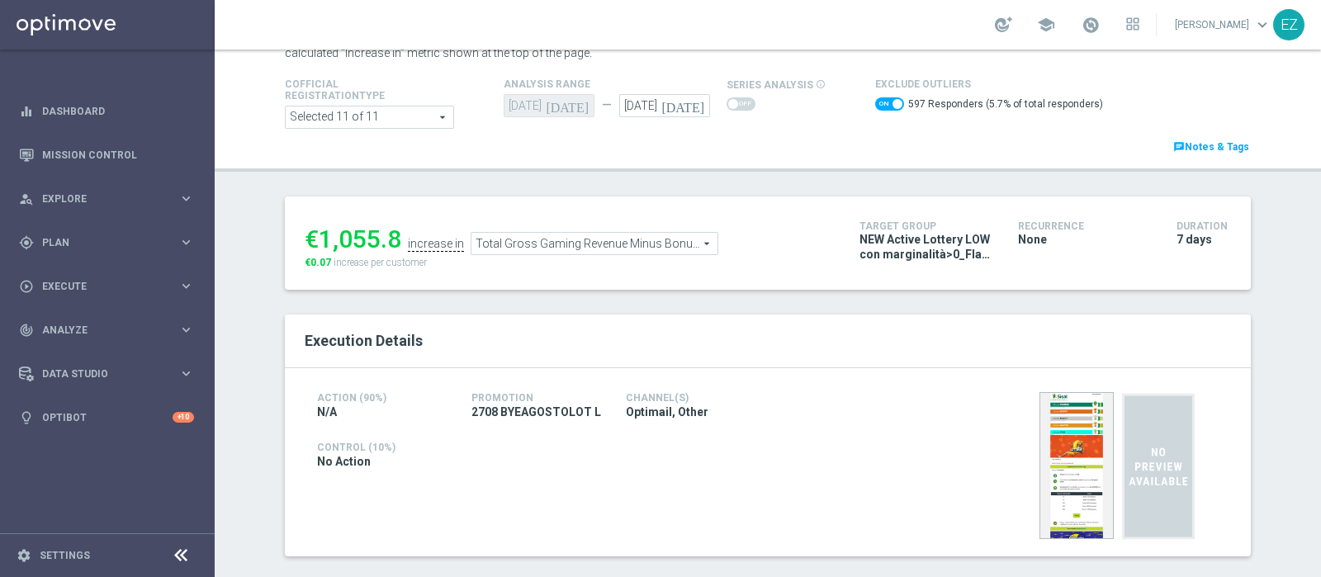
scroll to position [29, 0]
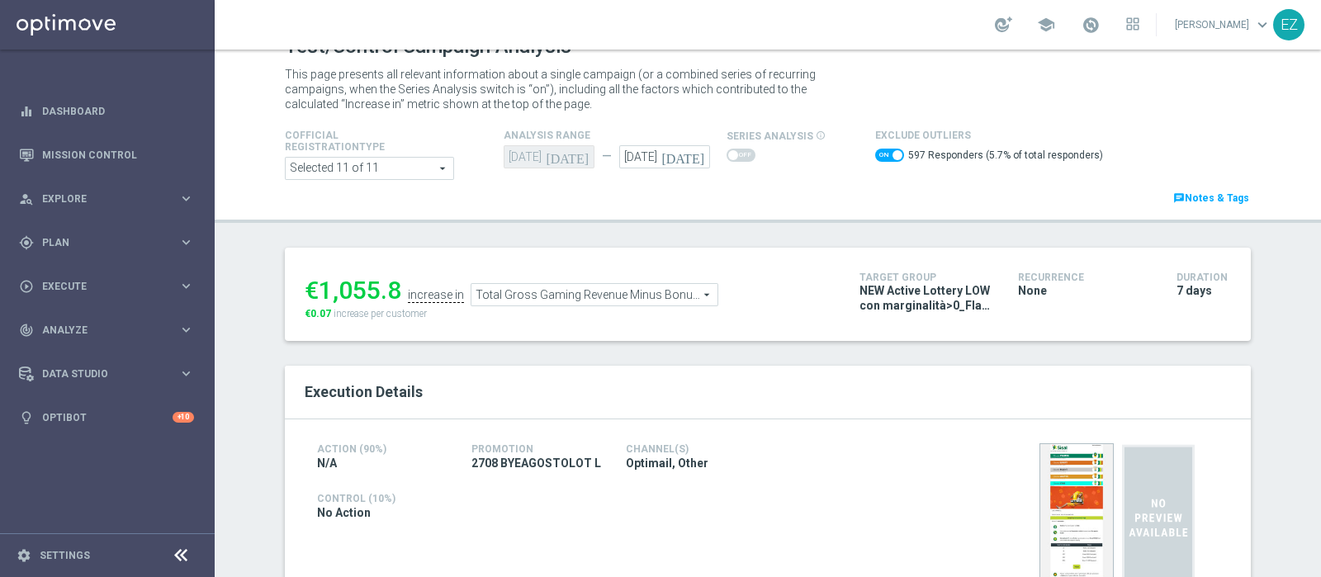
click at [875, 154] on span at bounding box center [889, 155] width 29 height 13
click at [875, 154] on input "checkbox" at bounding box center [889, 155] width 29 height 13
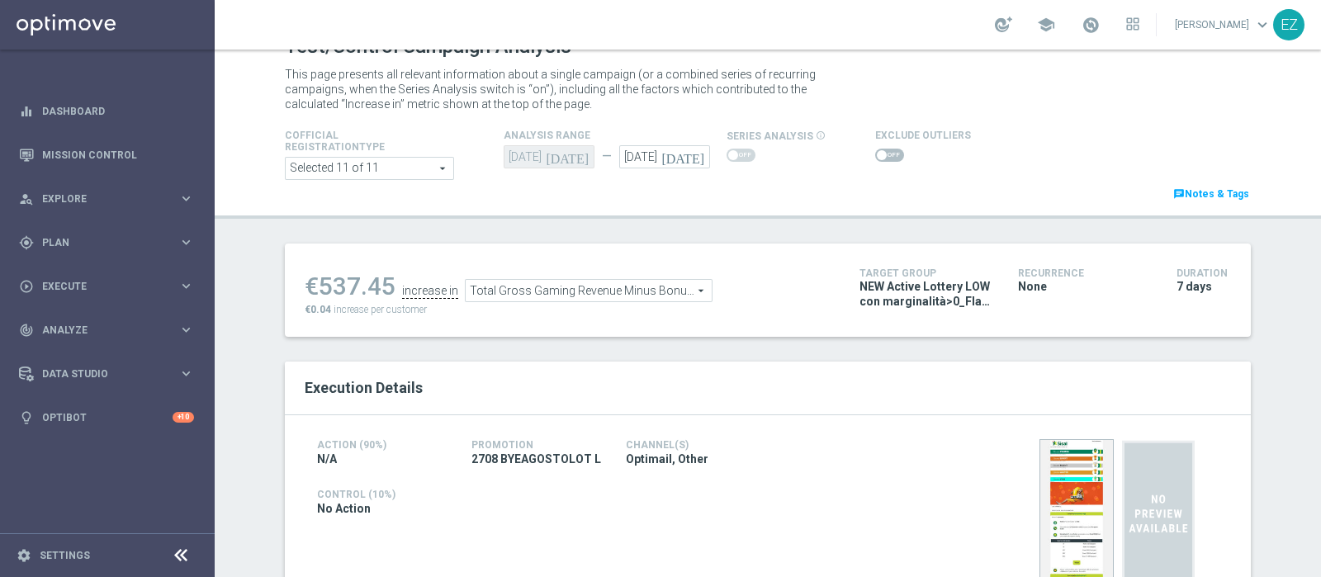
click at [877, 149] on span at bounding box center [889, 155] width 29 height 13
click at [877, 149] on input "checkbox" at bounding box center [889, 155] width 29 height 13
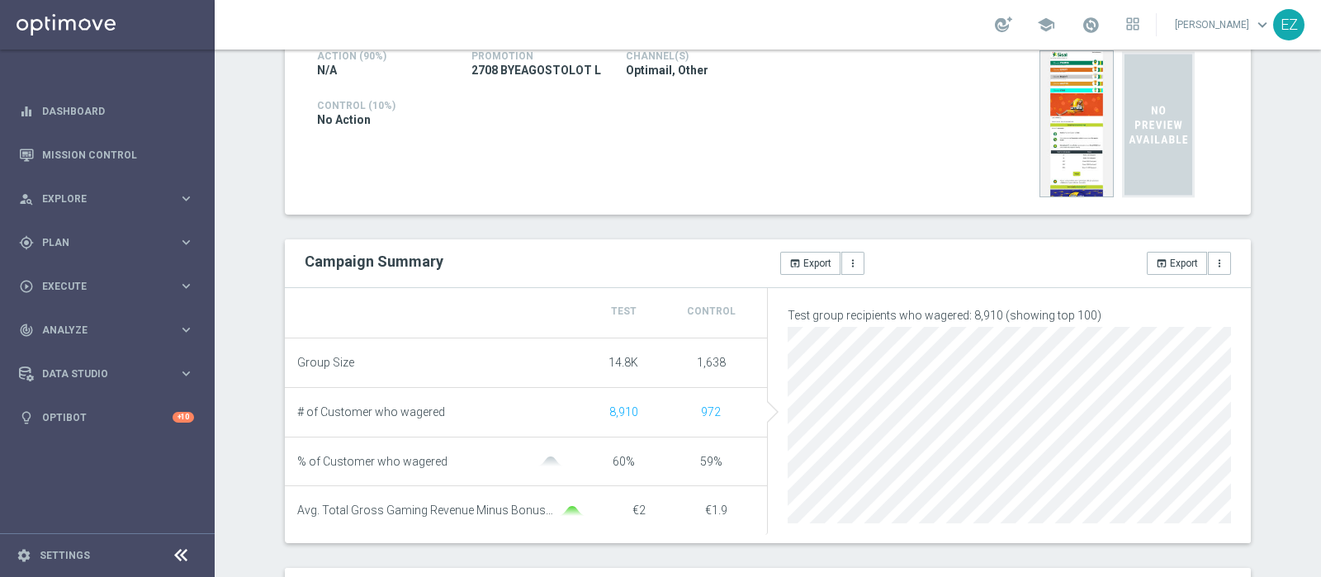
scroll to position [59, 0]
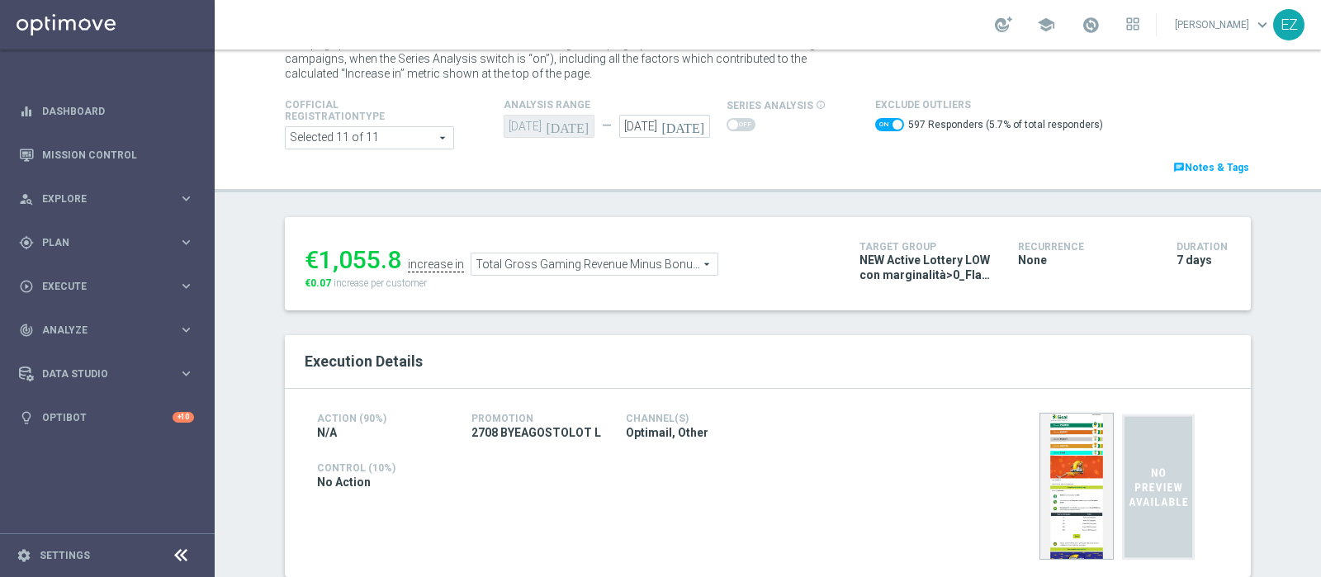
click at [679, 260] on span "Total Gross Gaming Revenue Minus Bonus Wagared" at bounding box center [594, 263] width 246 height 21
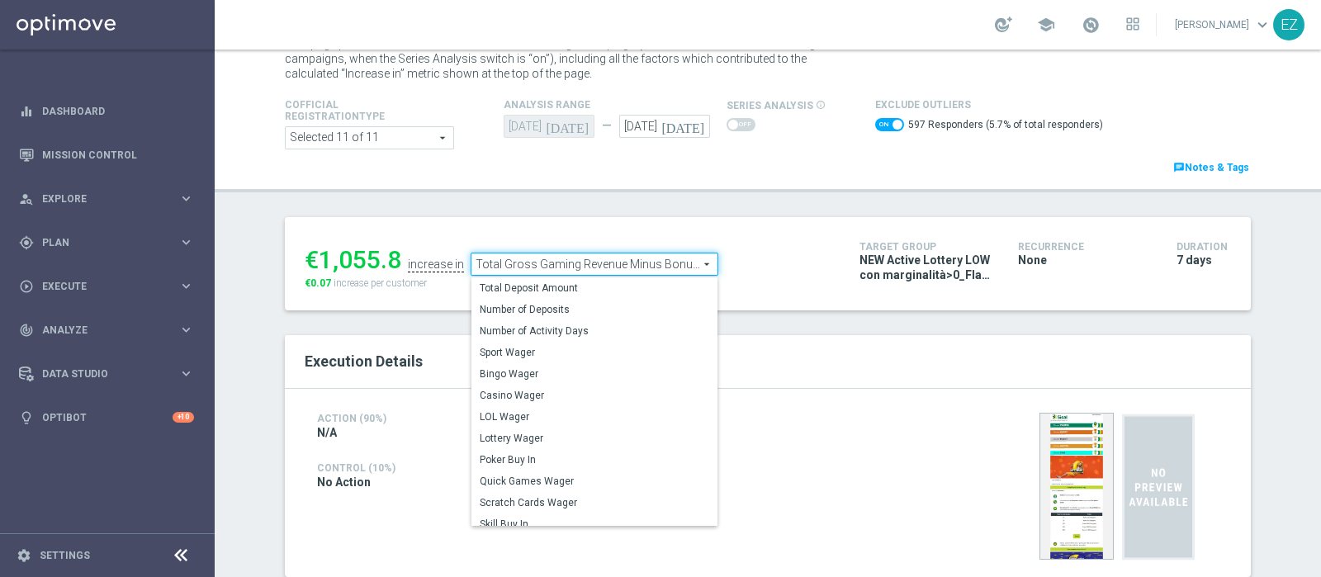
click at [875, 121] on span at bounding box center [889, 124] width 29 height 13
click at [875, 121] on input "checkbox" at bounding box center [889, 124] width 29 height 13
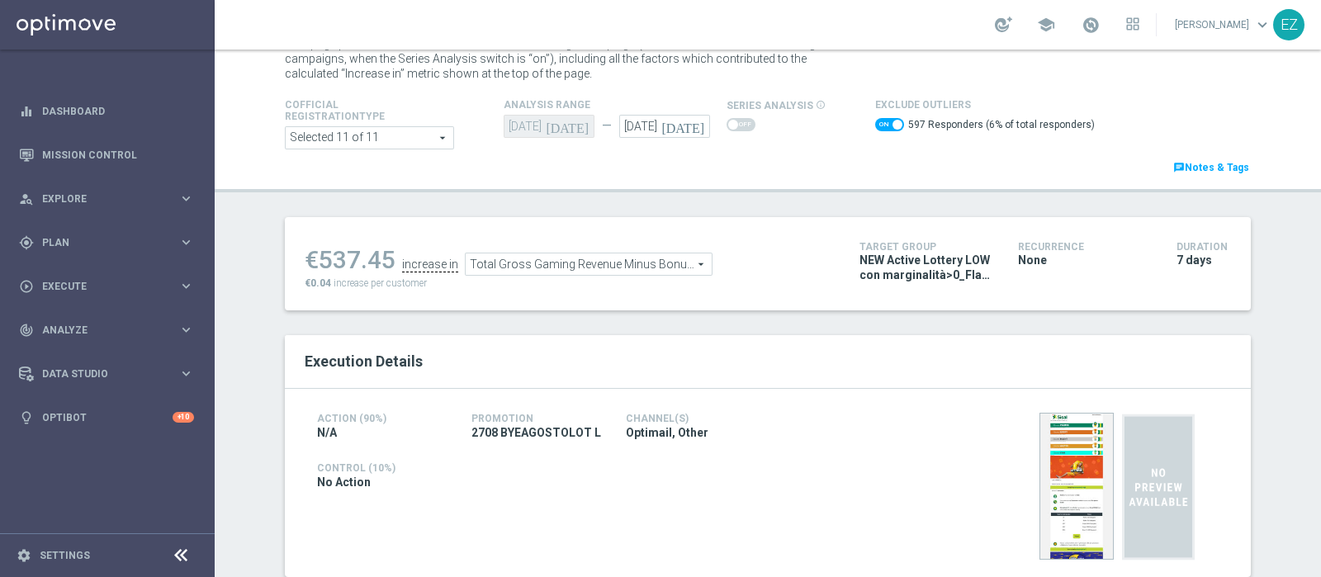
click at [875, 121] on span at bounding box center [889, 124] width 29 height 13
click at [875, 121] on input "checkbox" at bounding box center [889, 124] width 29 height 13
checkbox input "false"
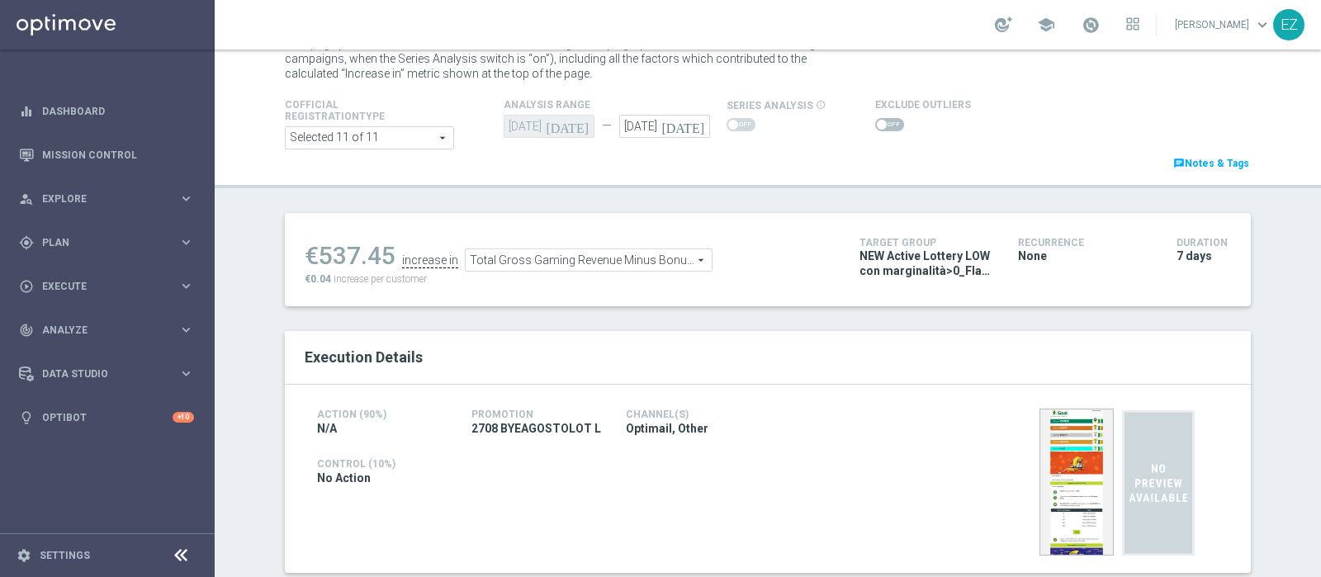
click at [594, 262] on span "Total Gross Gaming Revenue Minus Bonus Wagared" at bounding box center [589, 259] width 246 height 21
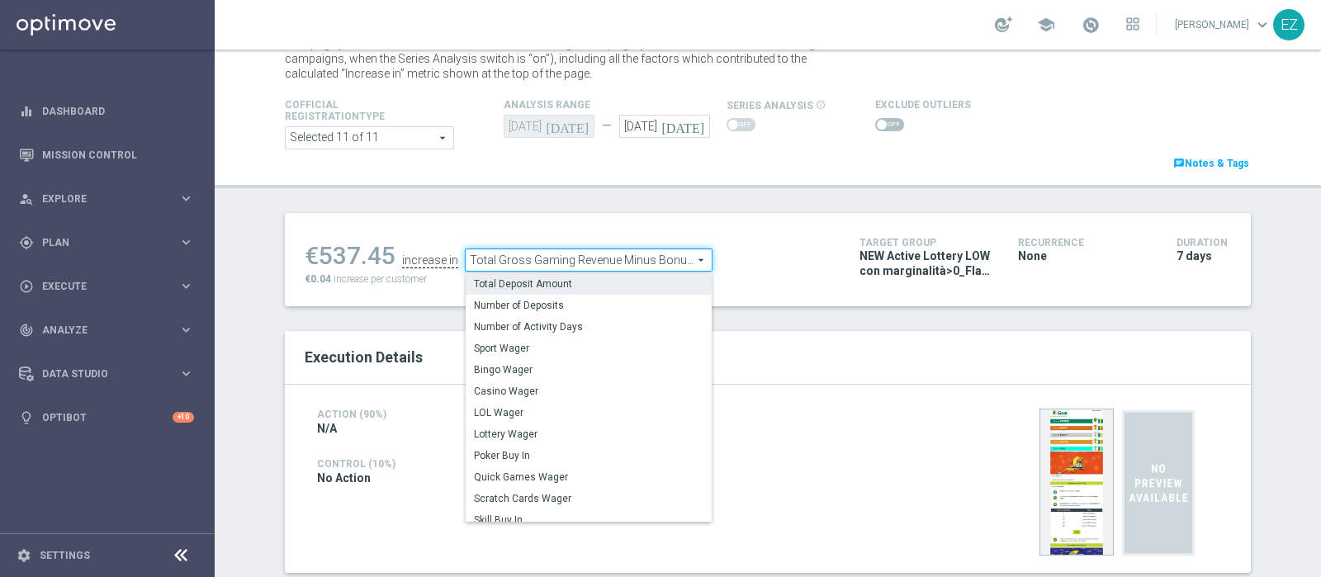
click at [587, 273] on label "Total Deposit Amount" at bounding box center [589, 283] width 246 height 21
type input "Total Deposit Amount"
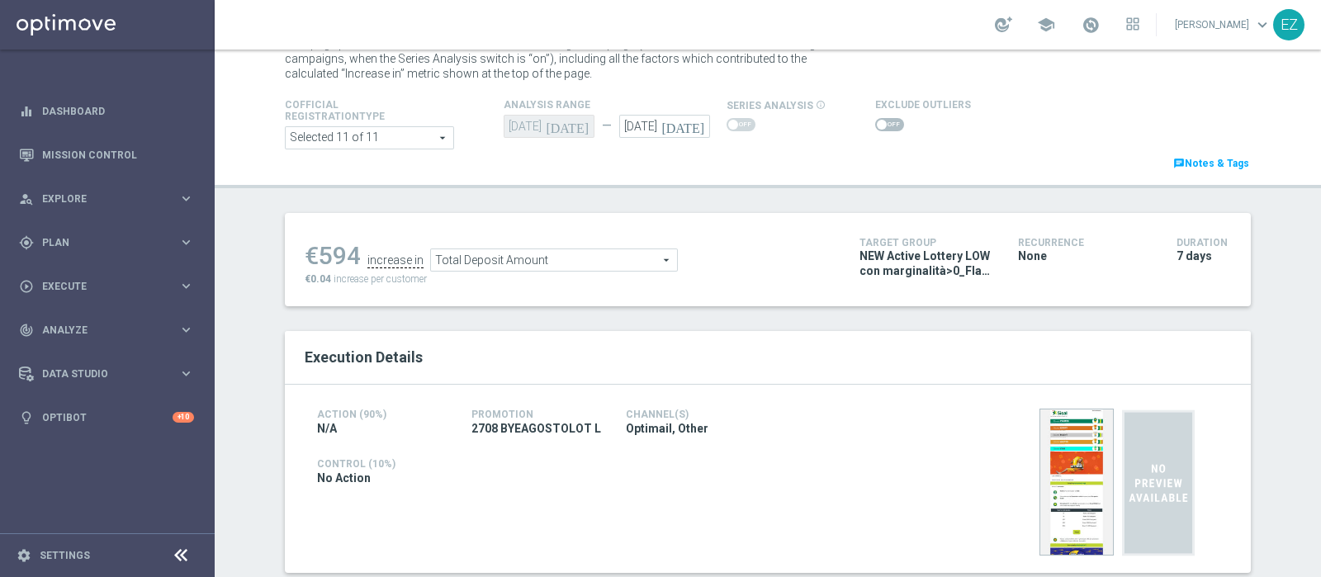
drag, startPoint x: 878, startPoint y: 123, endPoint x: 845, endPoint y: 185, distance: 69.8
click at [876, 124] on span at bounding box center [889, 124] width 29 height 13
click at [876, 124] on input "checkbox" at bounding box center [889, 124] width 29 height 13
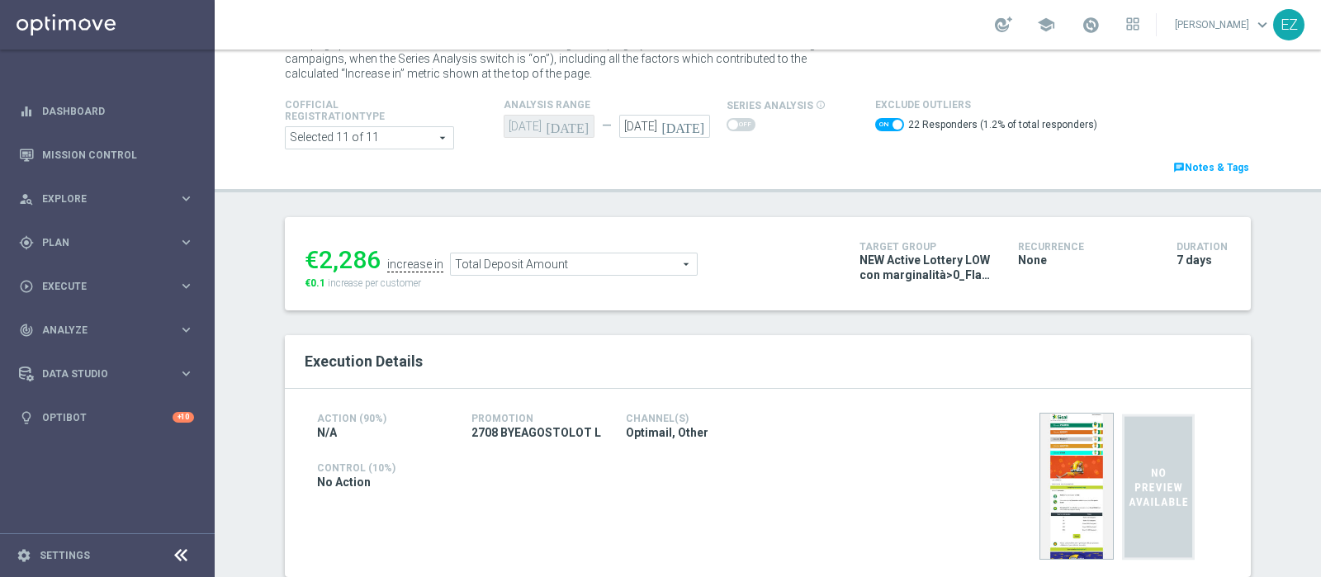
click at [885, 130] on span at bounding box center [889, 124] width 29 height 13
click at [885, 130] on input "checkbox" at bounding box center [889, 124] width 29 height 13
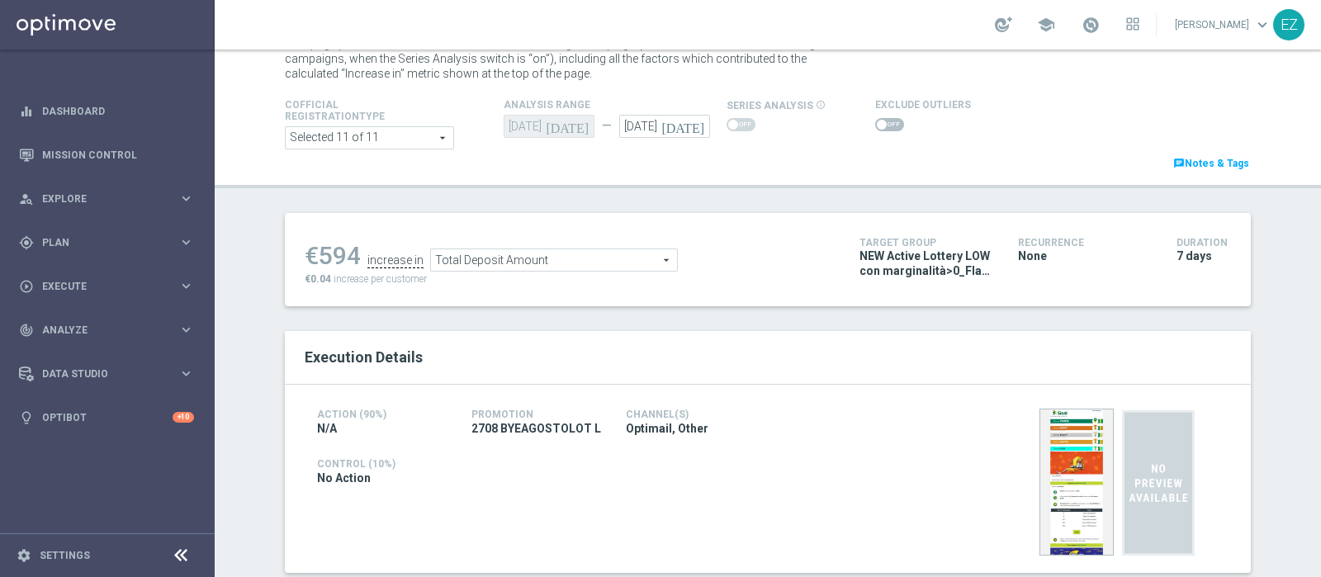
click at [877, 123] on span at bounding box center [882, 125] width 10 height 10
click at [875, 123] on input "checkbox" at bounding box center [889, 124] width 29 height 13
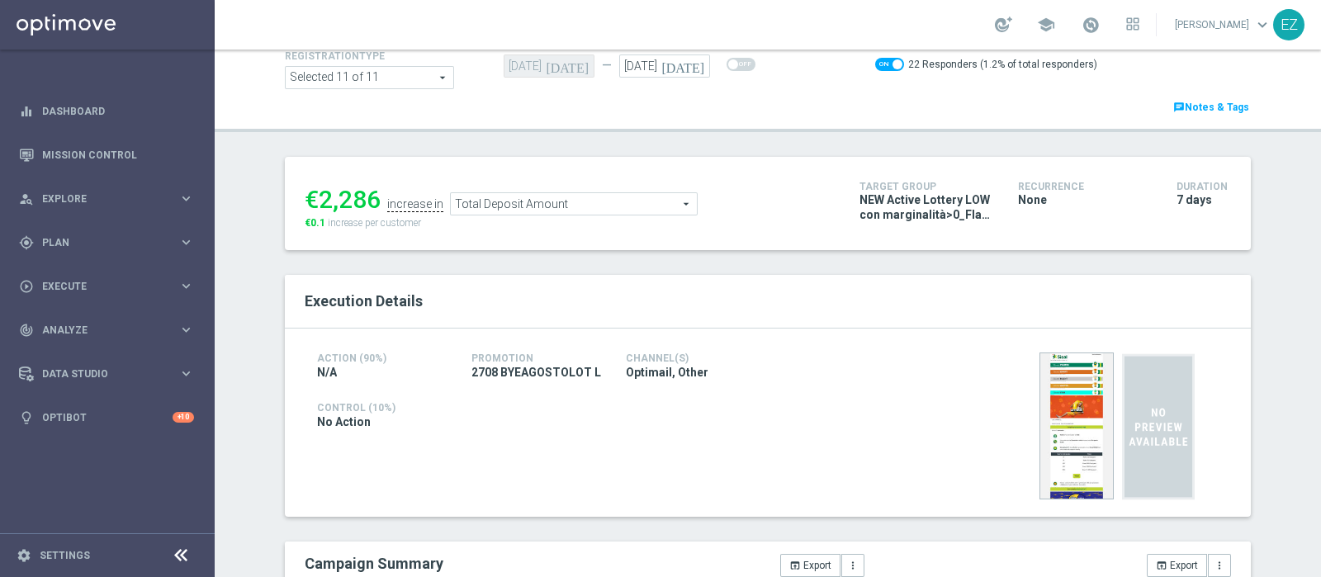
scroll to position [32, 0]
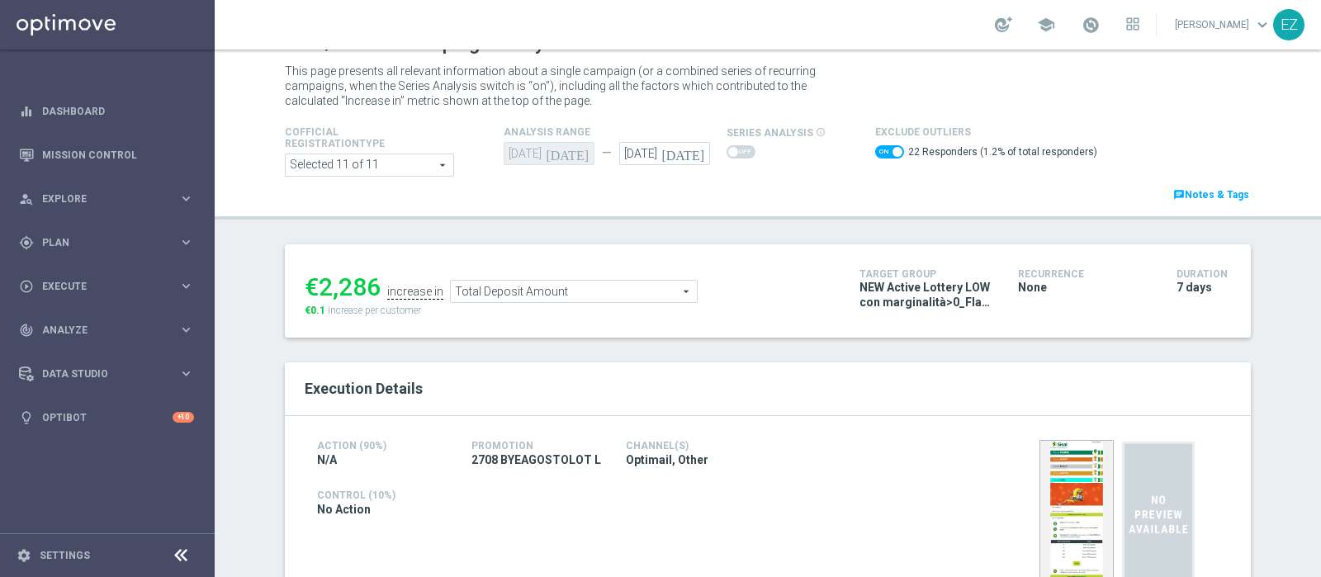
click at [578, 283] on span "Total Deposit Amount" at bounding box center [574, 291] width 246 height 21
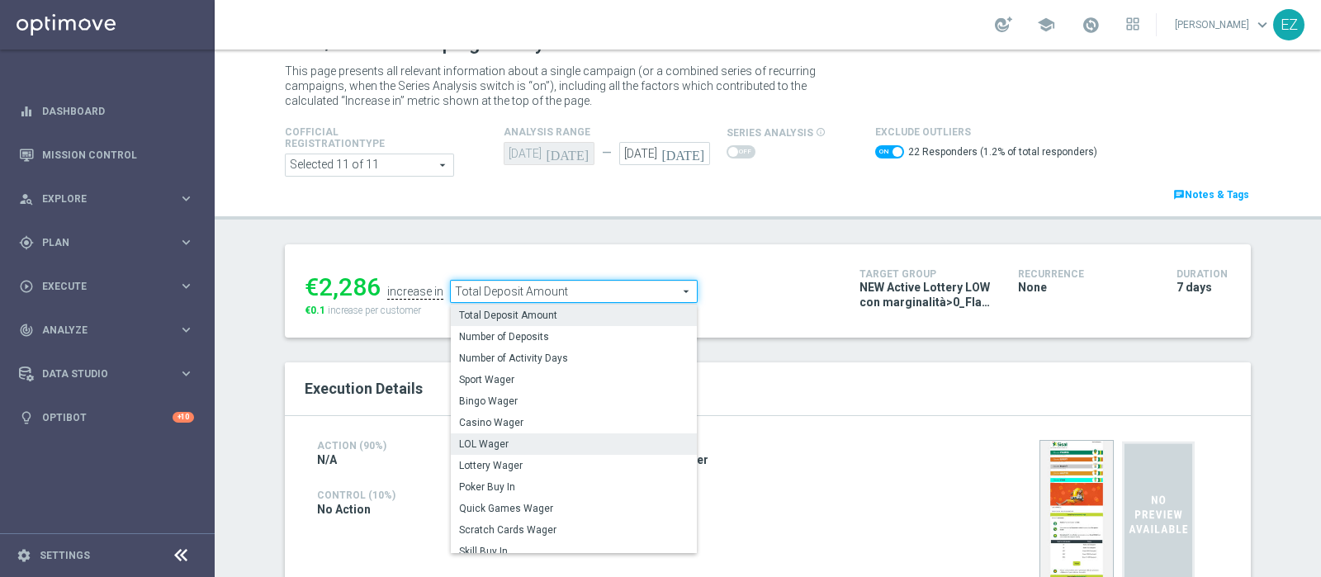
click at [540, 445] on span "LOL Wager" at bounding box center [574, 444] width 230 height 13
checkbox input "false"
type input "LOL Wager"
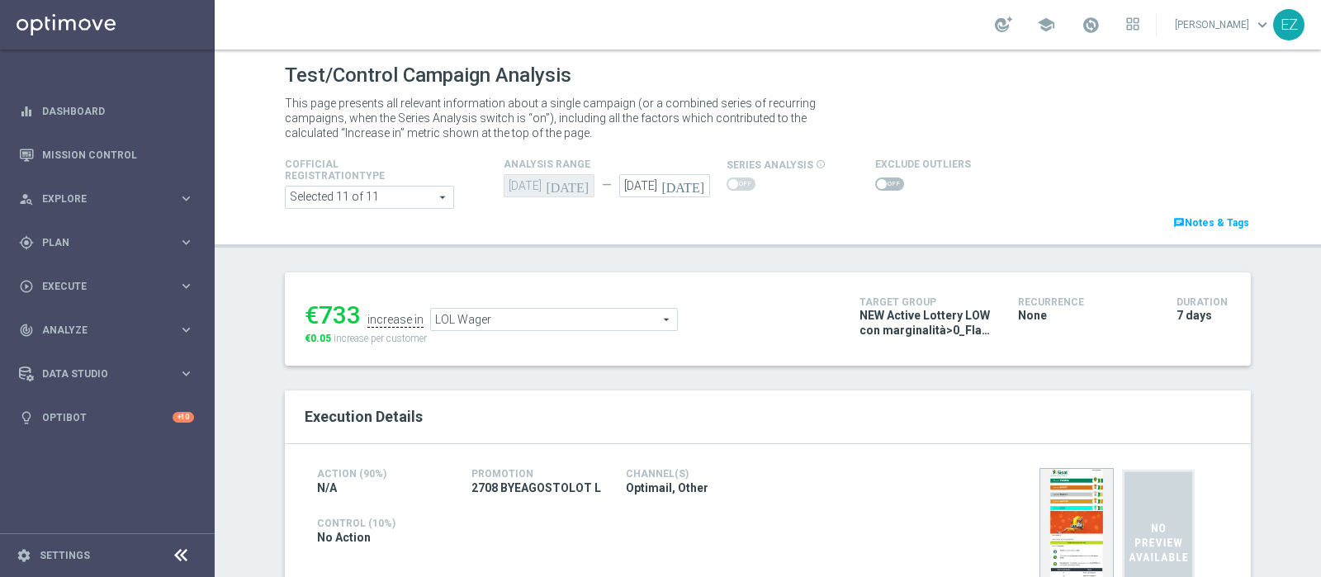
click at [875, 182] on span at bounding box center [889, 183] width 29 height 13
click at [875, 182] on input "checkbox" at bounding box center [889, 183] width 29 height 13
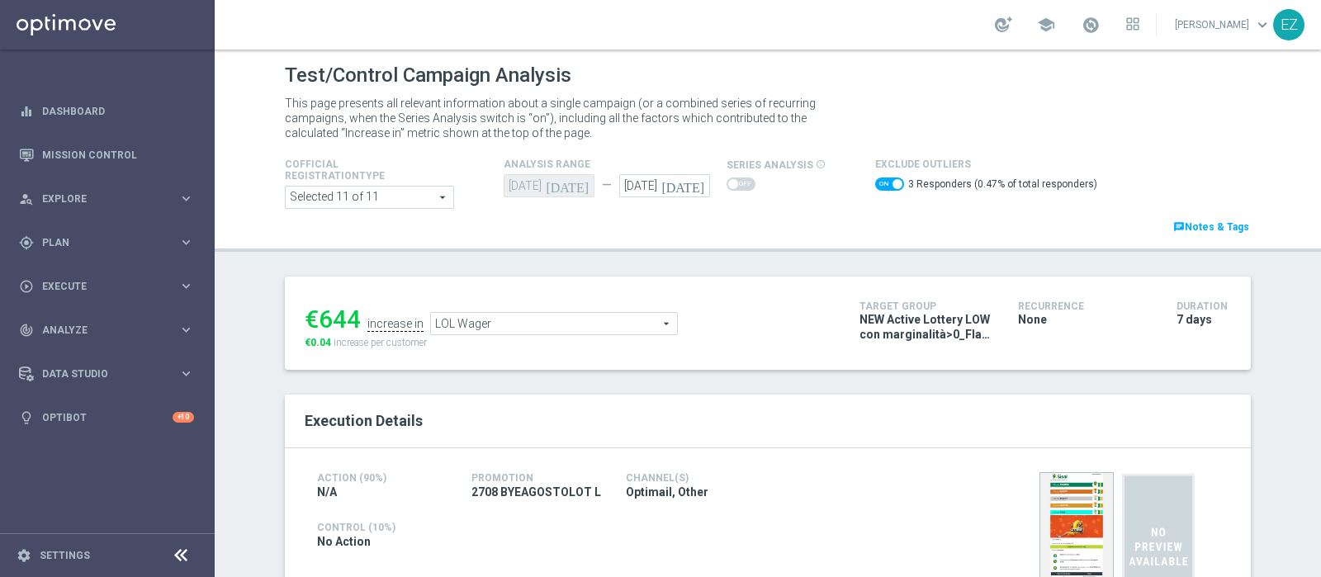
click at [875, 179] on span at bounding box center [889, 183] width 29 height 13
click at [875, 179] on input "checkbox" at bounding box center [889, 183] width 29 height 13
checkbox input "false"
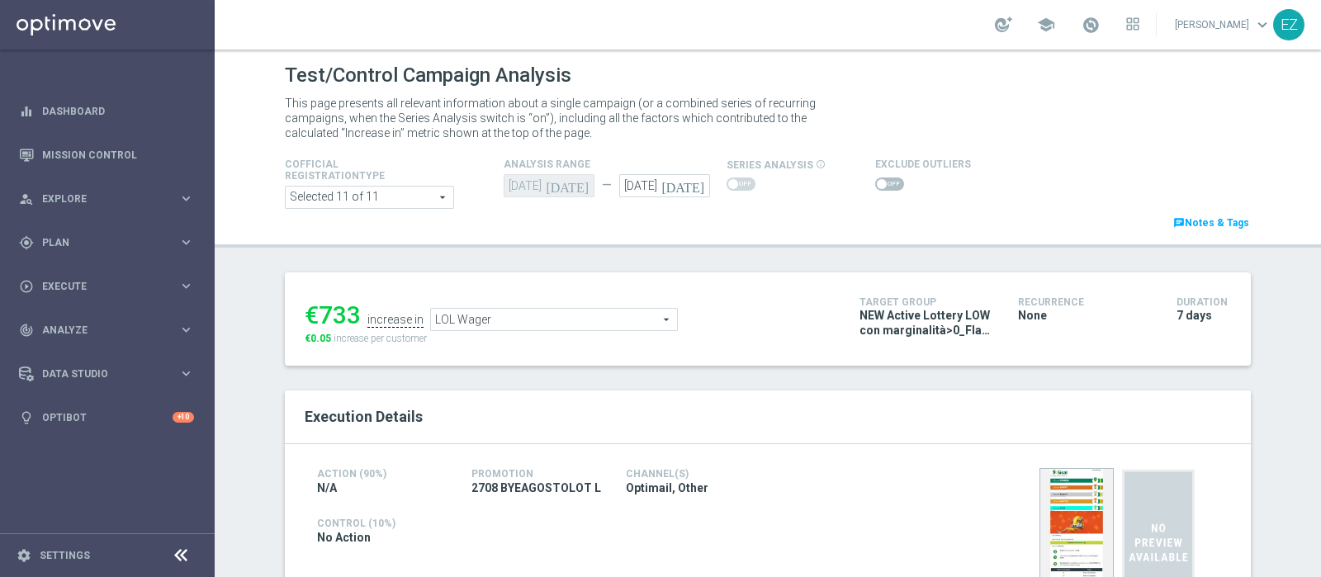
click at [626, 322] on span "LOL Wager" at bounding box center [554, 319] width 246 height 21
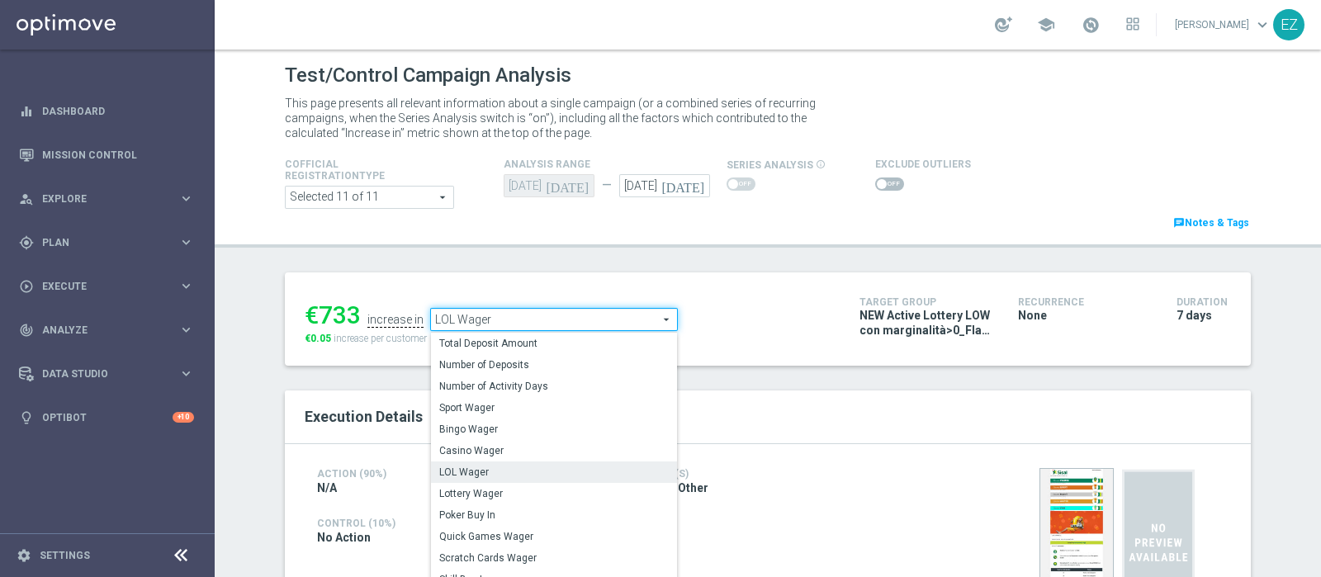
click at [542, 499] on span "Lottery Wager" at bounding box center [554, 493] width 230 height 13
type input "Lottery Wager"
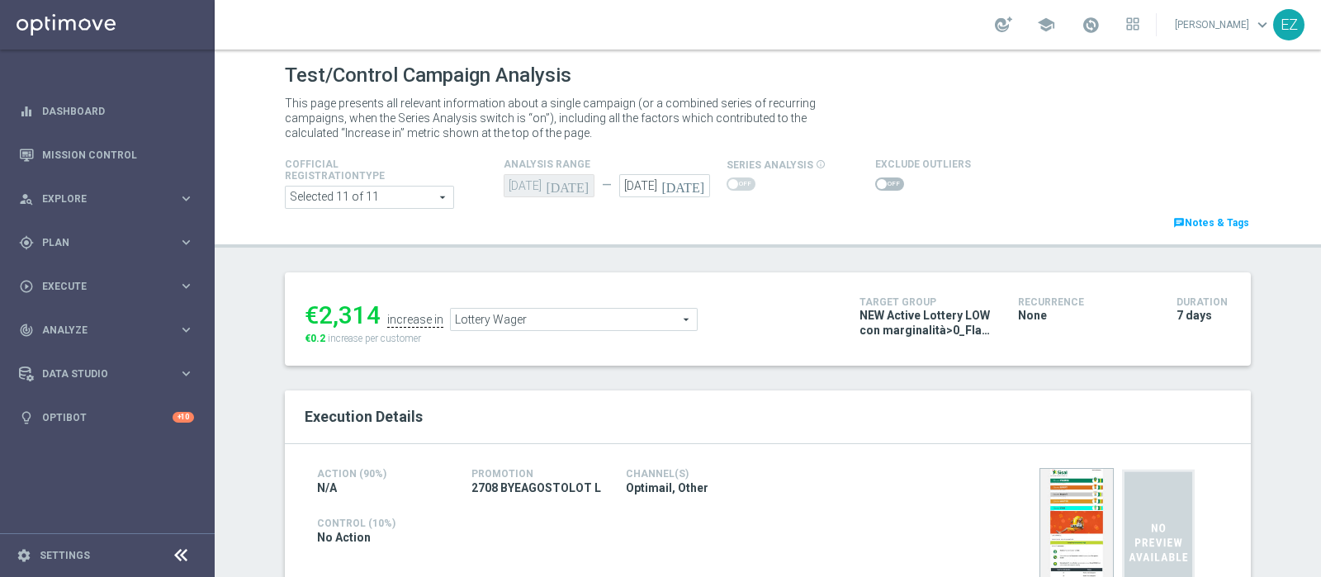
click at [878, 178] on span at bounding box center [889, 183] width 29 height 13
click at [878, 178] on input "checkbox" at bounding box center [889, 183] width 29 height 13
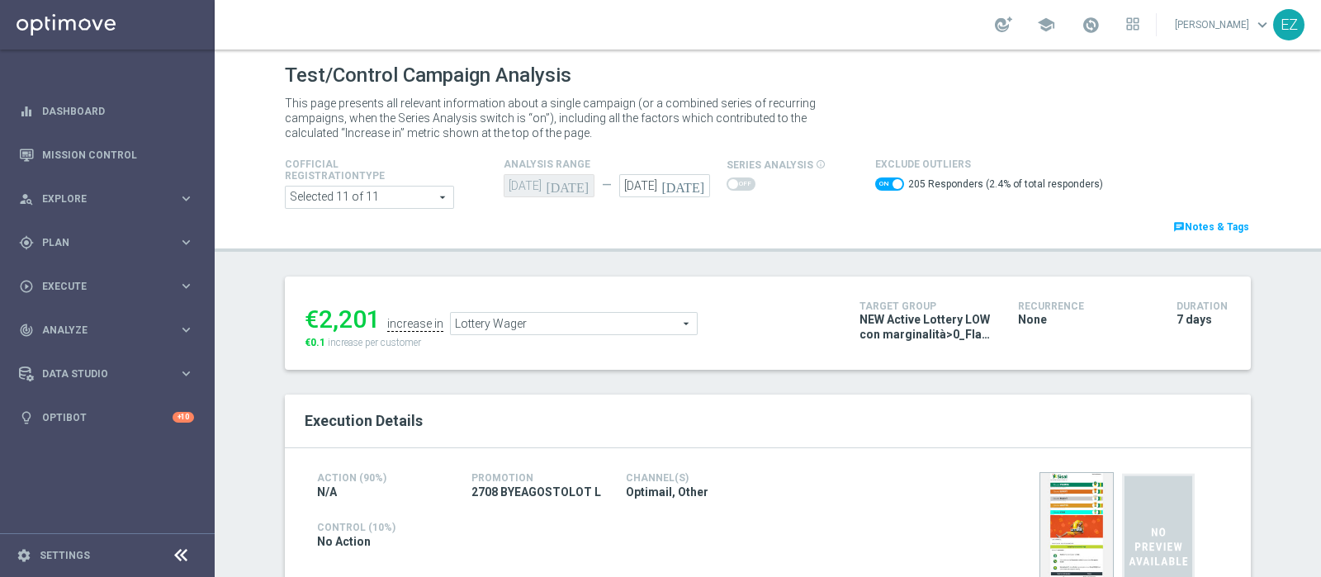
click at [511, 324] on span "Lottery Wager" at bounding box center [574, 323] width 246 height 21
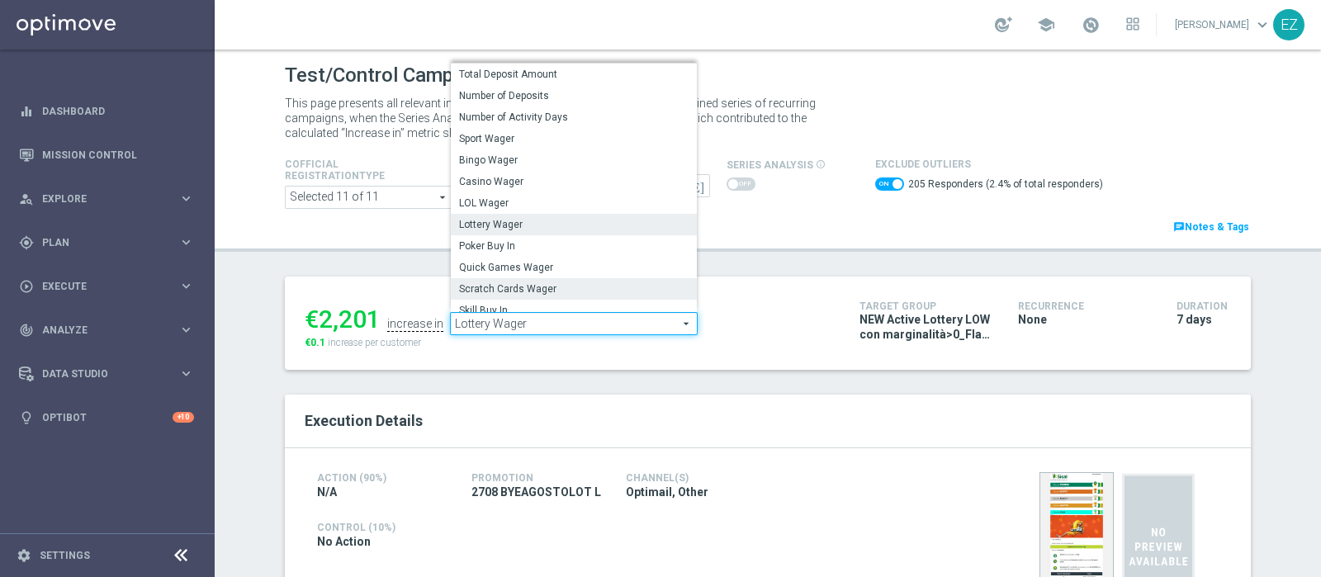
click at [545, 291] on span "Scratch Cards Wager" at bounding box center [574, 288] width 230 height 13
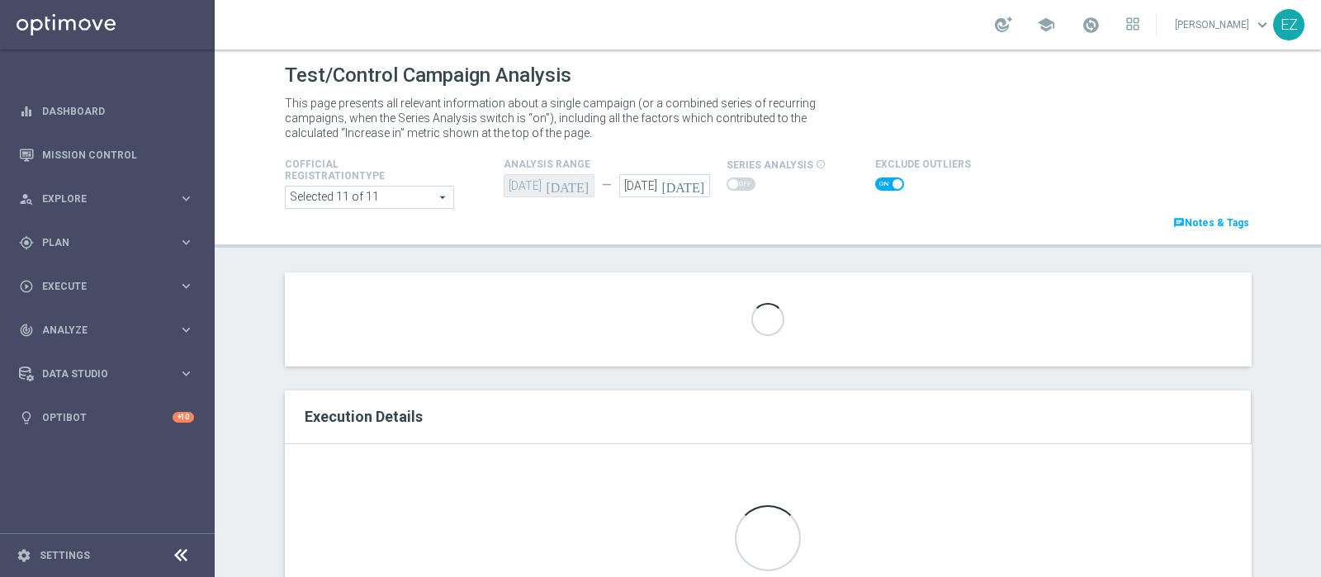
checkbox input "false"
type input "Scratch Cards Wager"
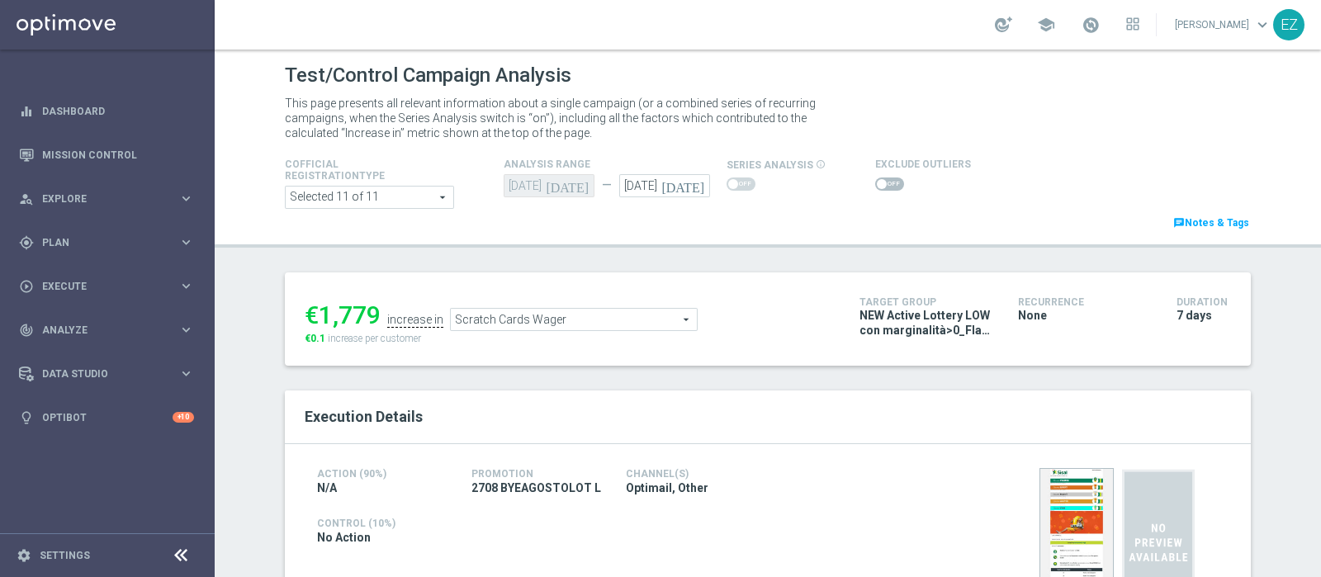
click at [876, 187] on span at bounding box center [889, 183] width 29 height 13
click at [876, 187] on input "checkbox" at bounding box center [889, 183] width 29 height 13
checkbox input "true"
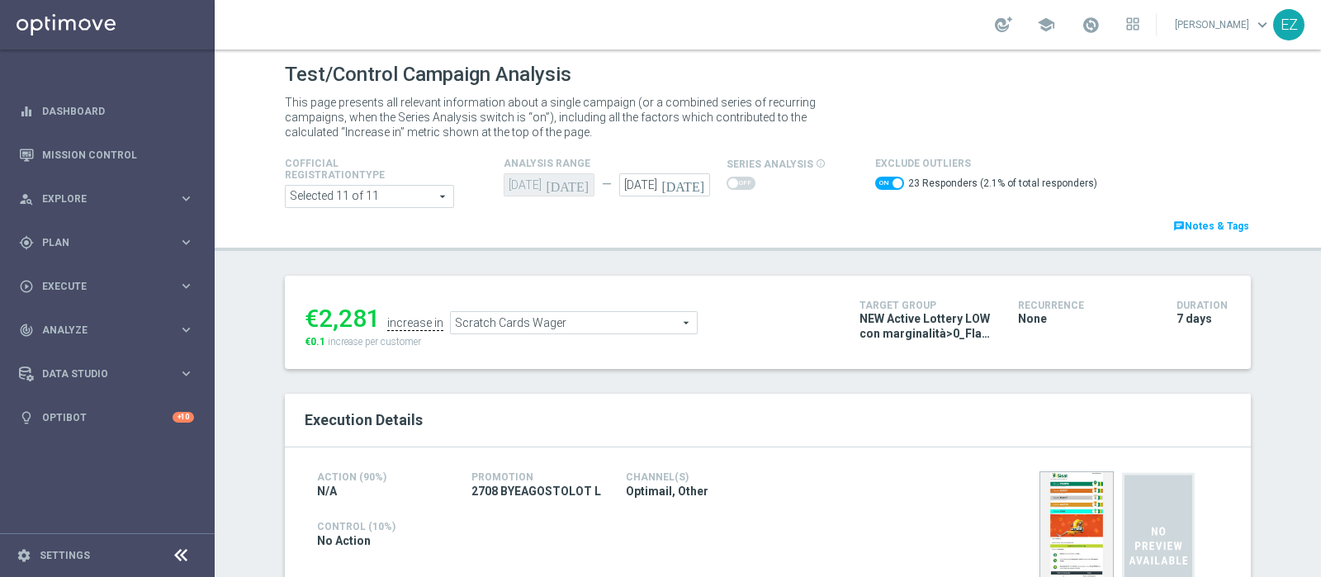
scroll to position [466, 0]
